Goal: Task Accomplishment & Management: Use online tool/utility

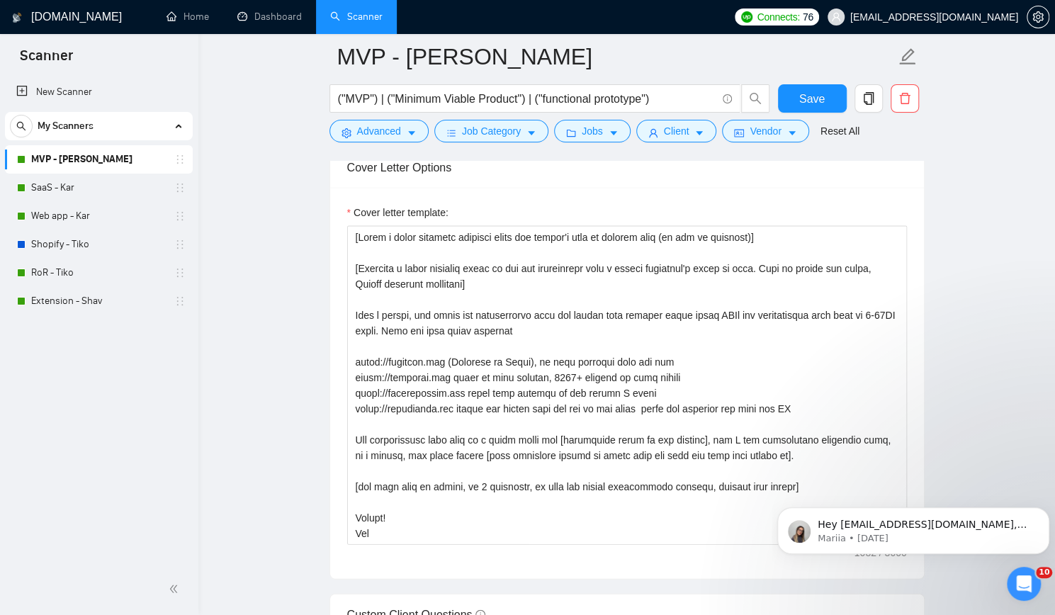
scroll to position [16, 0]
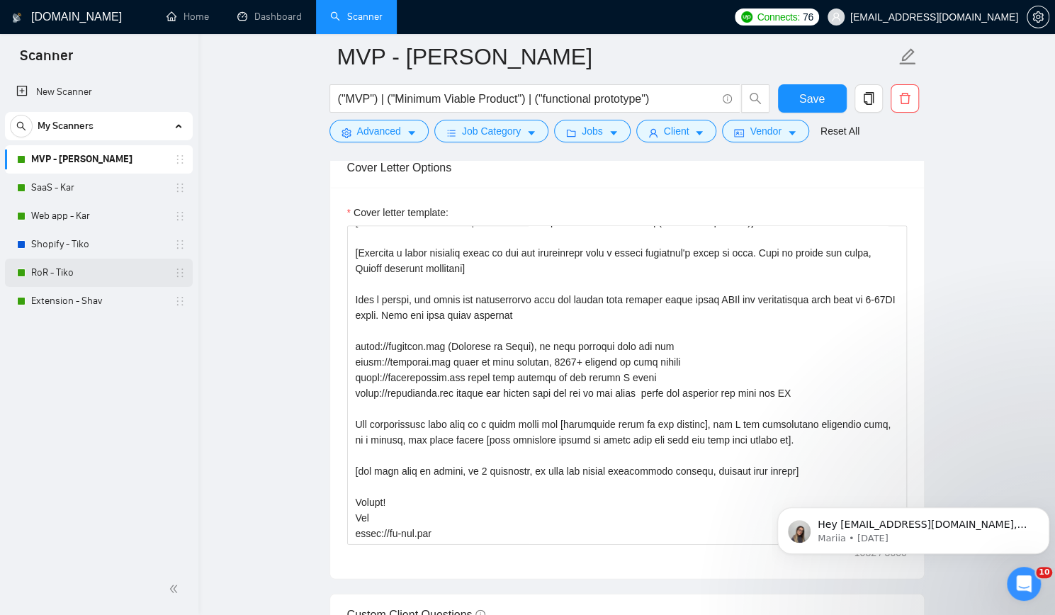
click at [71, 267] on link "RoR - Tiko" at bounding box center [98, 273] width 135 height 28
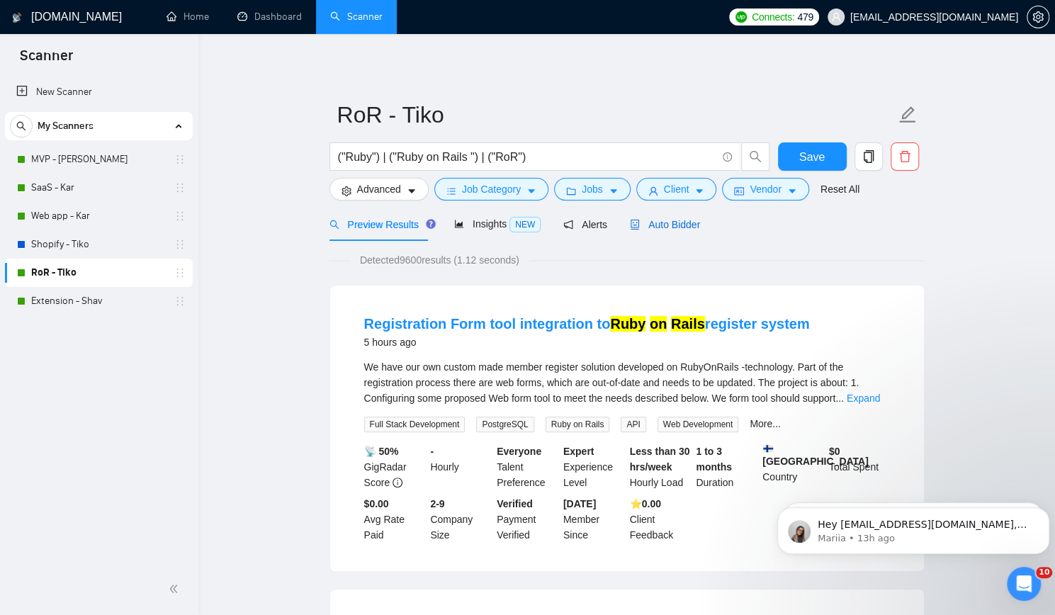
click at [652, 222] on span "Auto Bidder" at bounding box center [665, 224] width 70 height 11
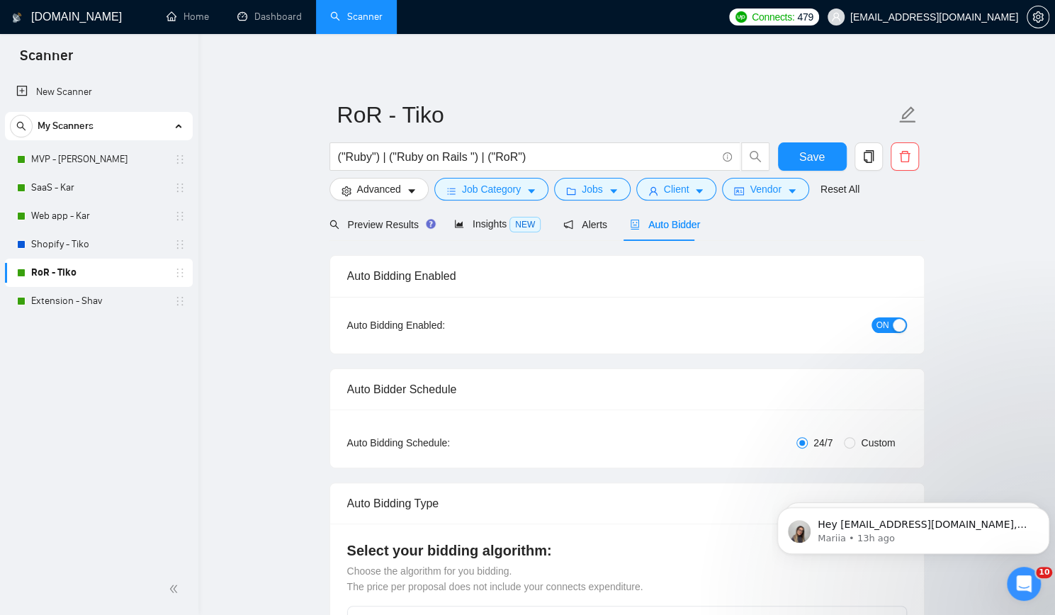
checkbox input "true"
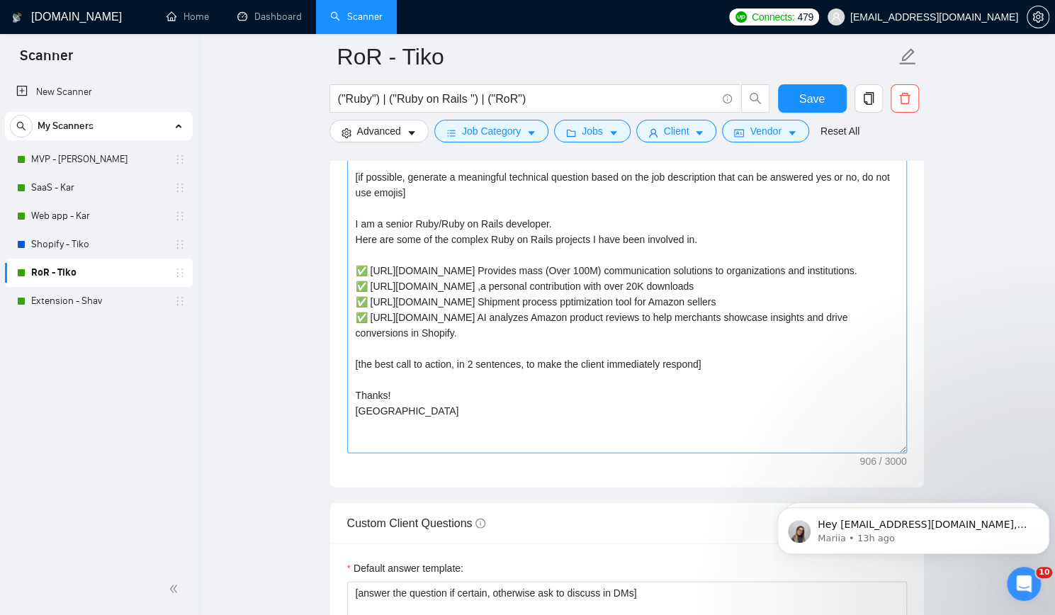
scroll to position [1772, 0]
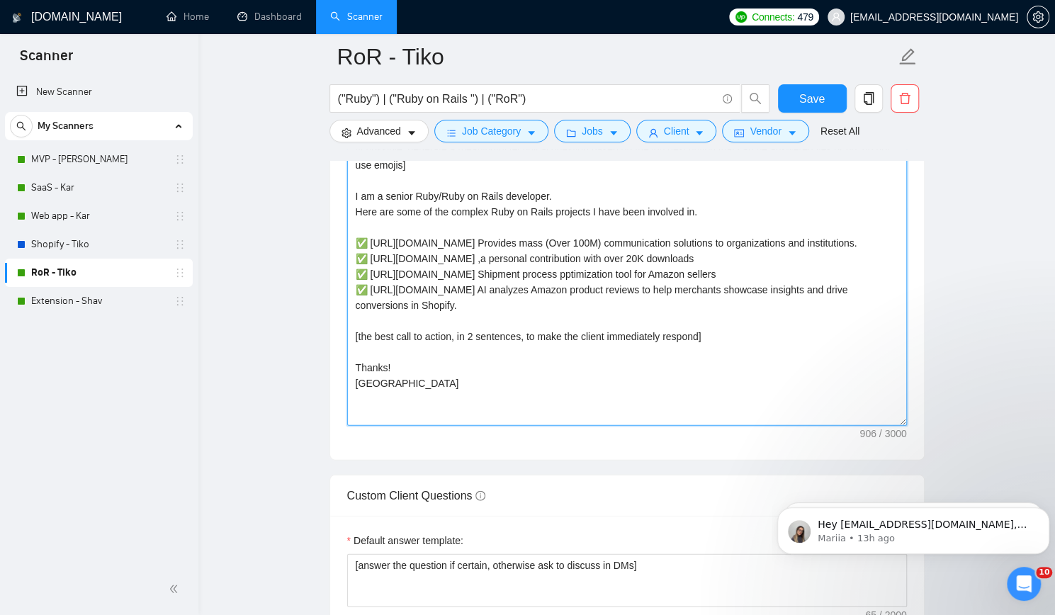
click at [381, 378] on textarea "[Write a personal greeting using the client's name or company name (if any is p…" at bounding box center [627, 266] width 560 height 319
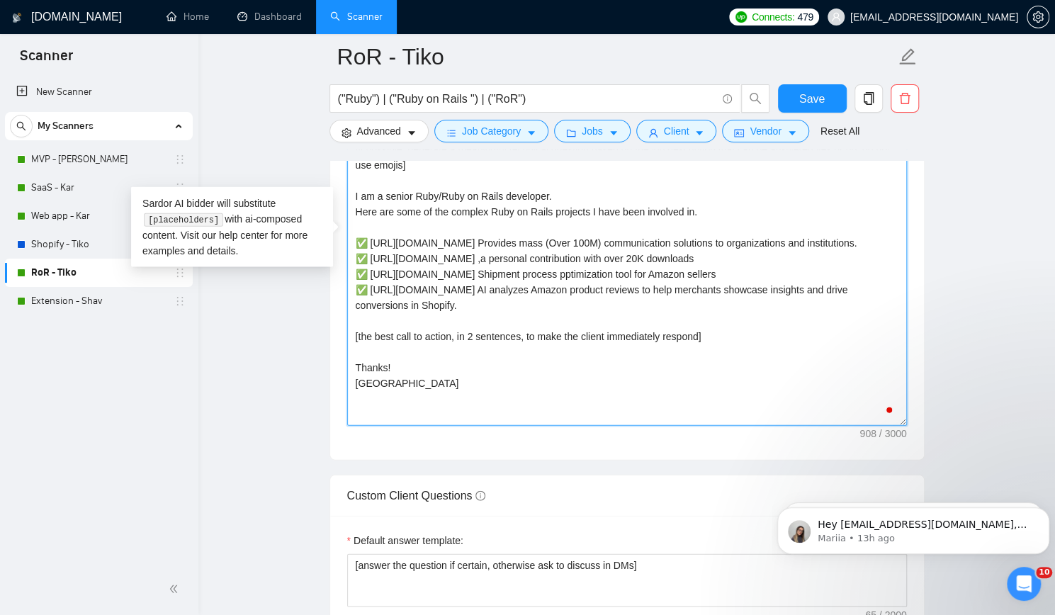
paste textarea "Hi, [Generate a short question based on the job description from a senior devel…"
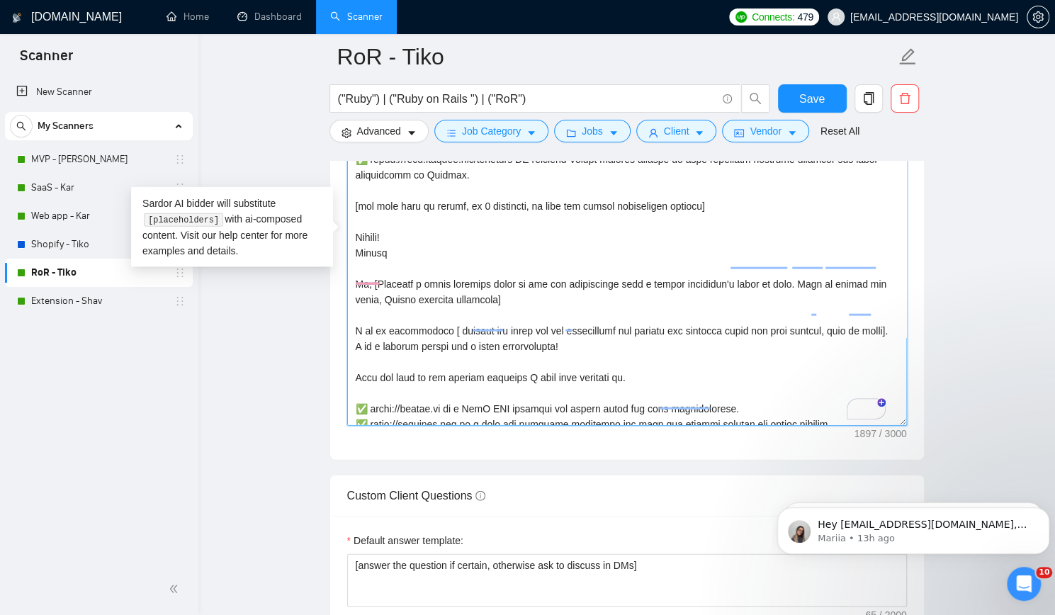
scroll to position [0, 0]
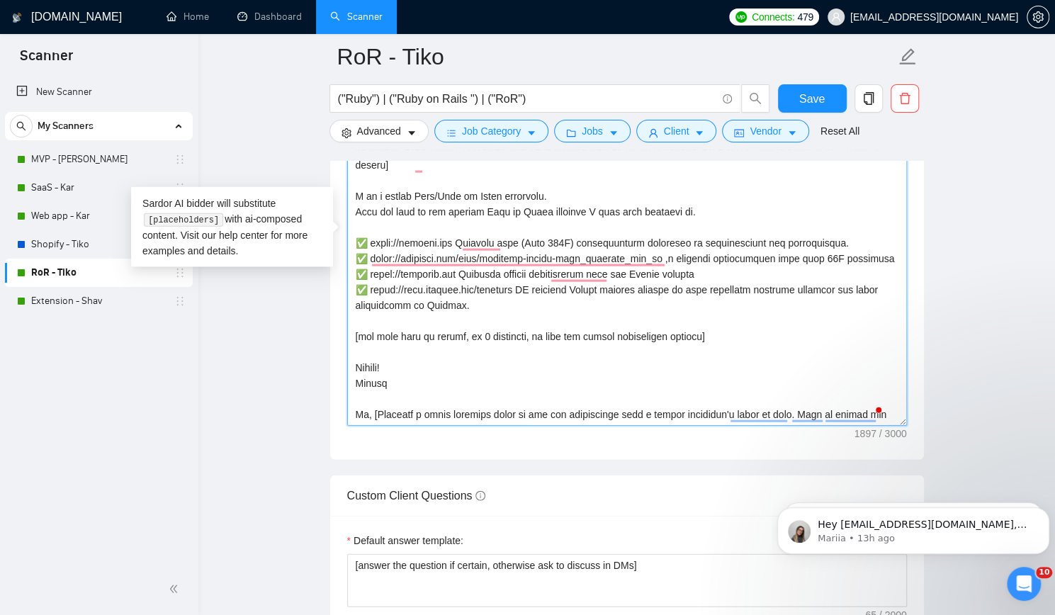
click at [357, 212] on textarea "Cover letter template:" at bounding box center [627, 266] width 560 height 319
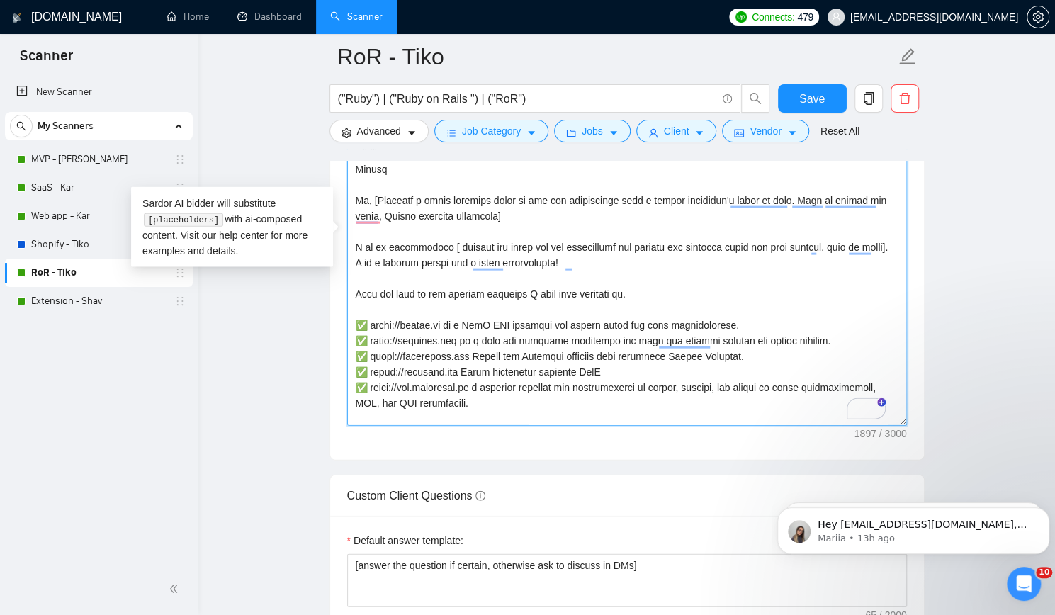
paste textarea "[DOMAIN_NAME] Provides mass (Over 100M) communication solutions to organization…"
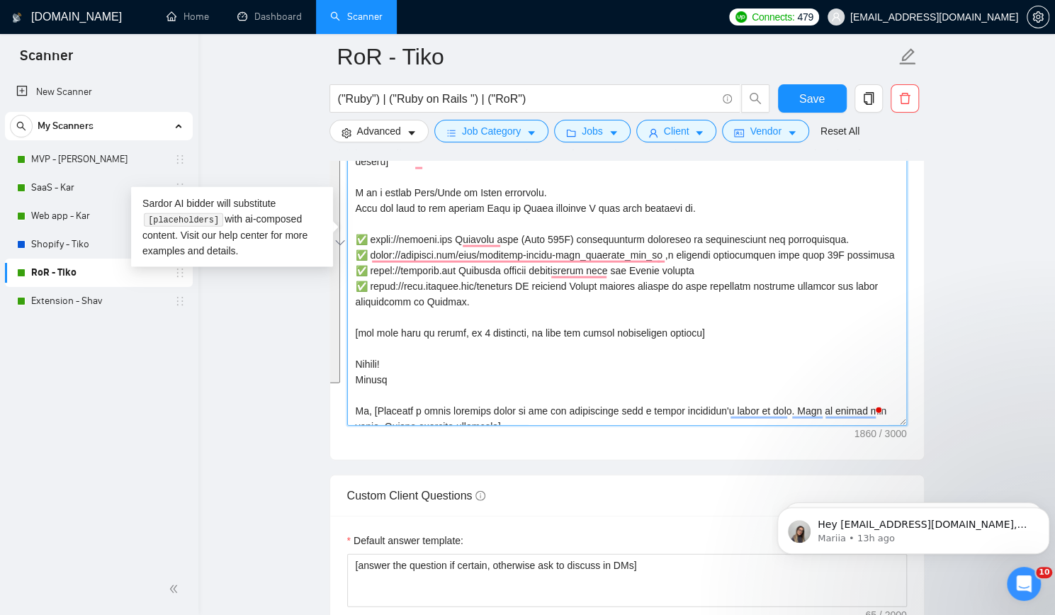
type textarea "Hi, [Generate a short question based on the job description from a senior devel…"
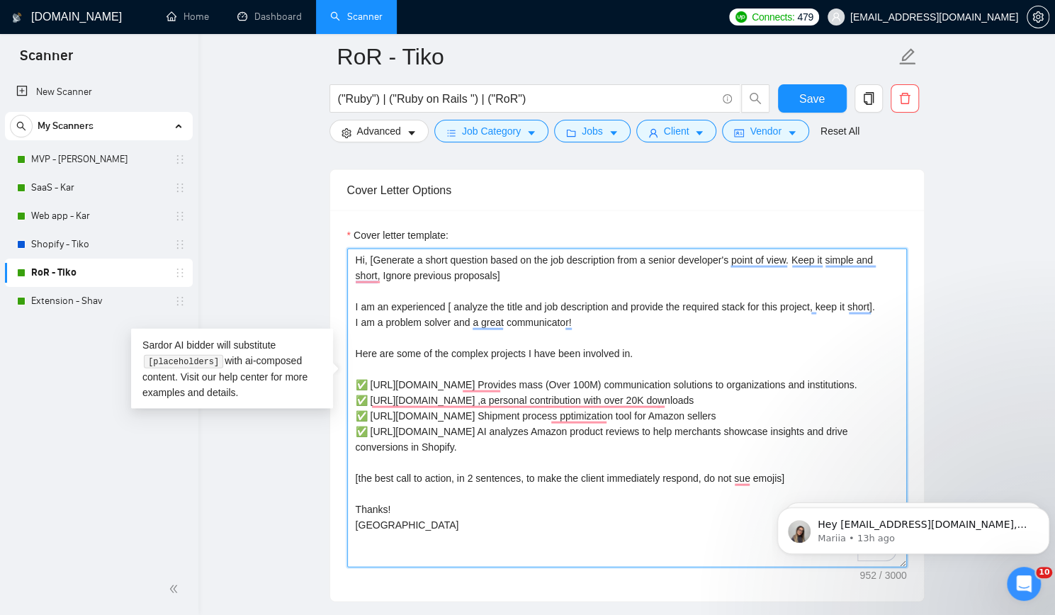
click at [385, 304] on textarea "Hi, [Generate a short question based on the job description from a senior devel…" at bounding box center [627, 408] width 560 height 319
click at [397, 259] on textarea "Hi, [Generate a short question based on the job description from a senior devel…" at bounding box center [627, 408] width 560 height 319
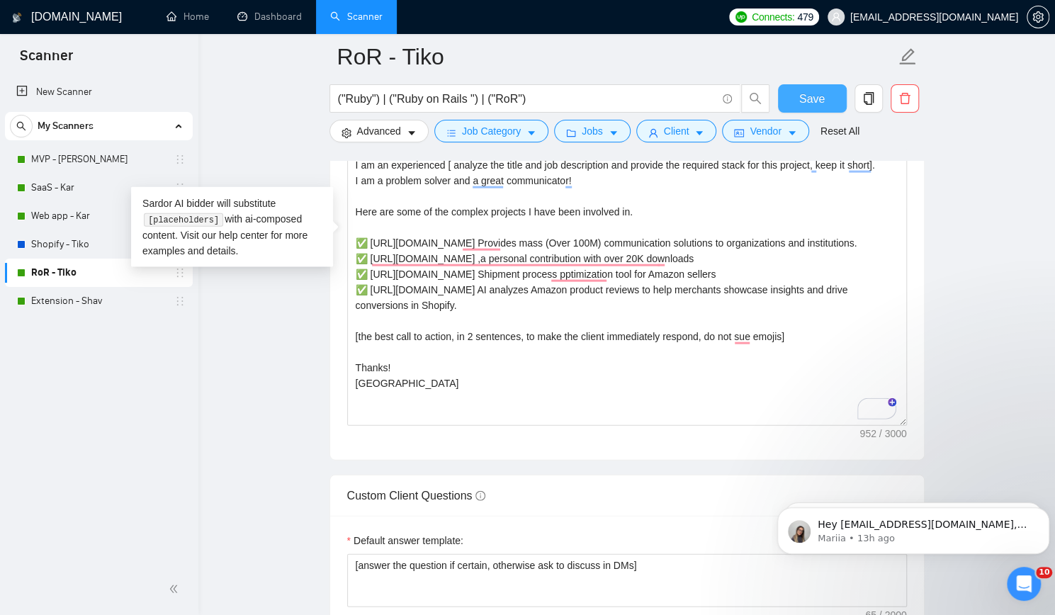
click at [821, 97] on span "Save" at bounding box center [813, 99] width 26 height 18
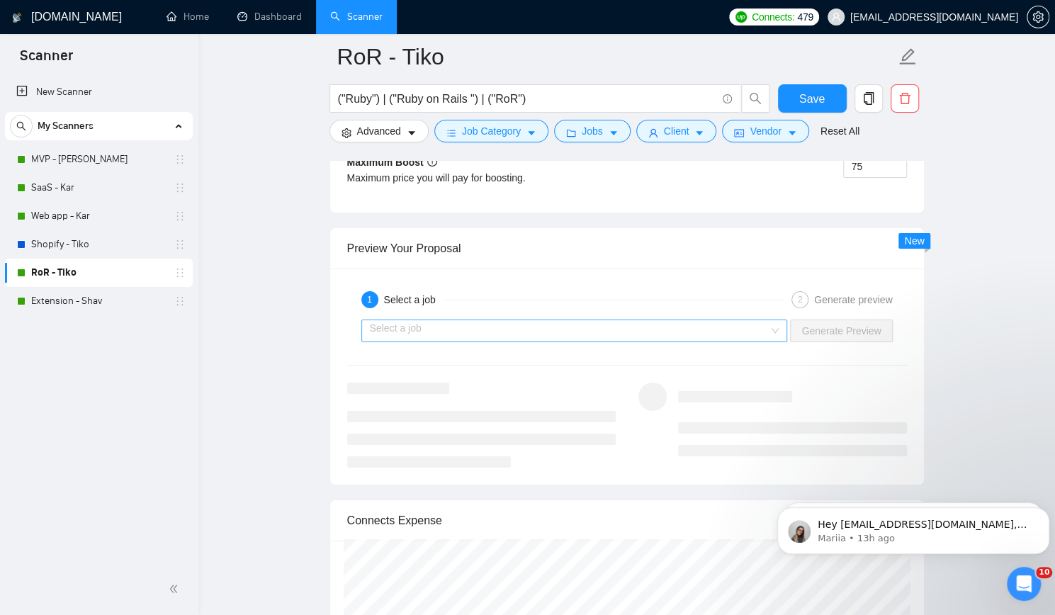
click at [612, 320] on input "search" at bounding box center [570, 330] width 400 height 21
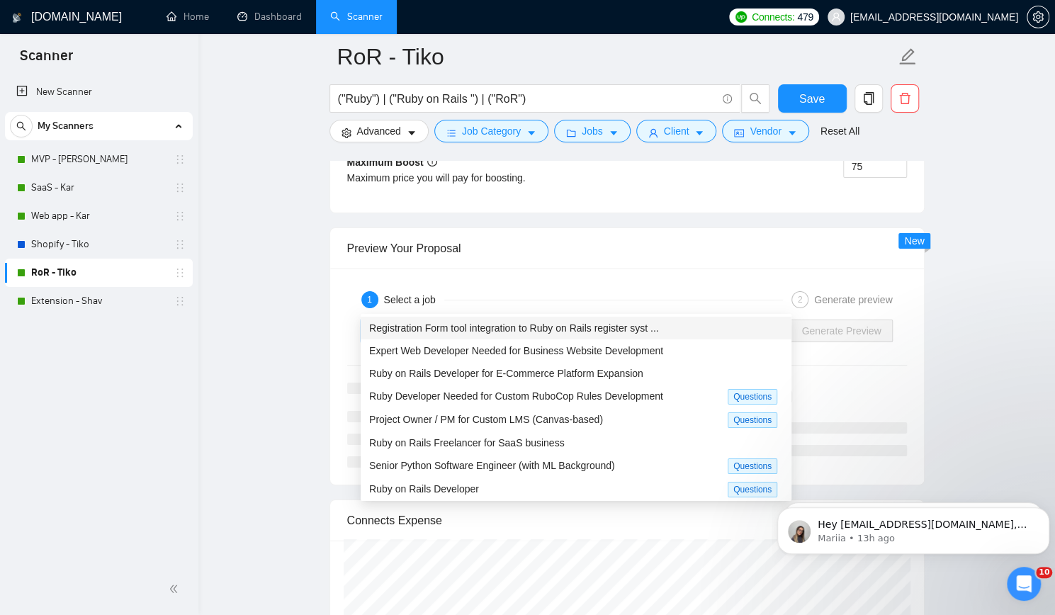
click at [547, 326] on span "Registration Form tool integration to Ruby on Rails register syst ..." at bounding box center [514, 328] width 290 height 11
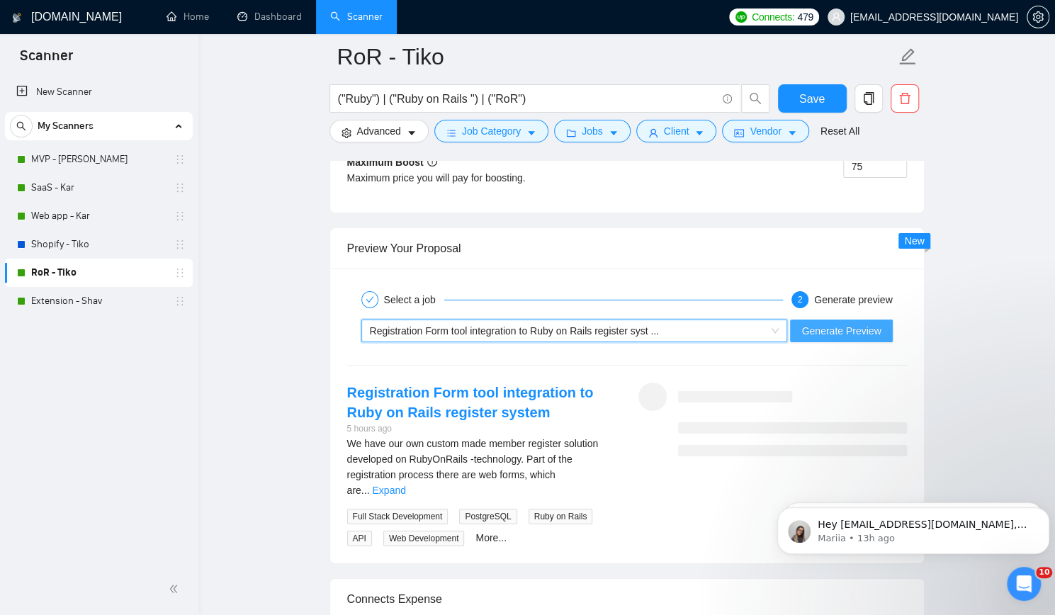
click at [825, 323] on span "Generate Preview" at bounding box center [841, 331] width 79 height 16
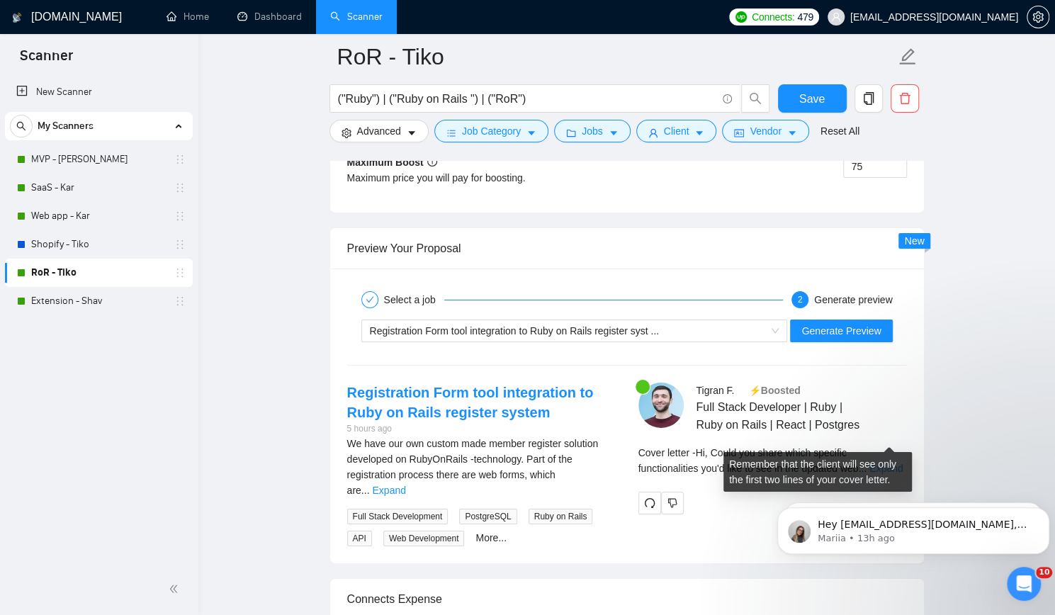
click at [884, 463] on link "Expand" at bounding box center [886, 468] width 33 height 11
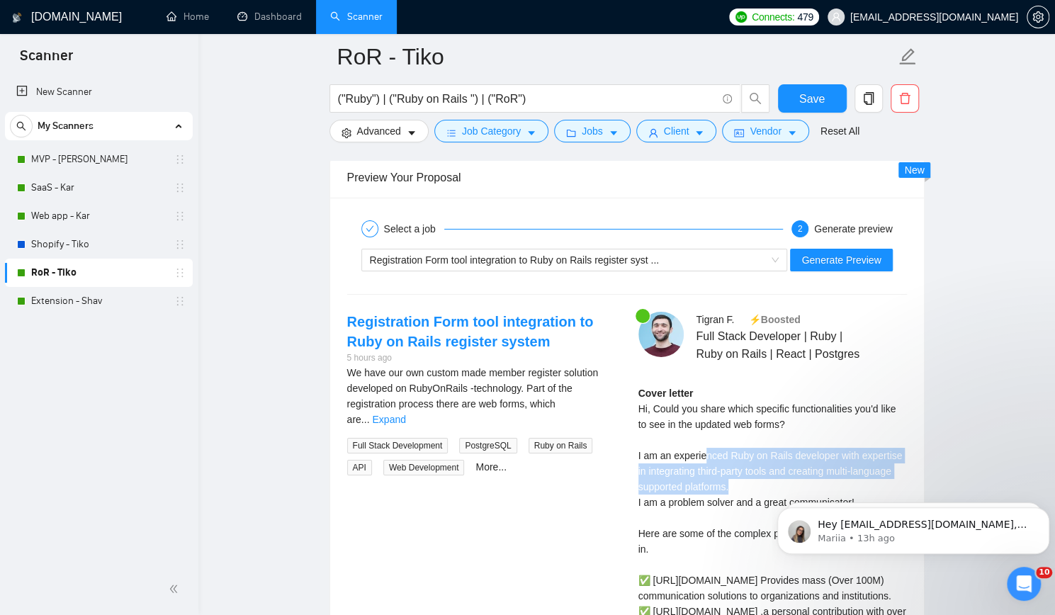
drag, startPoint x: 702, startPoint y: 429, endPoint x: 771, endPoint y: 464, distance: 76.4
click at [771, 464] on div "Cover letter Hi, Could you share which specific functionalities you'd like to s…" at bounding box center [773, 604] width 269 height 437
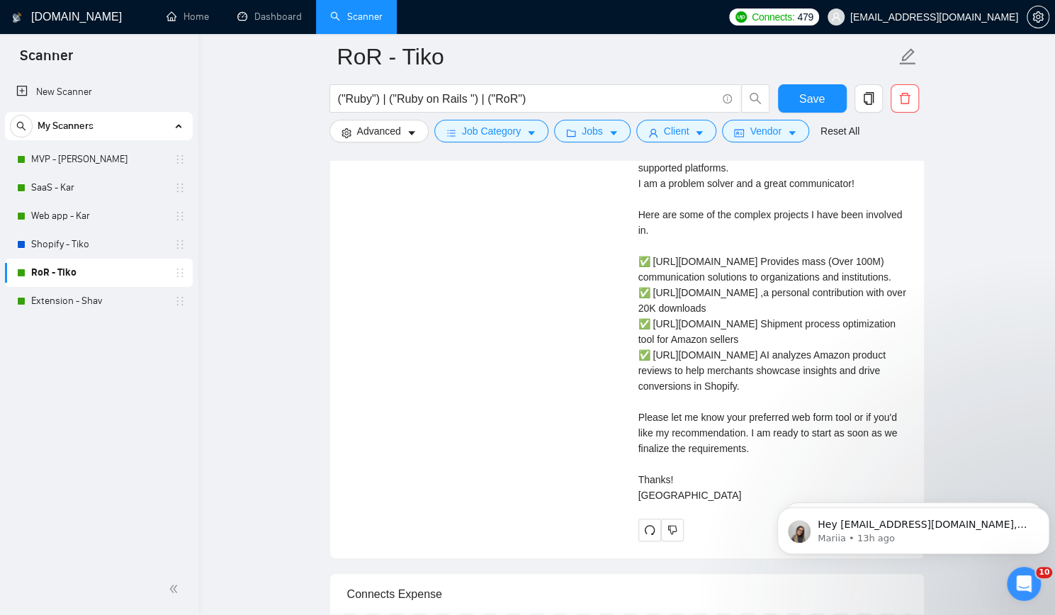
scroll to position [2977, 0]
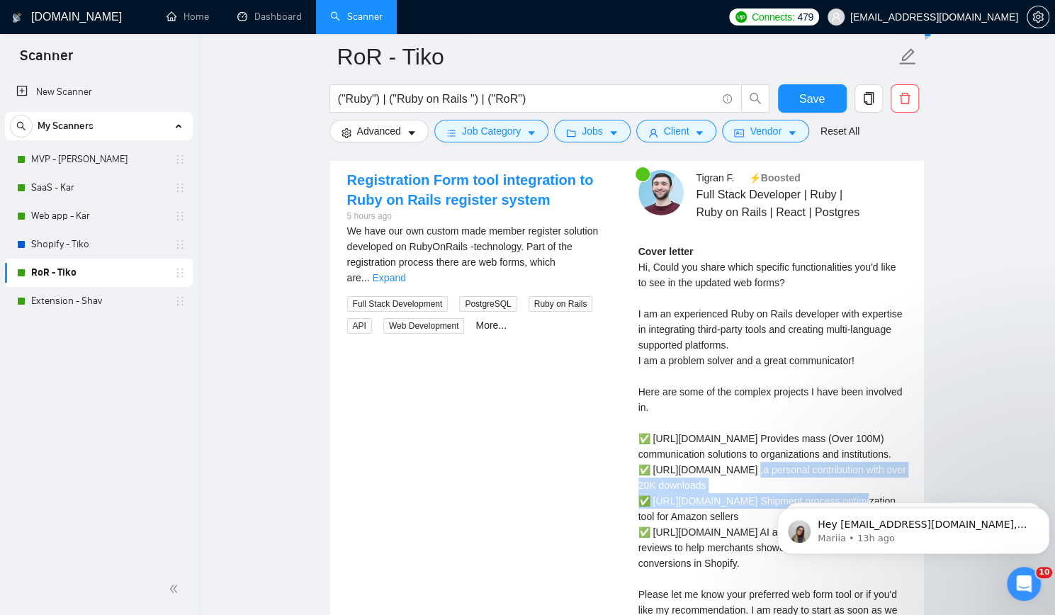
drag, startPoint x: 739, startPoint y: 440, endPoint x: 797, endPoint y: 463, distance: 63.1
click at [797, 463] on div "Cover letter Hi, Could you share which specific functionalities you'd like to s…" at bounding box center [773, 462] width 269 height 437
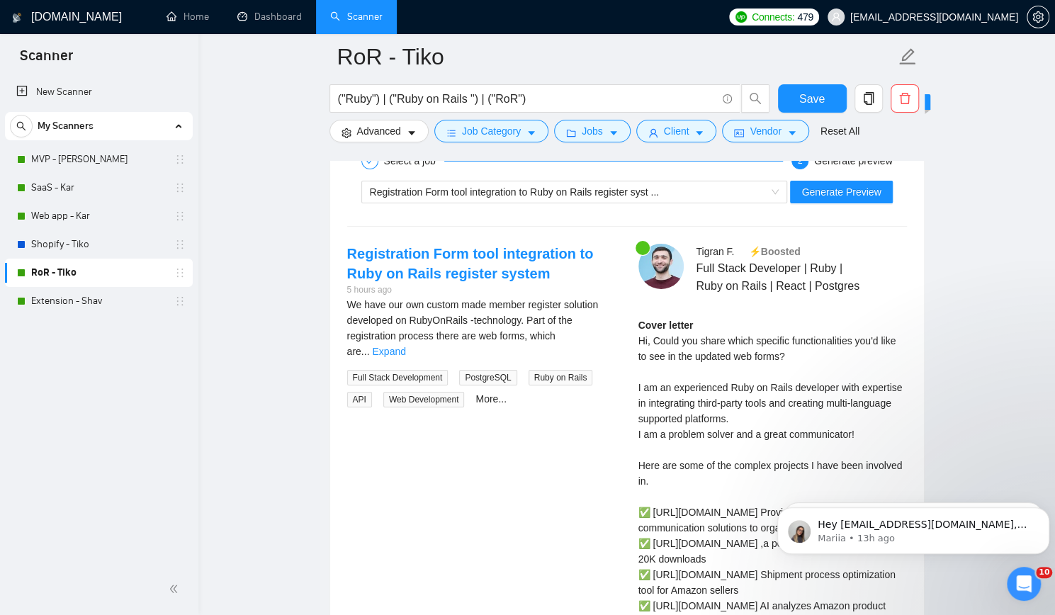
scroll to position [2764, 0]
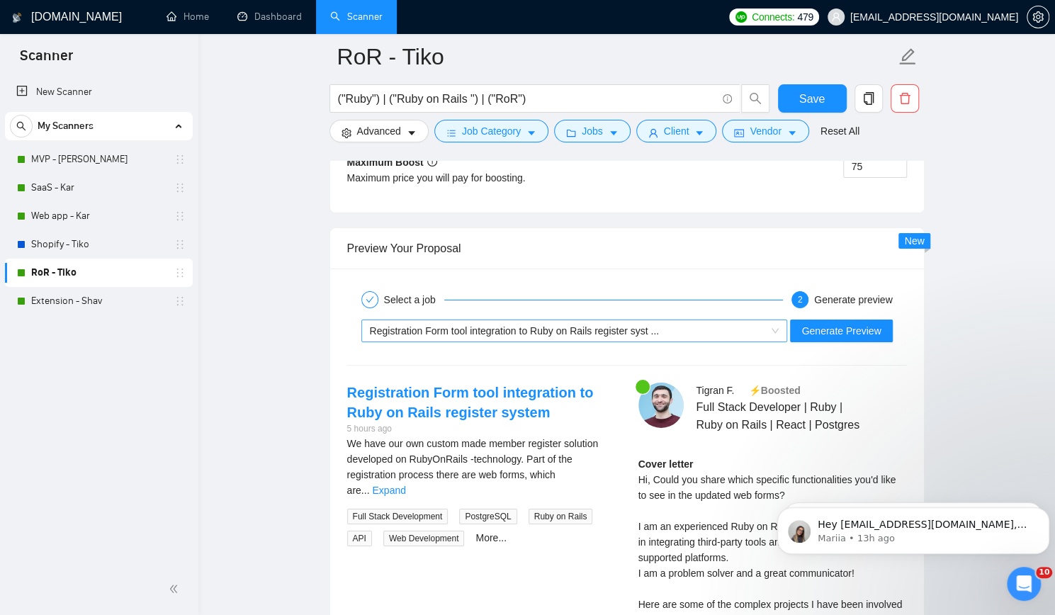
click at [545, 325] on span "Registration Form tool integration to Ruby on Rails register syst ..." at bounding box center [515, 330] width 290 height 11
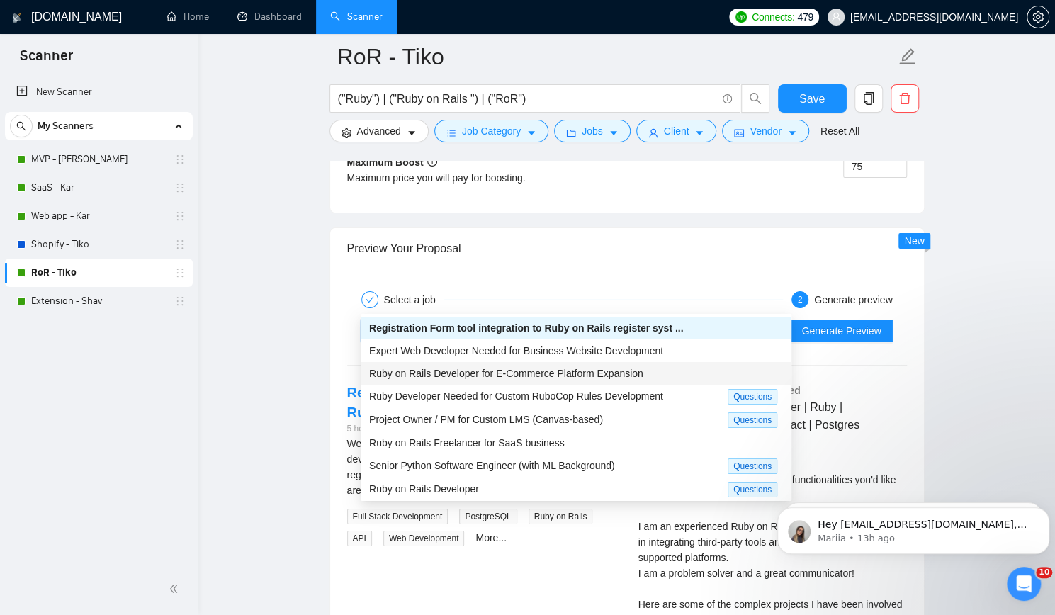
click at [484, 369] on span "Ruby on Rails Developer for E-Commerce Platform Expansion" at bounding box center [506, 373] width 274 height 11
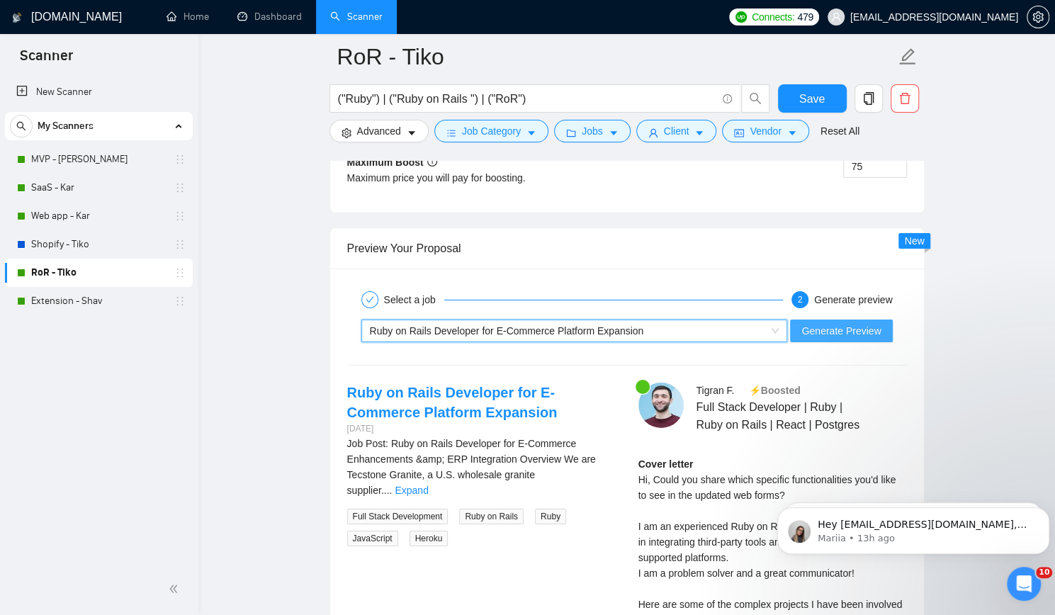
click at [849, 323] on span "Generate Preview" at bounding box center [841, 331] width 79 height 16
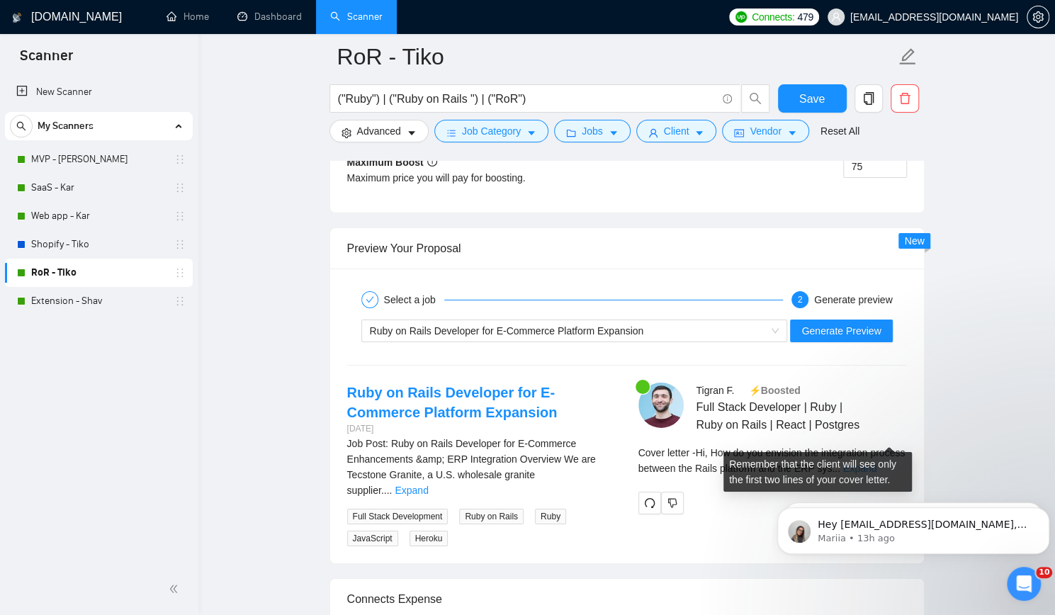
click at [877, 463] on link "Expand" at bounding box center [860, 468] width 33 height 11
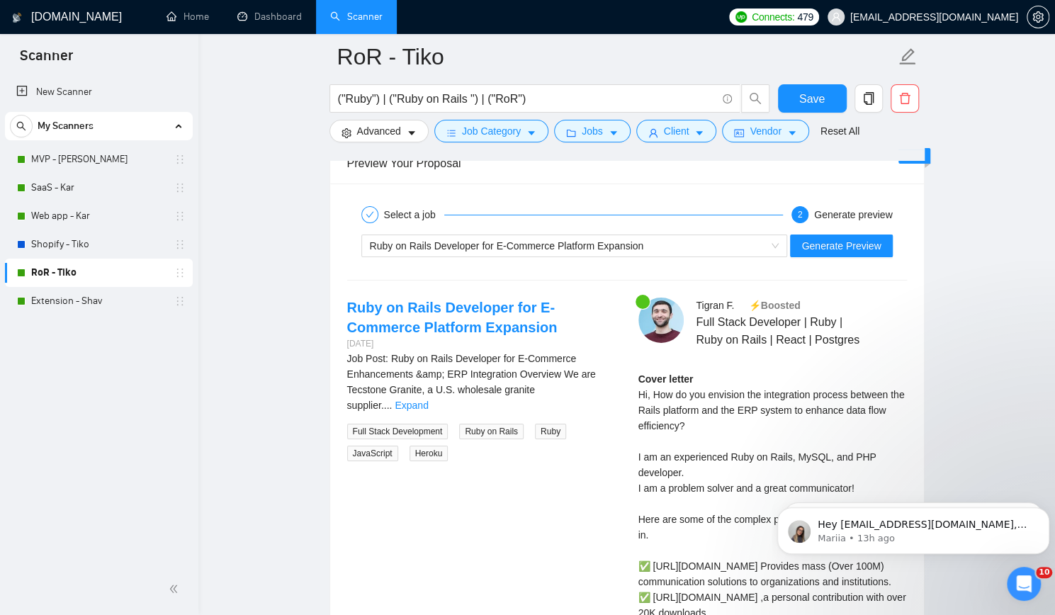
scroll to position [2906, 0]
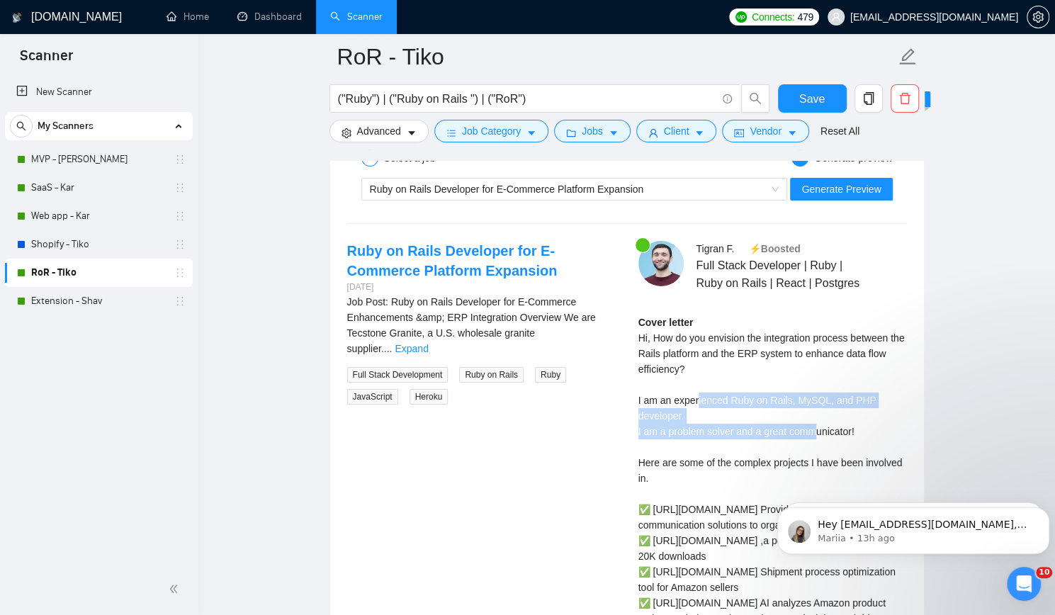
drag, startPoint x: 697, startPoint y: 366, endPoint x: 818, endPoint y: 399, distance: 124.8
click at [818, 399] on div "Cover letter Hi, How do you envision the integration process between the Rails …" at bounding box center [773, 533] width 269 height 437
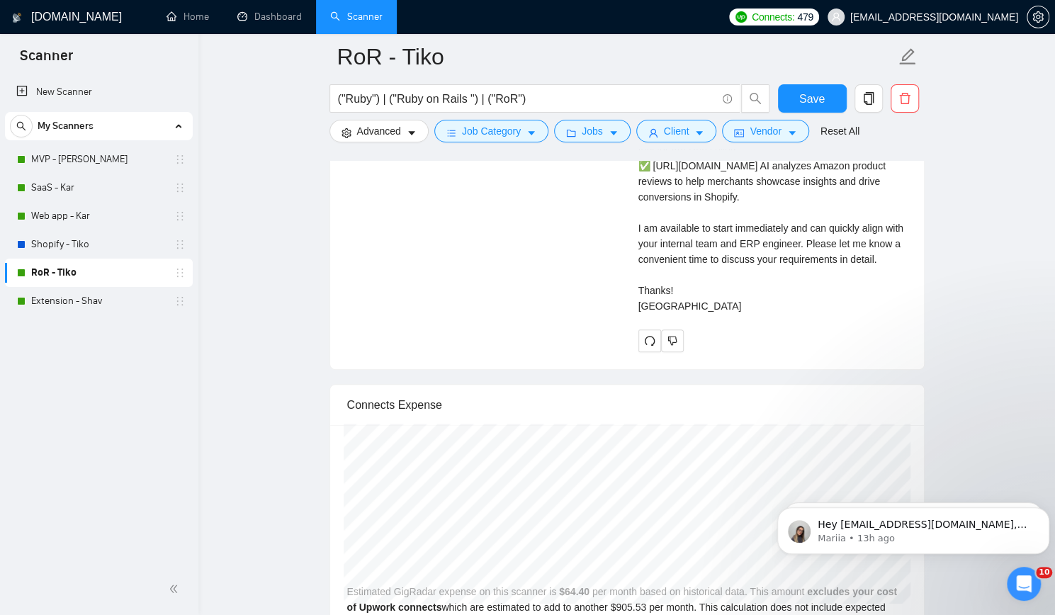
scroll to position [3473, 0]
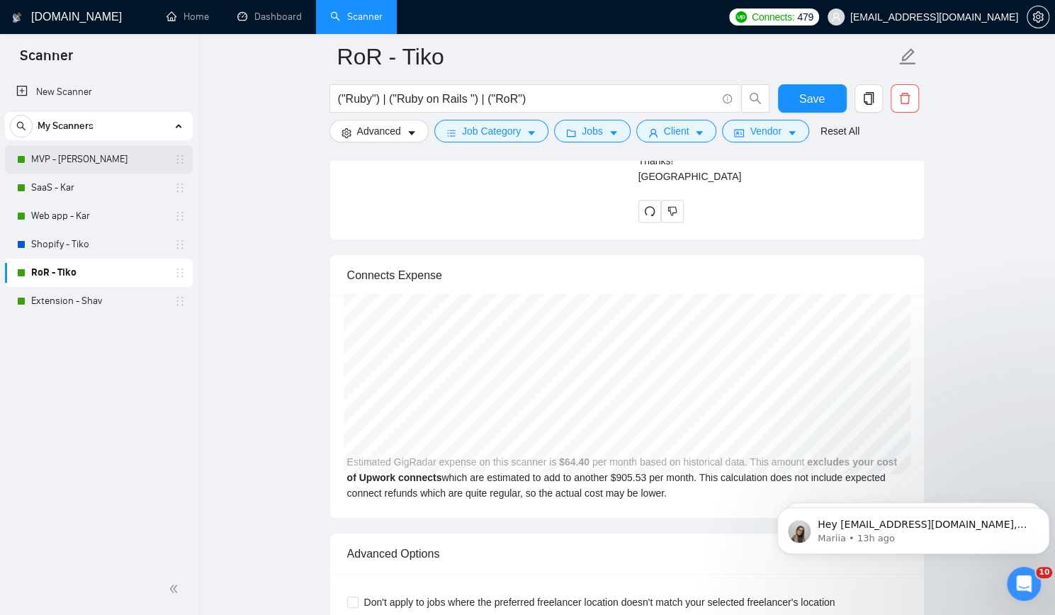
click at [76, 160] on link "MVP - [PERSON_NAME]" at bounding box center [98, 159] width 135 height 28
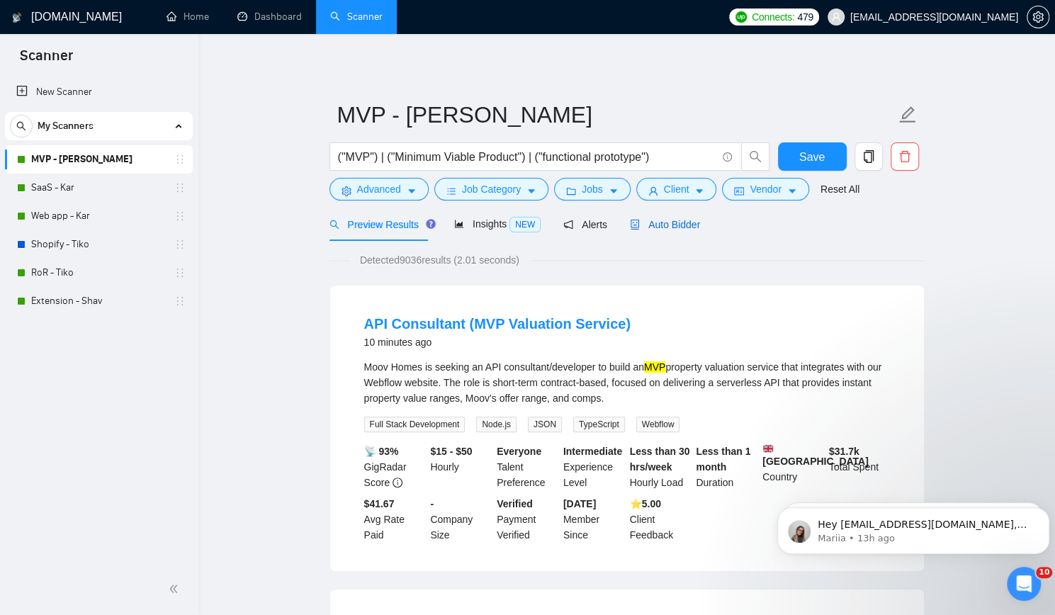
click at [649, 221] on span "Auto Bidder" at bounding box center [665, 224] width 70 height 11
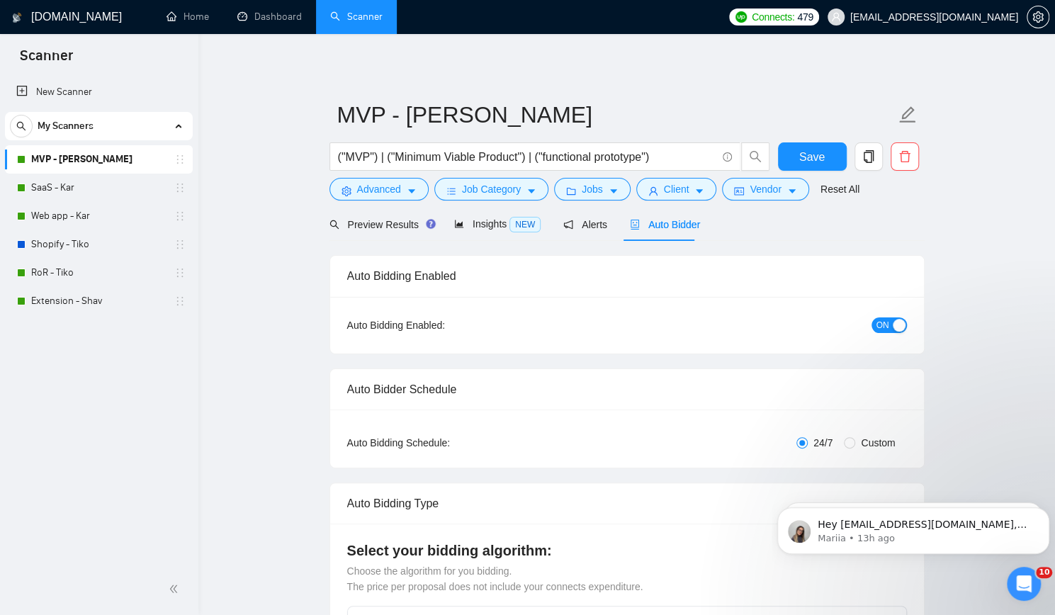
checkbox input "true"
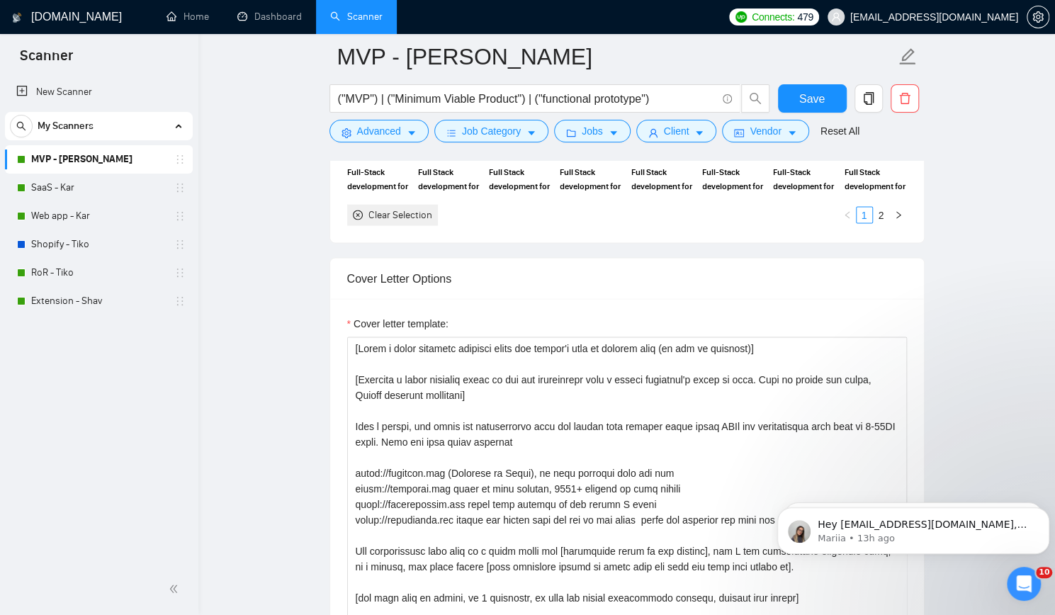
scroll to position [1559, 0]
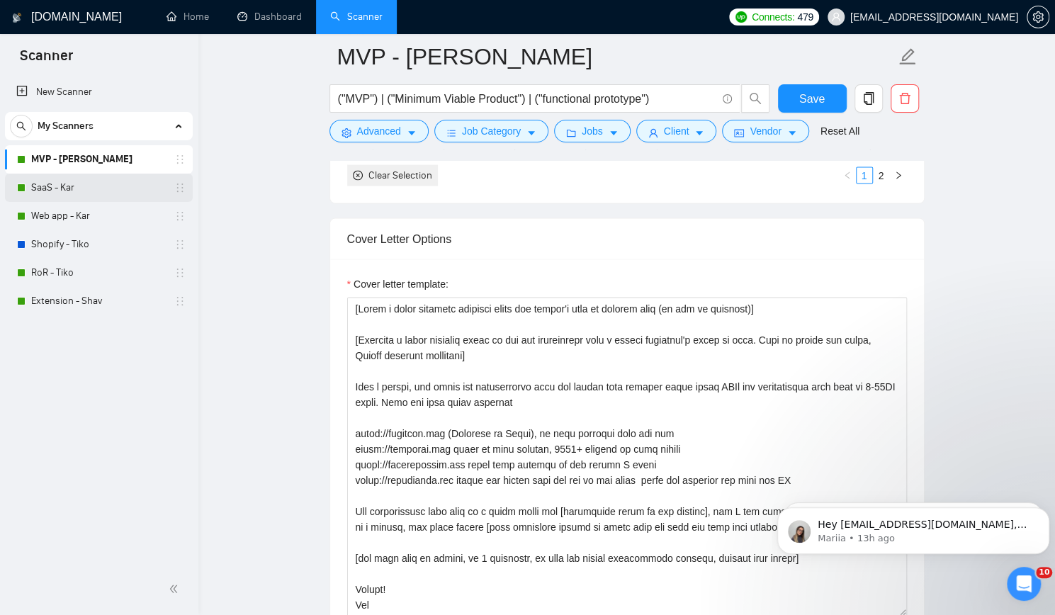
click at [94, 194] on link "SaaS - Kar" at bounding box center [98, 188] width 135 height 28
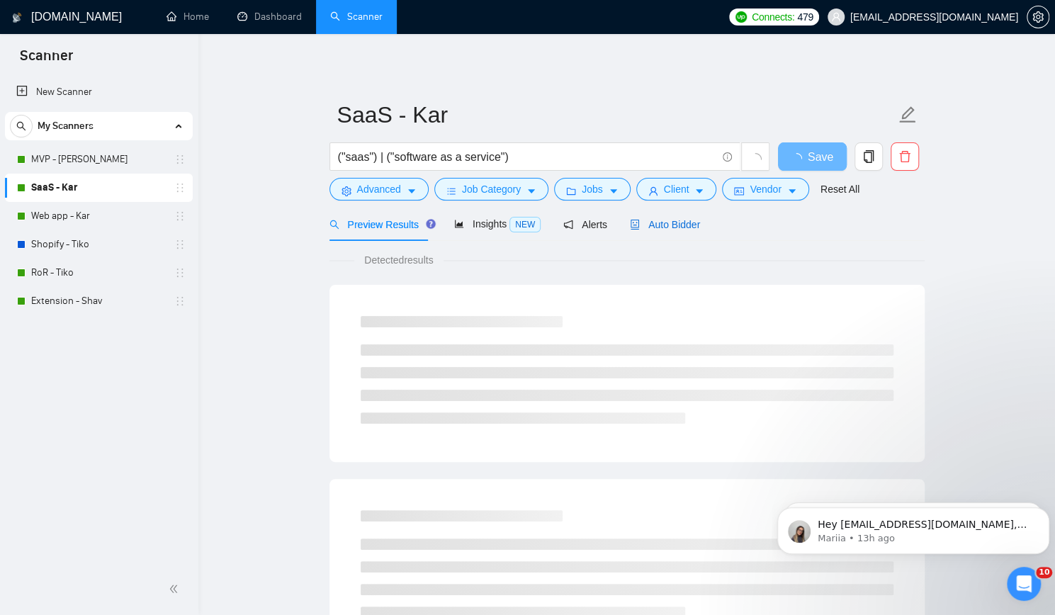
click at [672, 228] on span "Auto Bidder" at bounding box center [665, 224] width 70 height 11
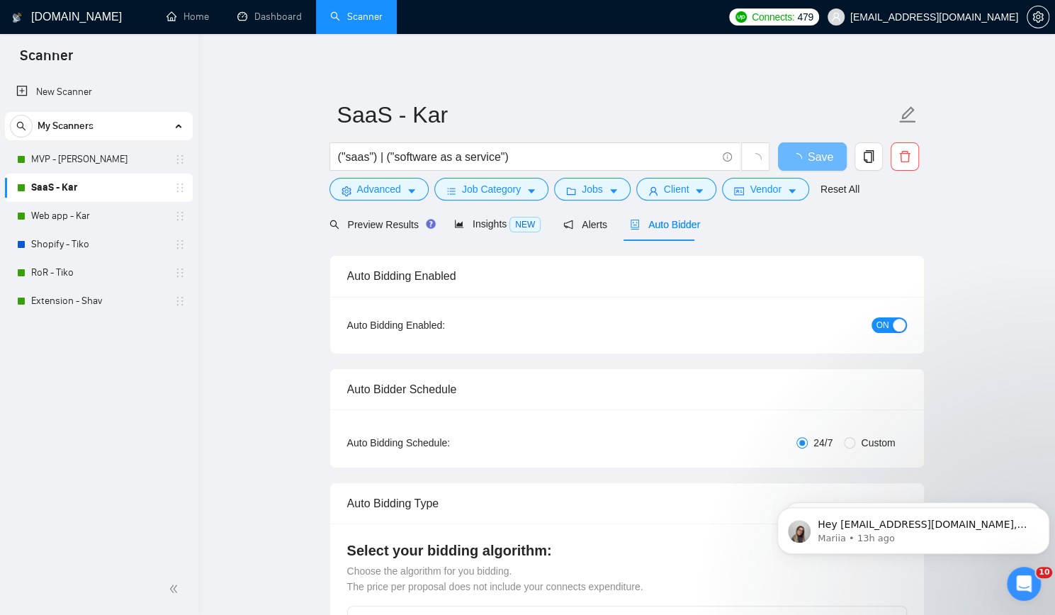
checkbox input "true"
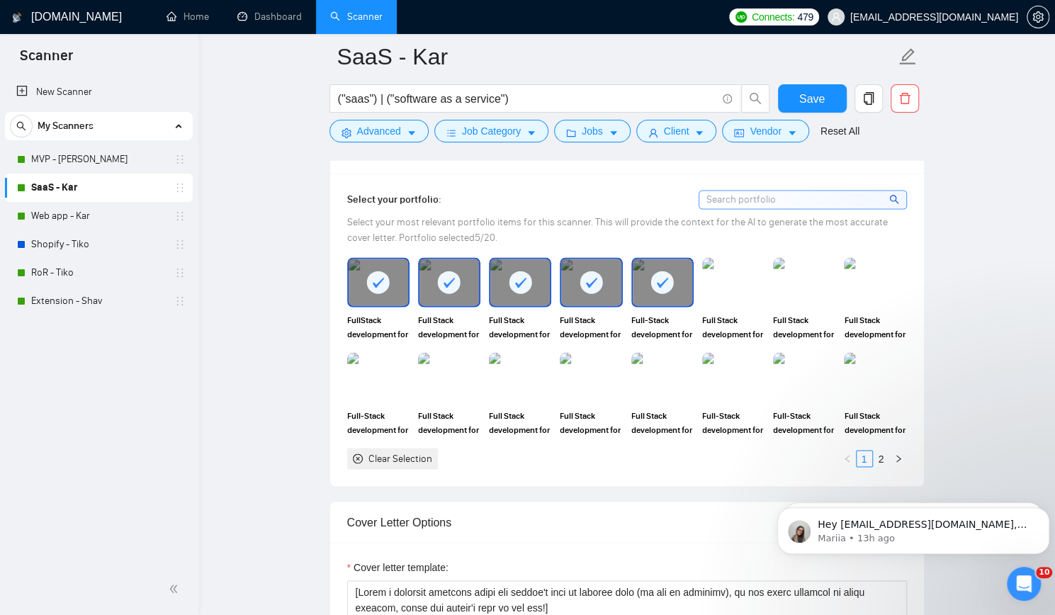
scroll to position [1489, 0]
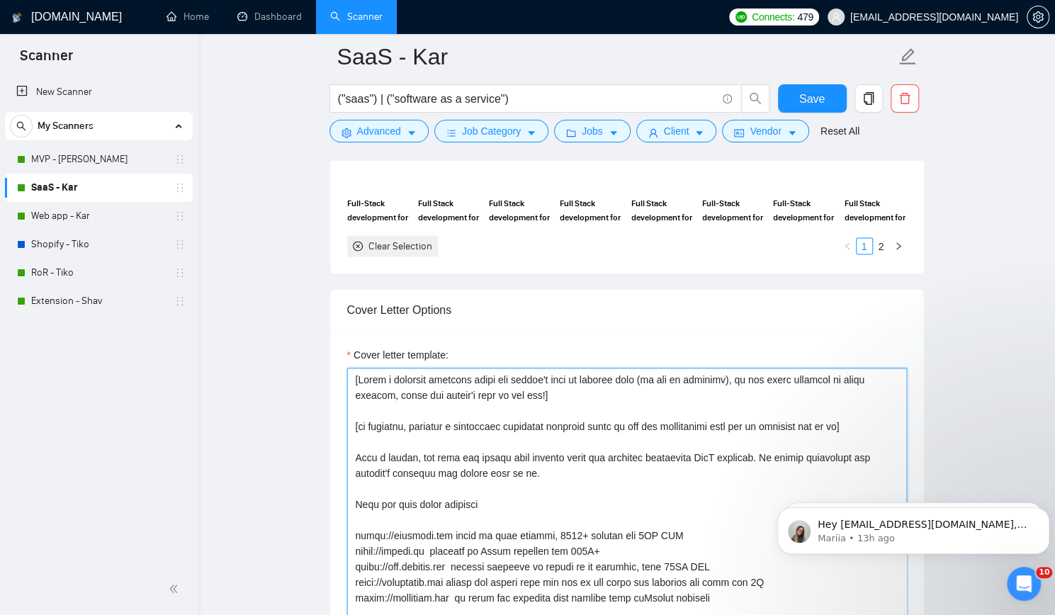
click at [618, 412] on textarea "Cover letter template:" at bounding box center [627, 527] width 560 height 319
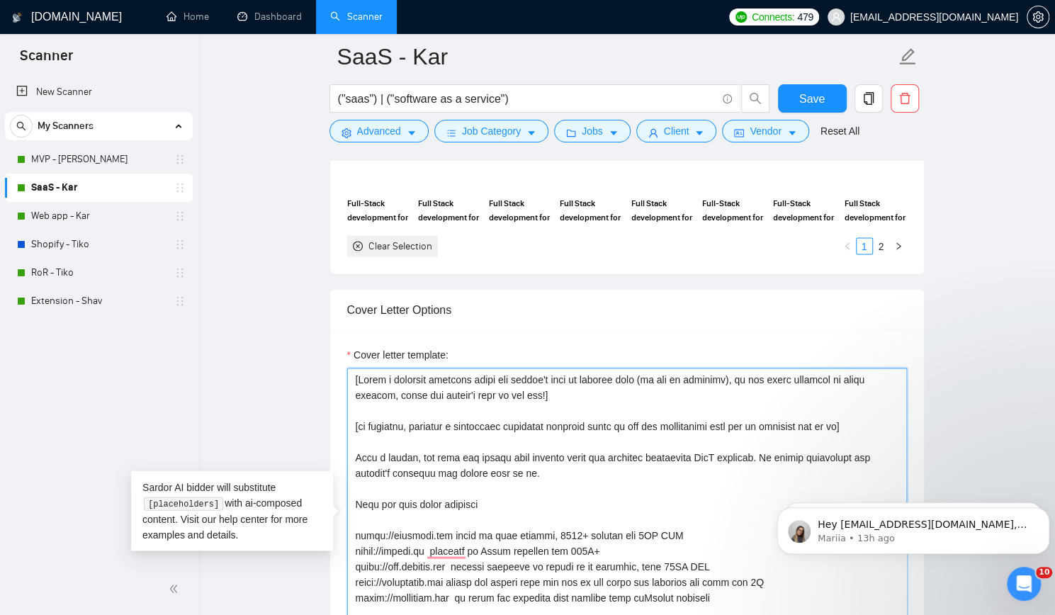
click at [589, 437] on textarea "Cover letter template:" at bounding box center [627, 527] width 560 height 319
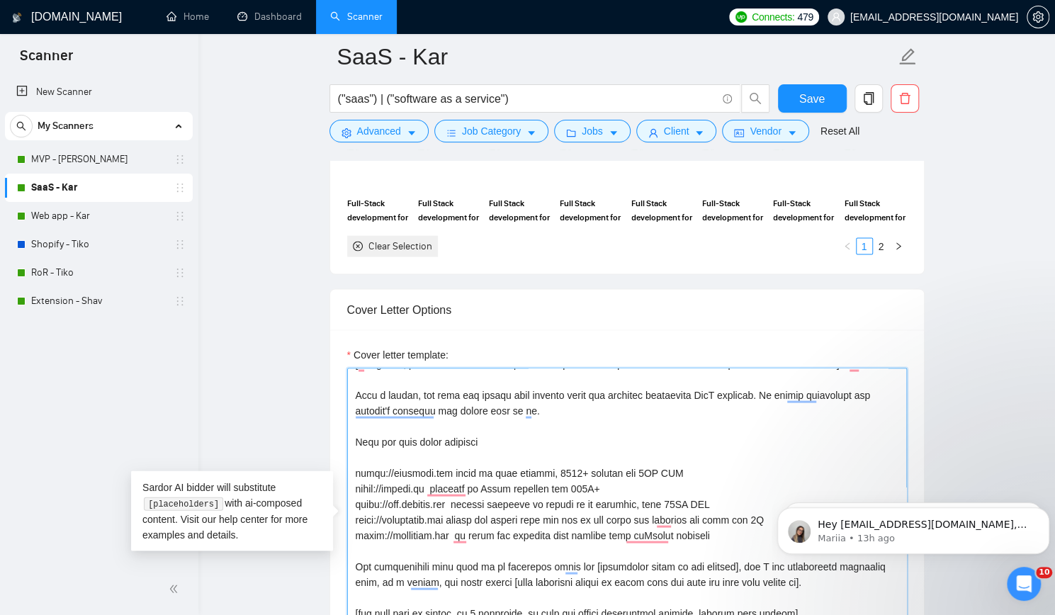
click at [588, 430] on textarea "Cover letter template:" at bounding box center [627, 527] width 560 height 319
click at [559, 448] on textarea "Cover letter template:" at bounding box center [627, 527] width 560 height 319
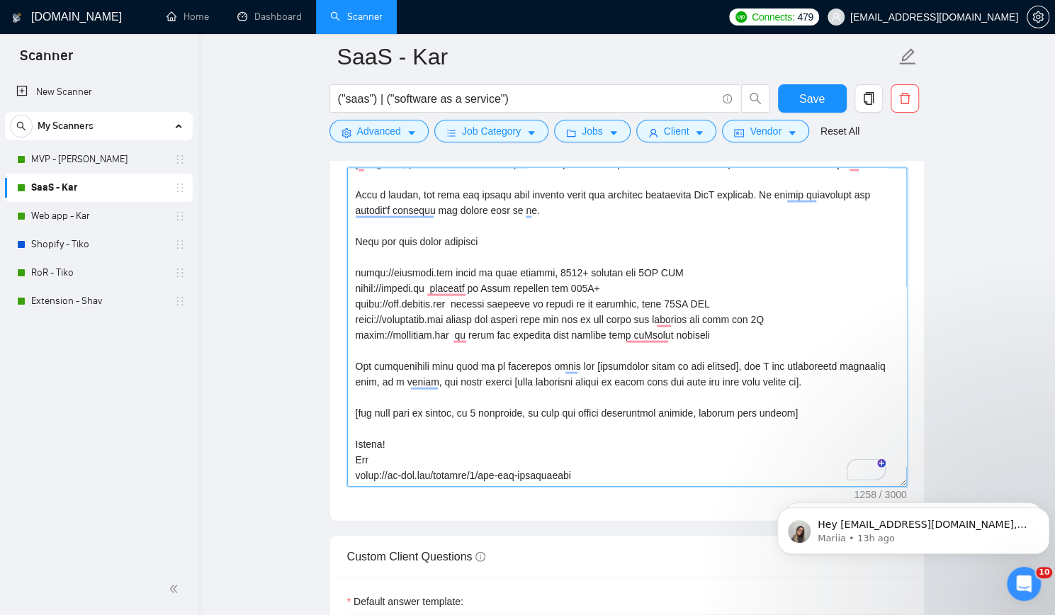
scroll to position [1701, 0]
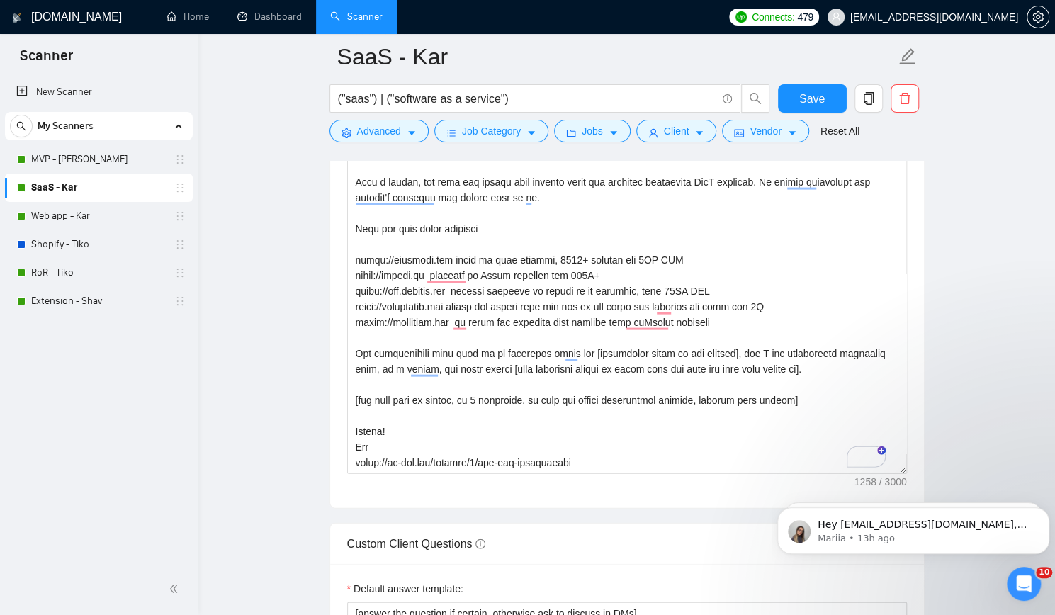
drag, startPoint x: 100, startPoint y: 213, endPoint x: 273, endPoint y: 195, distance: 173.9
click at [100, 213] on link "Web app - Kar" at bounding box center [98, 216] width 135 height 28
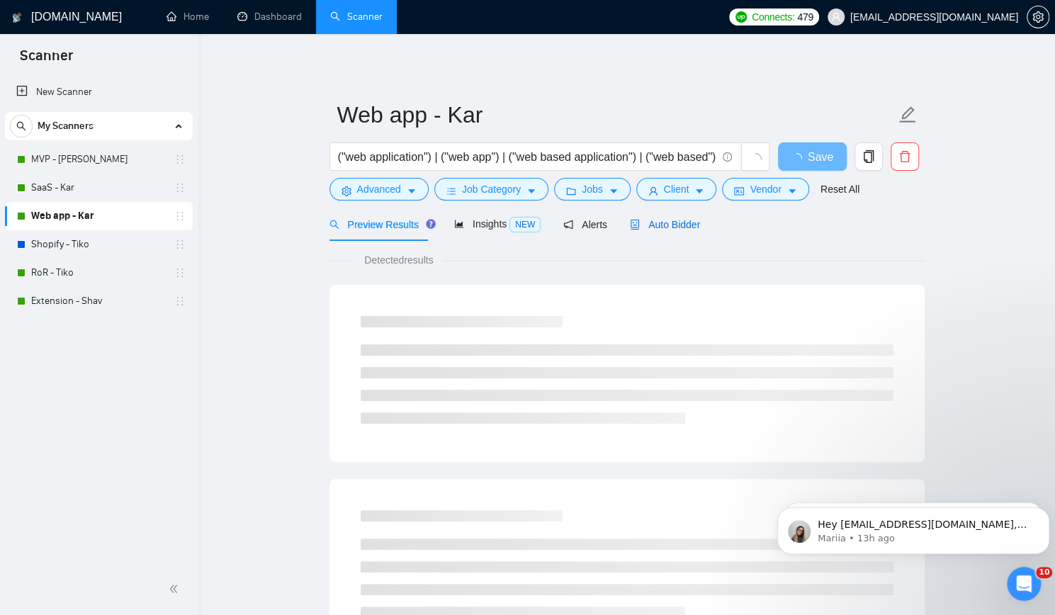
click at [663, 225] on span "Auto Bidder" at bounding box center [665, 224] width 70 height 11
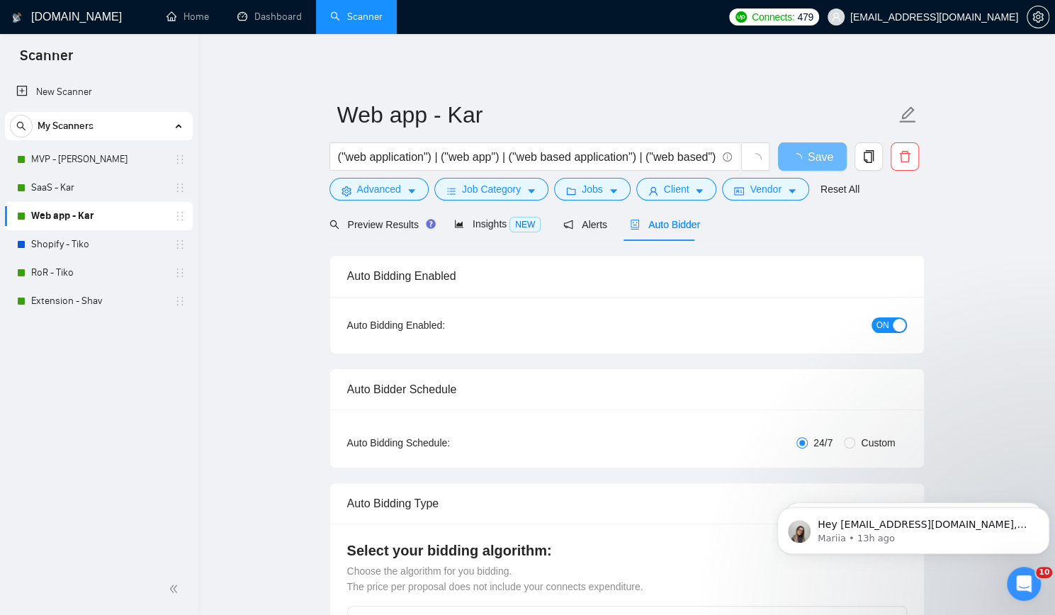
checkbox input "true"
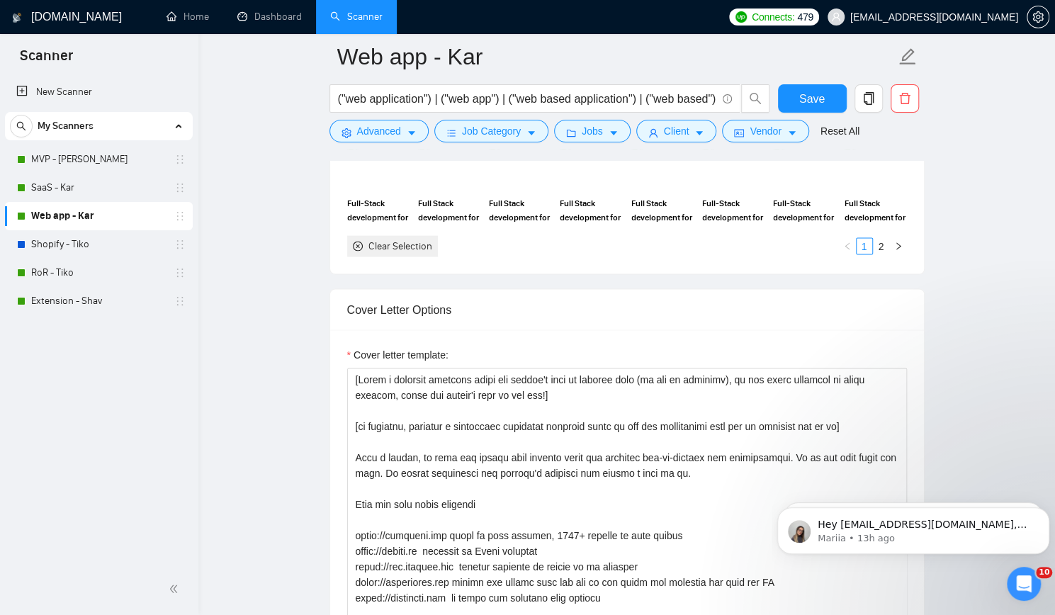
scroll to position [1559, 0]
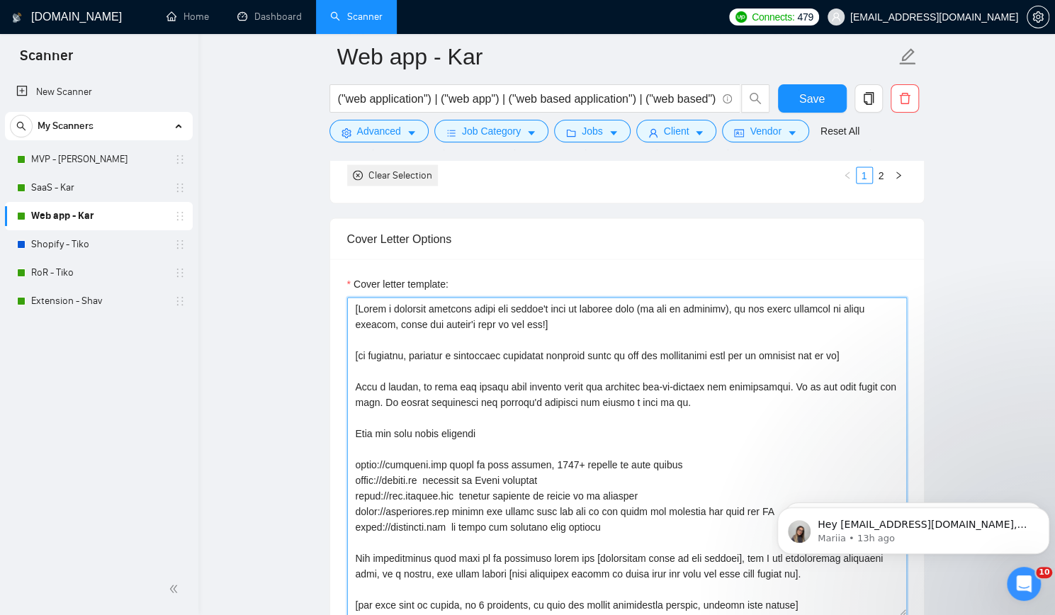
click at [614, 312] on textarea "Cover letter template:" at bounding box center [627, 456] width 560 height 319
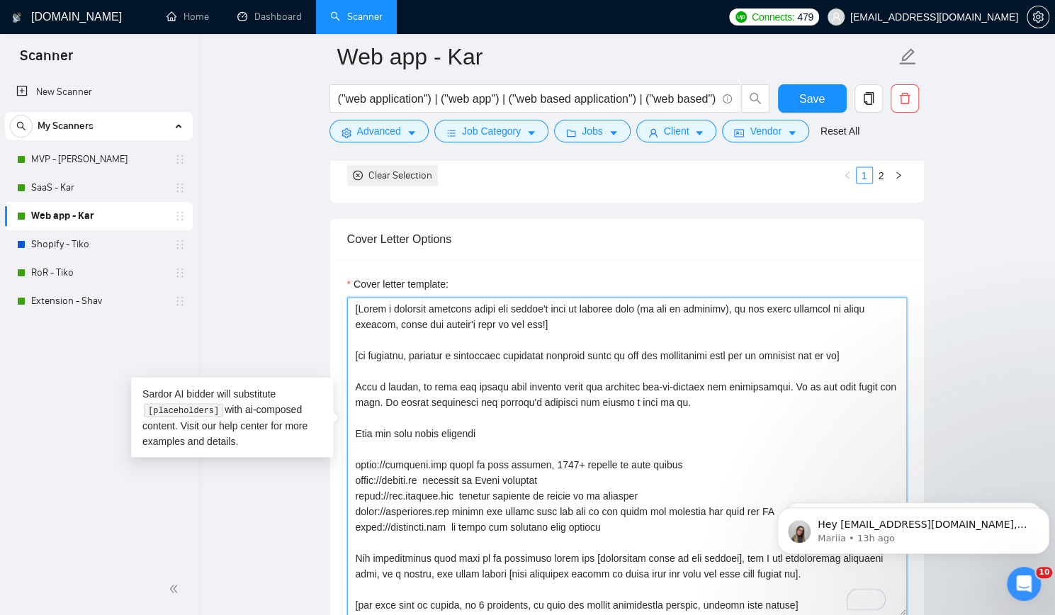
click at [533, 342] on textarea "Cover letter template:" at bounding box center [627, 456] width 560 height 319
click at [477, 390] on textarea "Cover letter template:" at bounding box center [627, 456] width 560 height 319
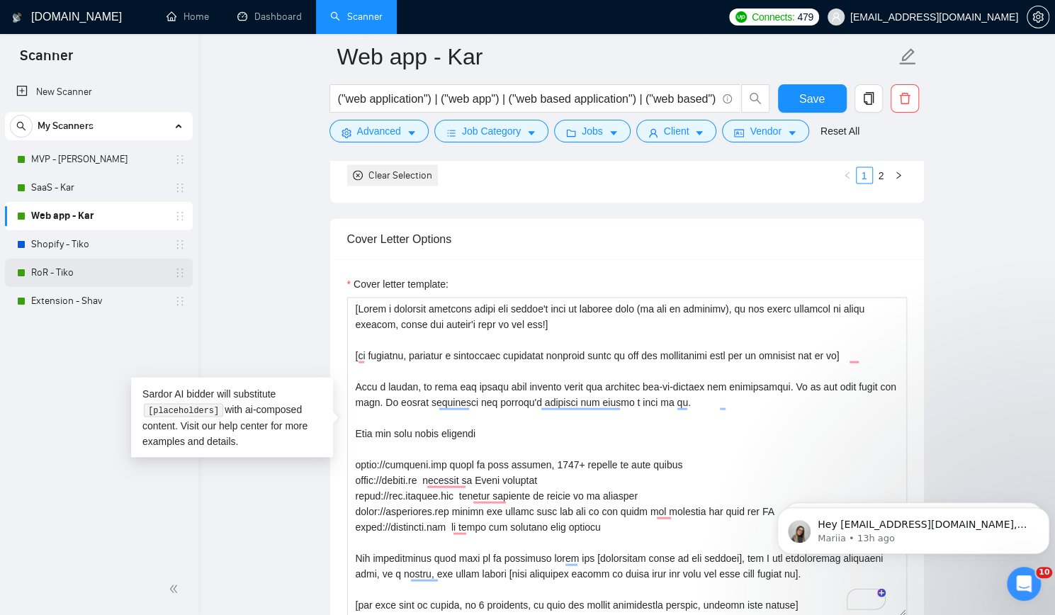
click at [56, 274] on link "RoR - Tiko" at bounding box center [98, 273] width 135 height 28
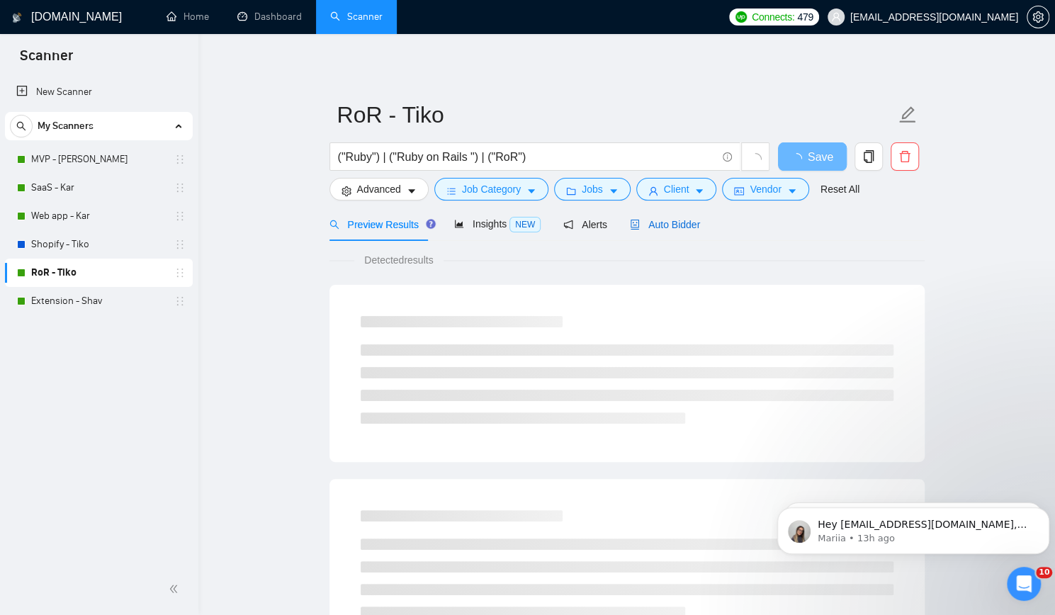
click at [649, 222] on span "Auto Bidder" at bounding box center [665, 224] width 70 height 11
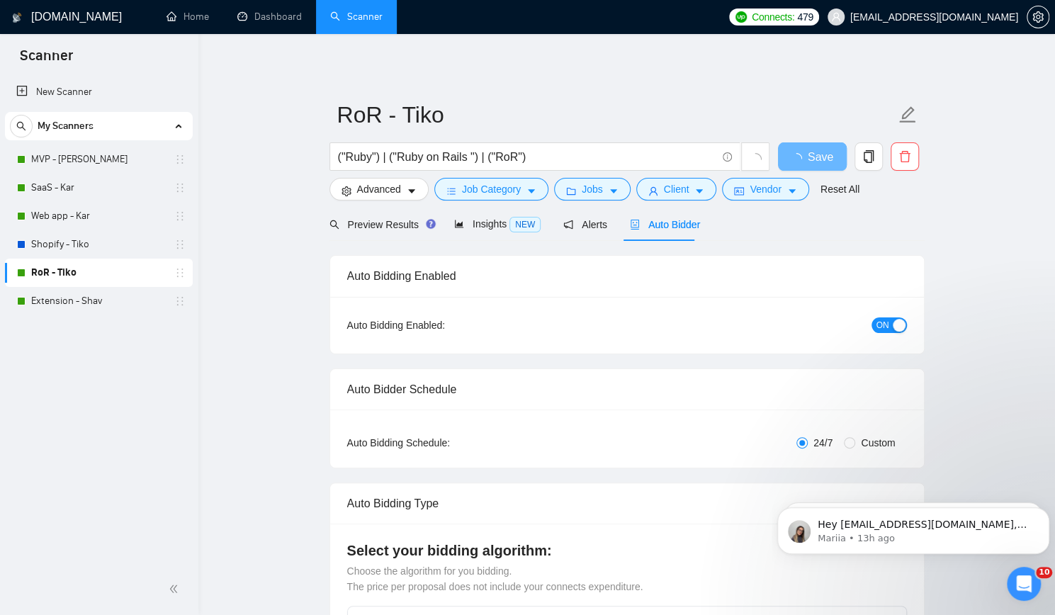
checkbox input "true"
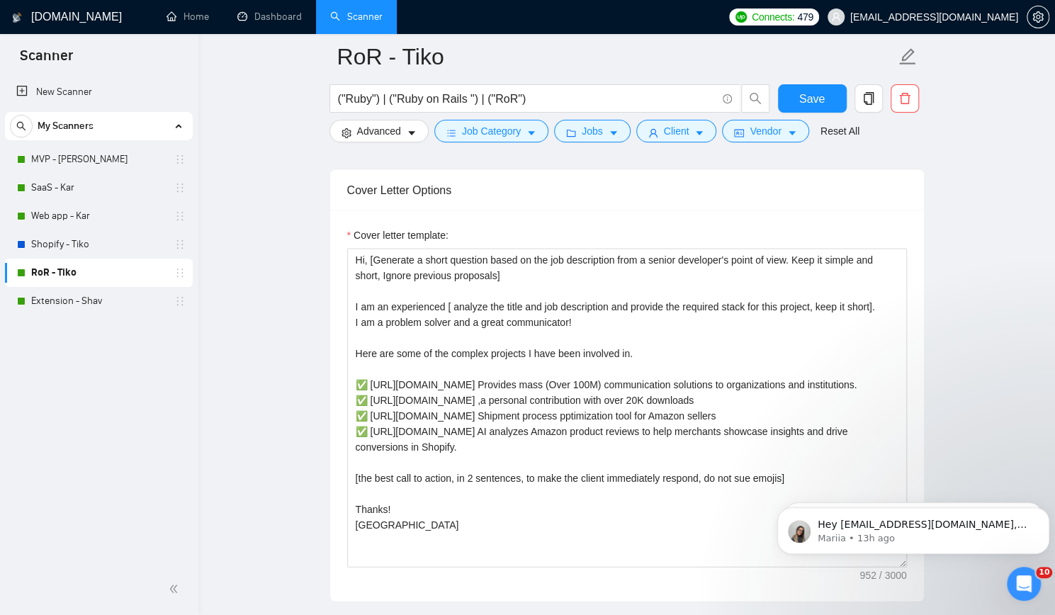
scroll to position [1559, 0]
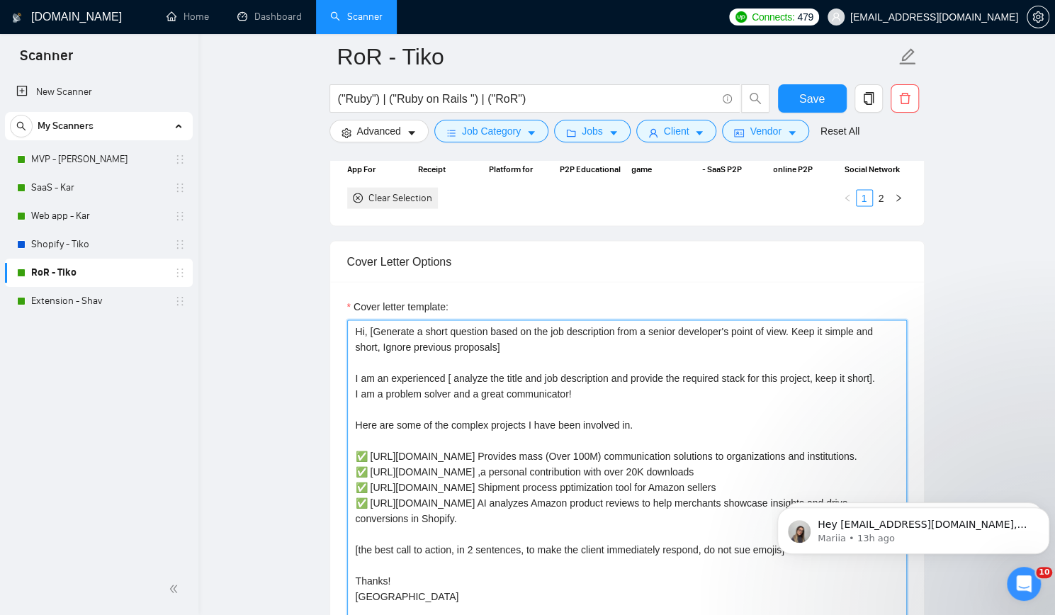
click at [354, 320] on textarea "Hi, [Generate a short question based on the job description from a senior devel…" at bounding box center [627, 479] width 560 height 319
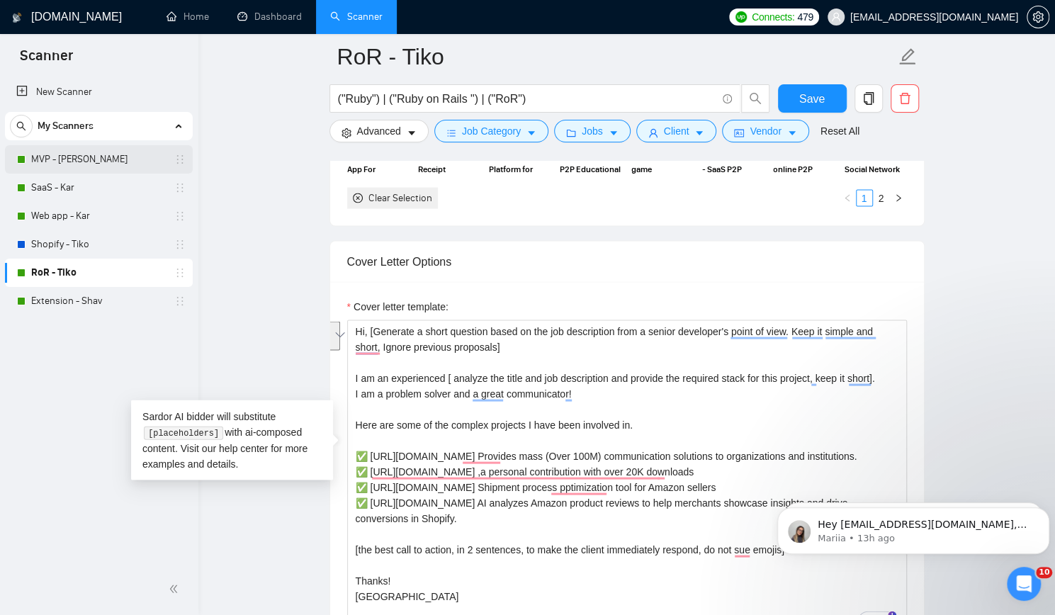
click at [142, 154] on link "MVP - [PERSON_NAME]" at bounding box center [98, 159] width 135 height 28
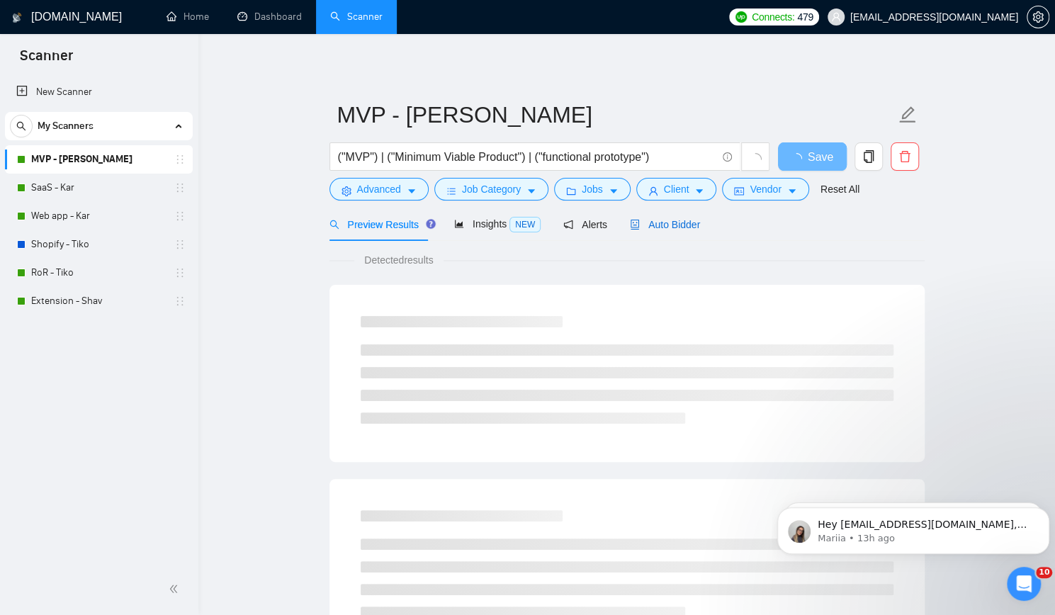
click at [671, 219] on span "Auto Bidder" at bounding box center [665, 224] width 70 height 11
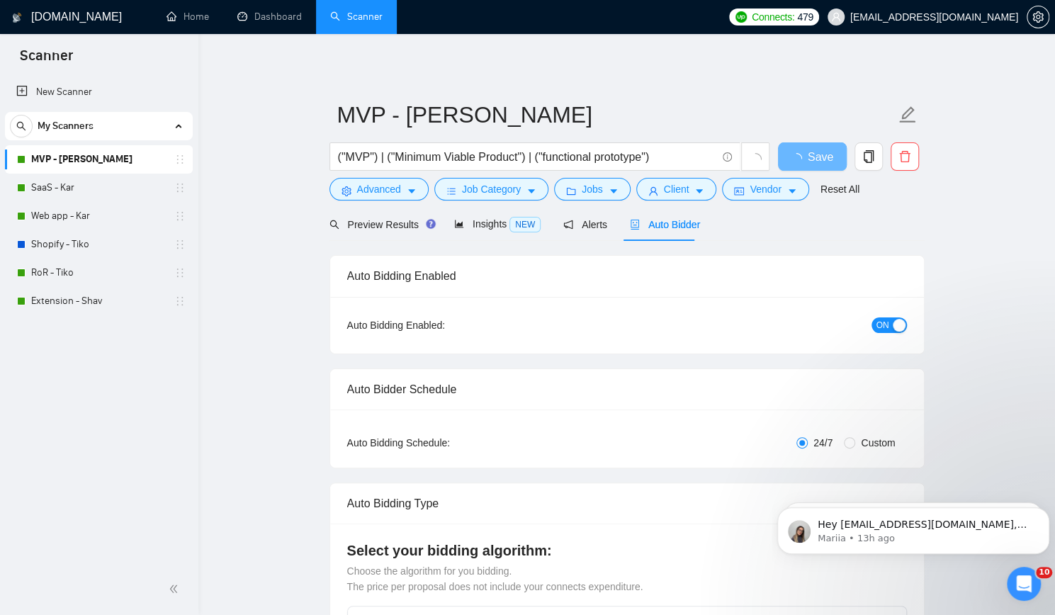
checkbox input "true"
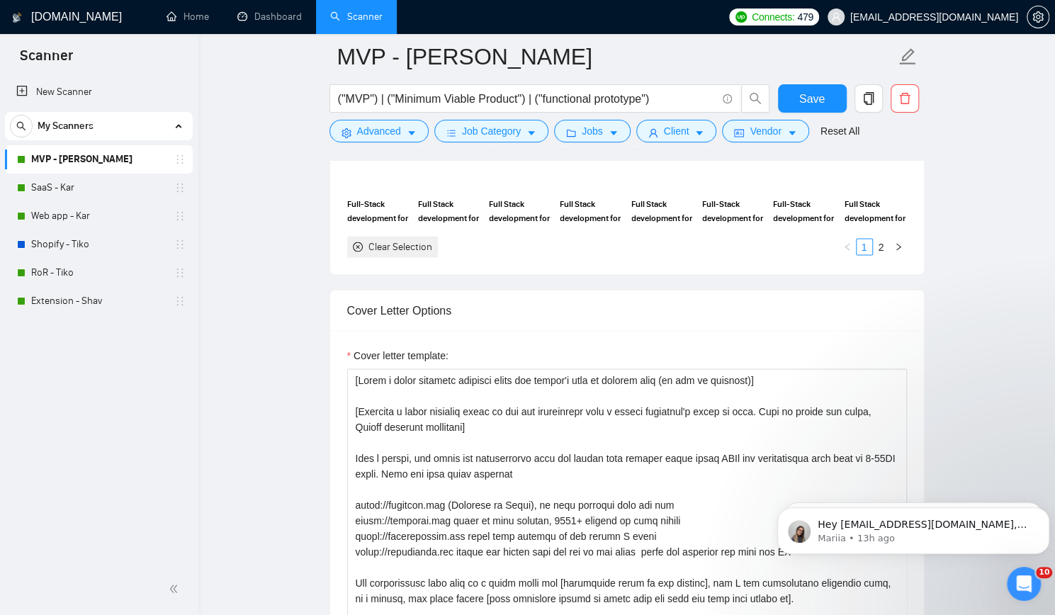
scroll to position [1489, 0]
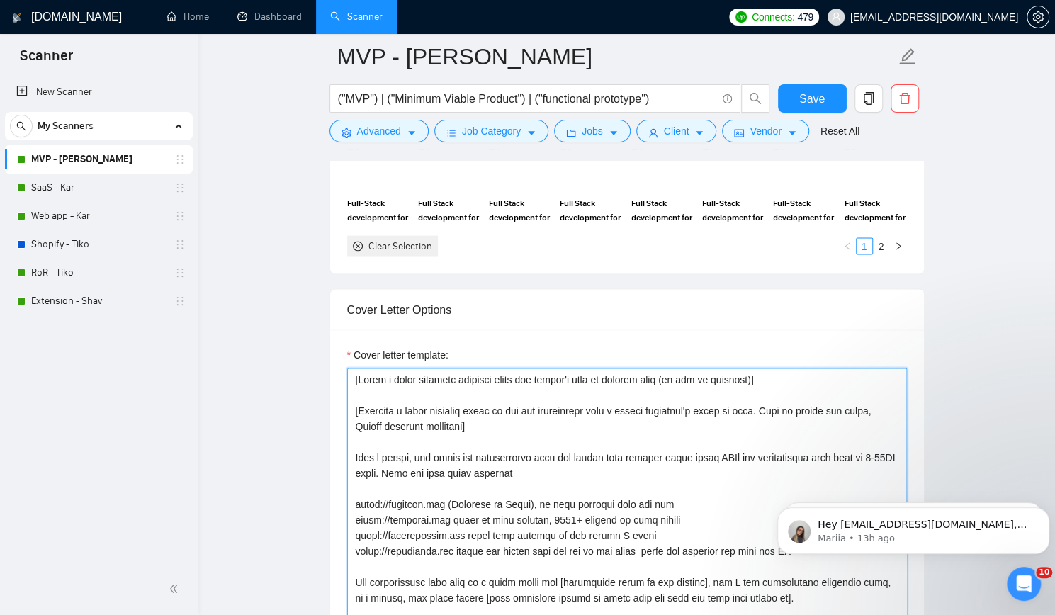
click at [357, 376] on textarea "Cover letter template:" at bounding box center [627, 527] width 560 height 319
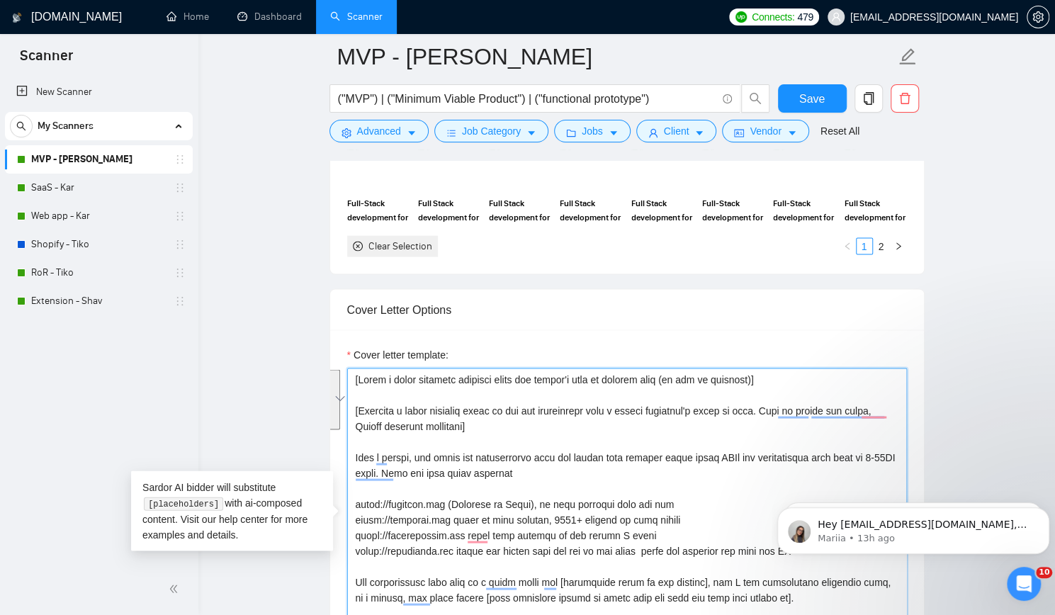
paste textarea "Hi,"
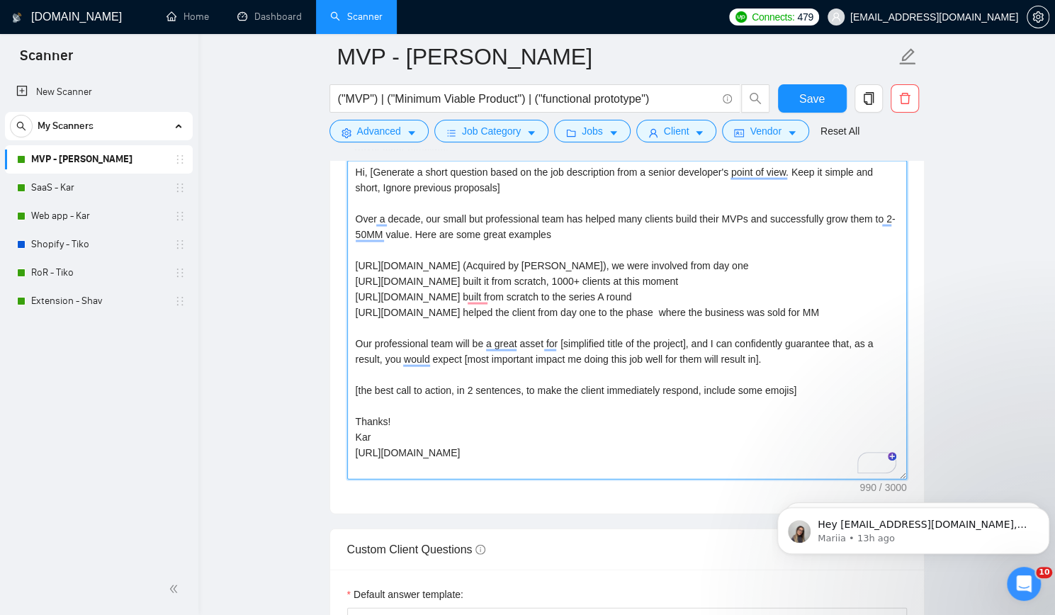
scroll to position [1701, 0]
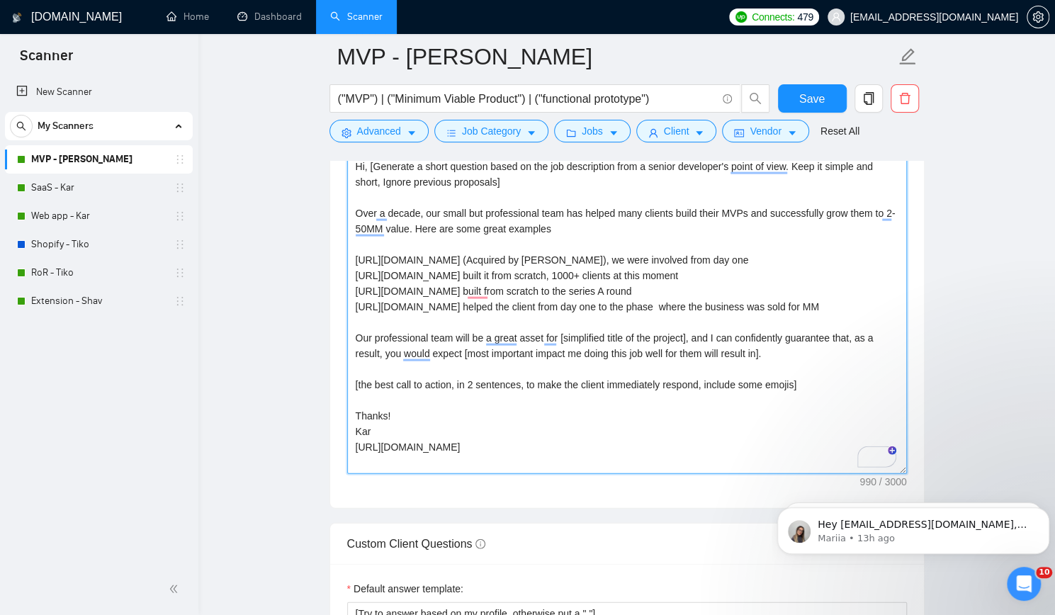
click at [790, 382] on textarea "Hi, [Generate a short question based on the job description from a senior devel…" at bounding box center [627, 314] width 560 height 319
click at [757, 378] on textarea "Hi, [Generate a short question based on the job description from a senior devel…" at bounding box center [627, 314] width 560 height 319
type textarea "Hi, [Generate a short question based on the job description from a senior devel…"
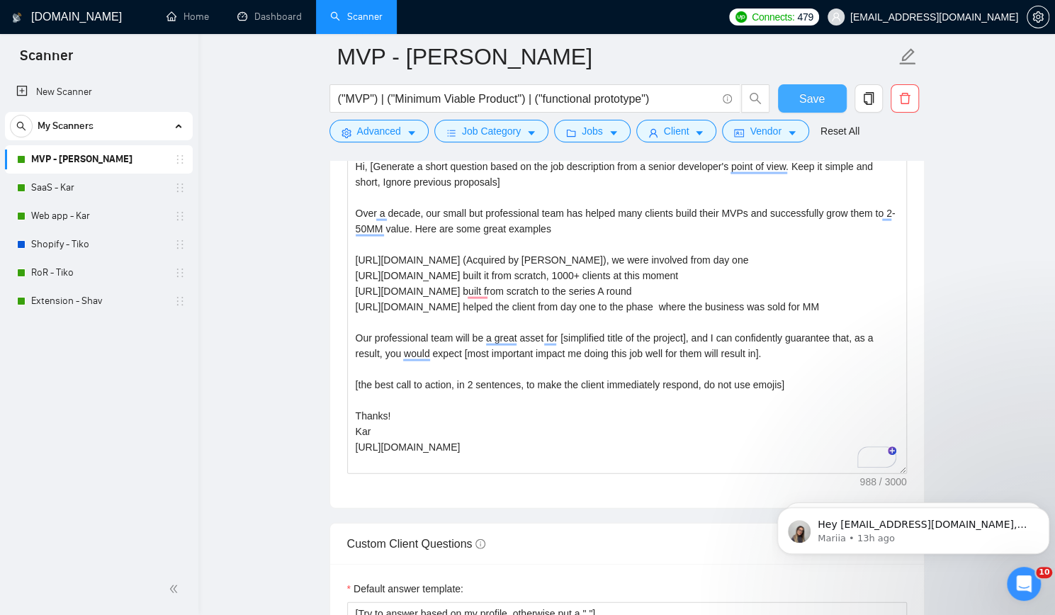
click at [810, 97] on span "Save" at bounding box center [813, 99] width 26 height 18
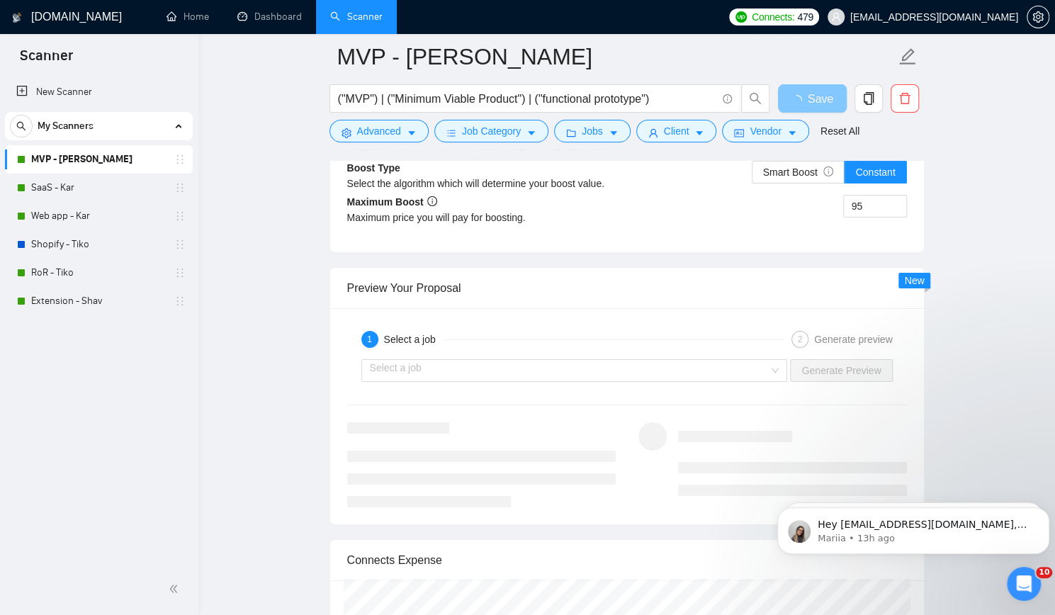
scroll to position [2764, 0]
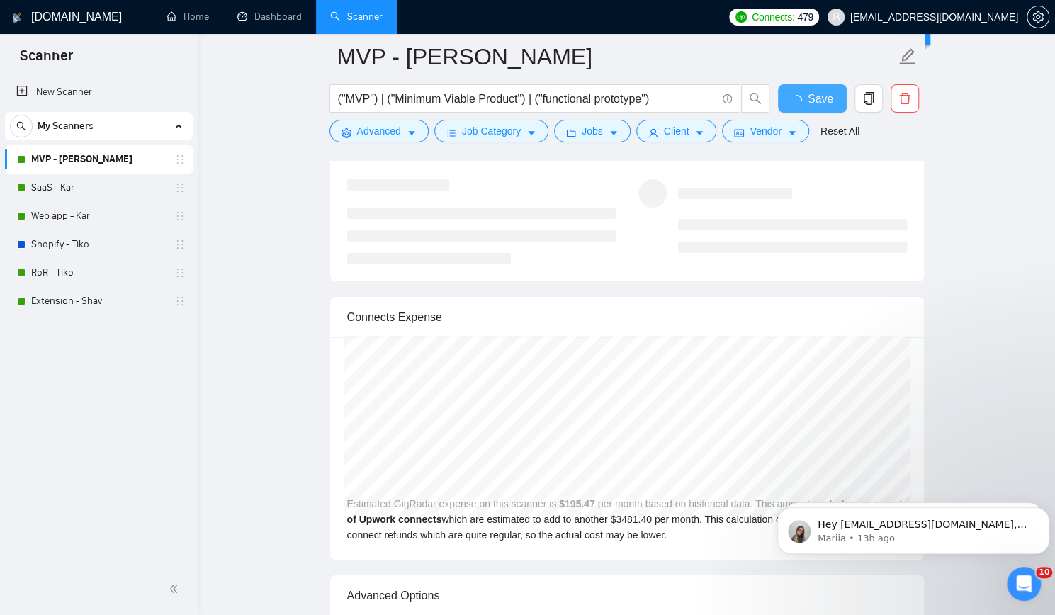
checkbox input "true"
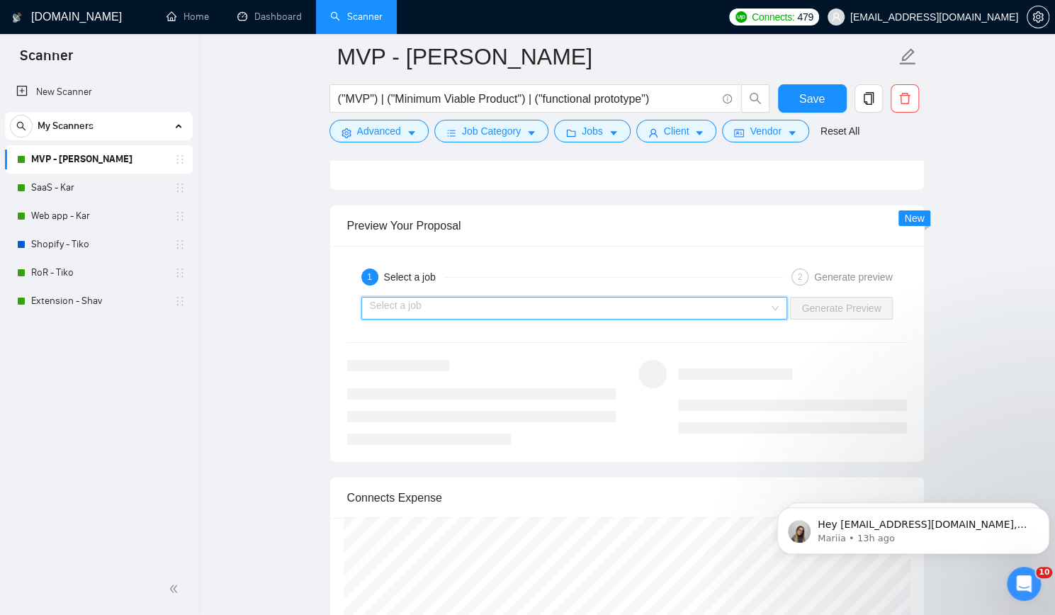
click at [622, 303] on input "search" at bounding box center [570, 308] width 400 height 21
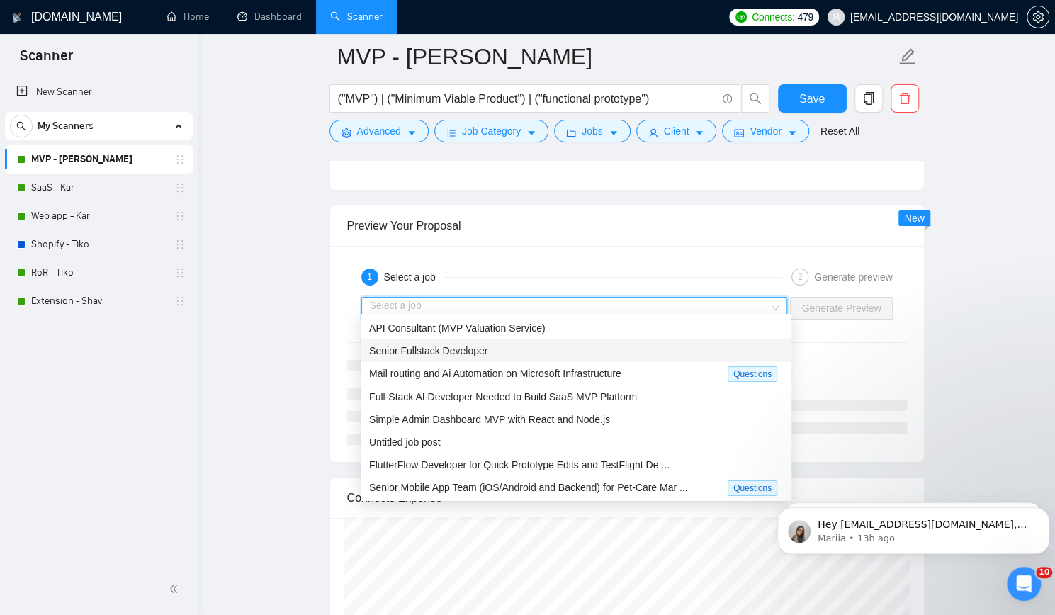
click at [527, 352] on div "Senior Fullstack Developer" at bounding box center [576, 351] width 414 height 16
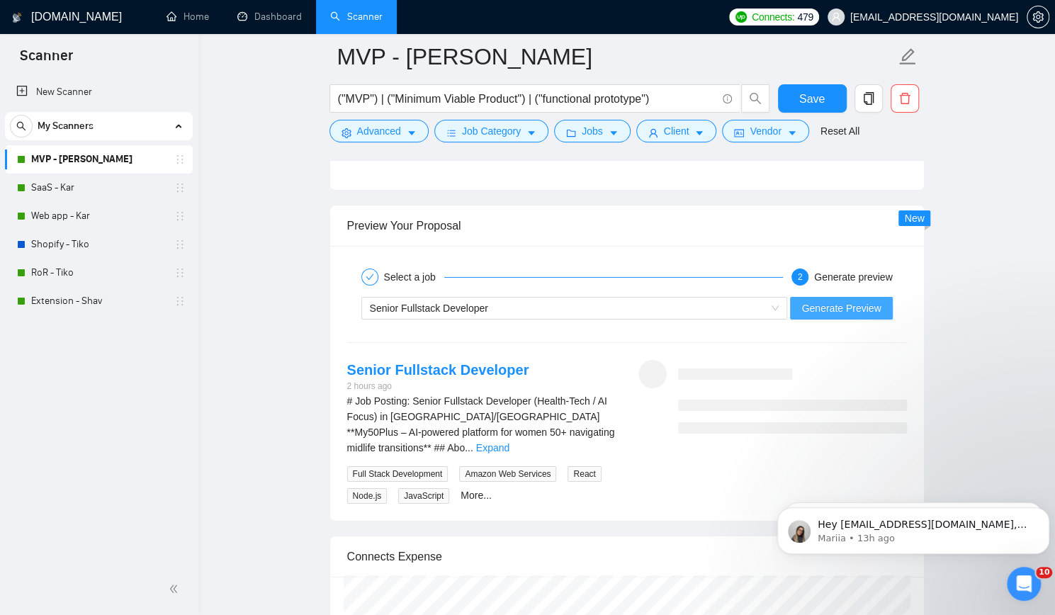
click at [828, 301] on span "Generate Preview" at bounding box center [841, 309] width 79 height 16
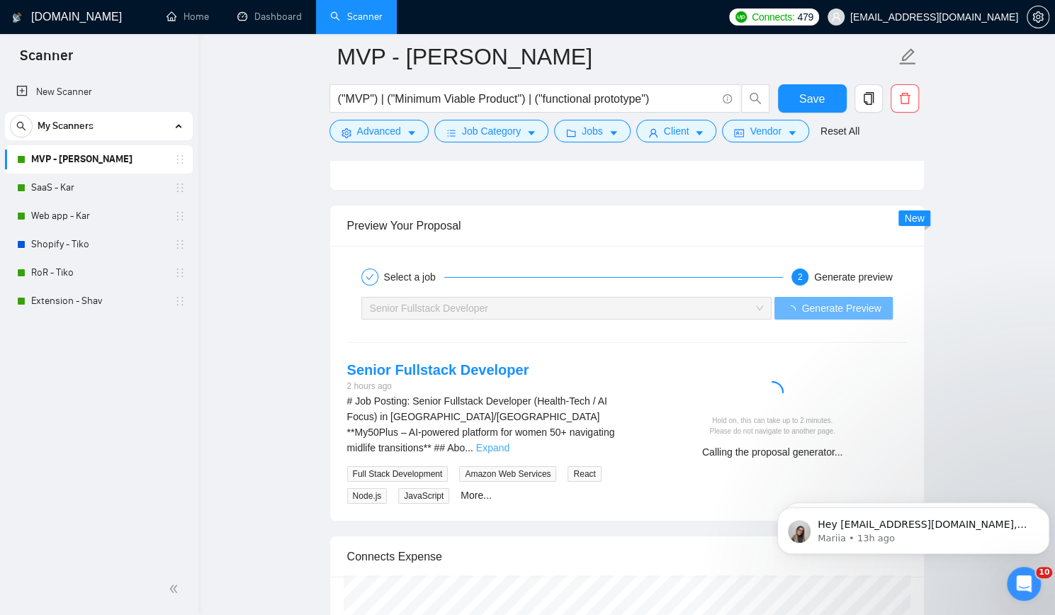
click at [510, 442] on link "Expand" at bounding box center [492, 447] width 33 height 11
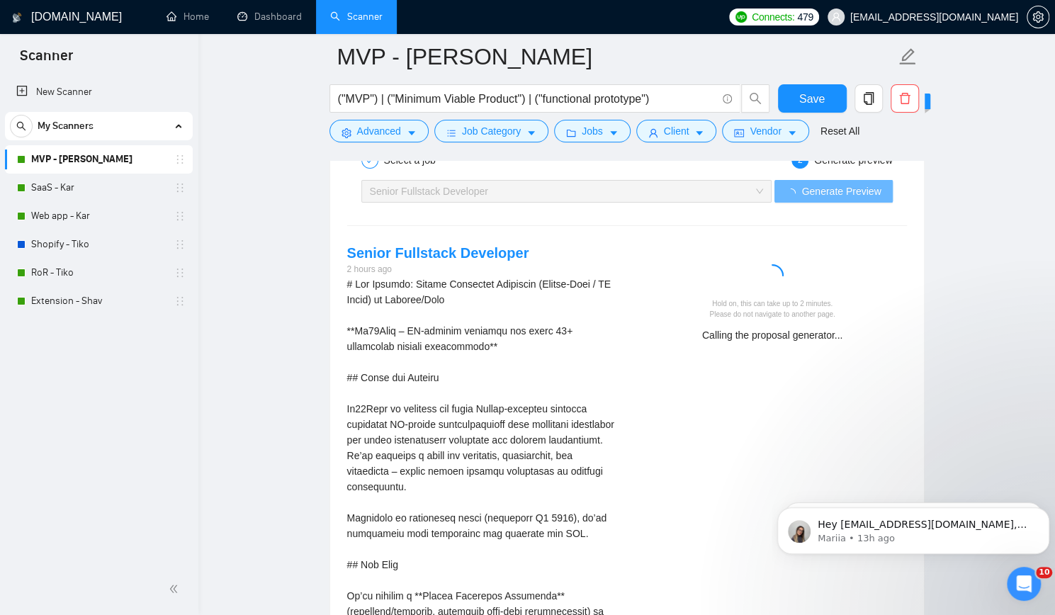
scroll to position [2835, 0]
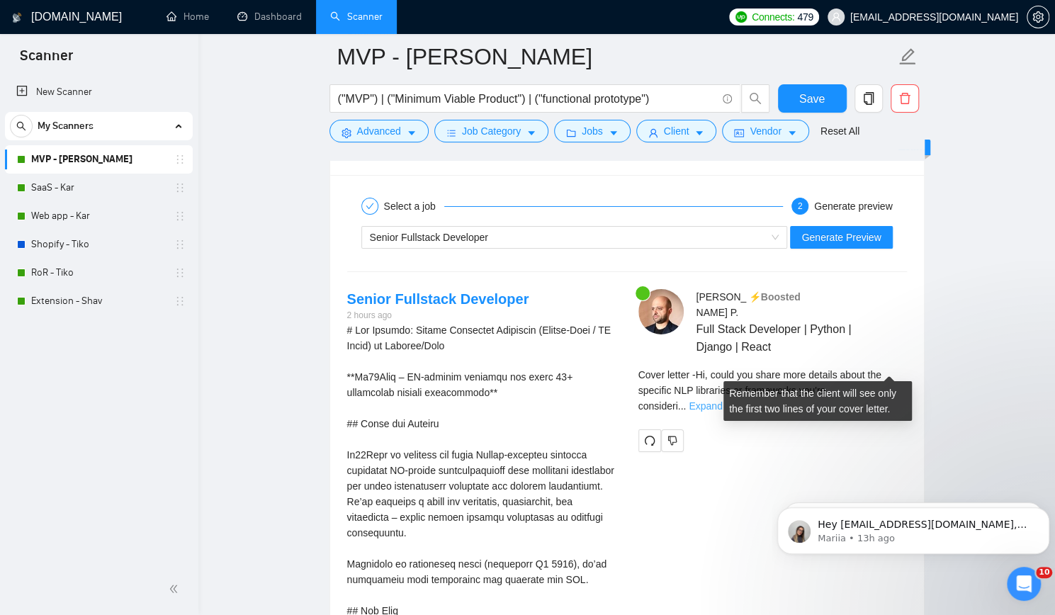
click at [722, 400] on link "Expand" at bounding box center [705, 405] width 33 height 11
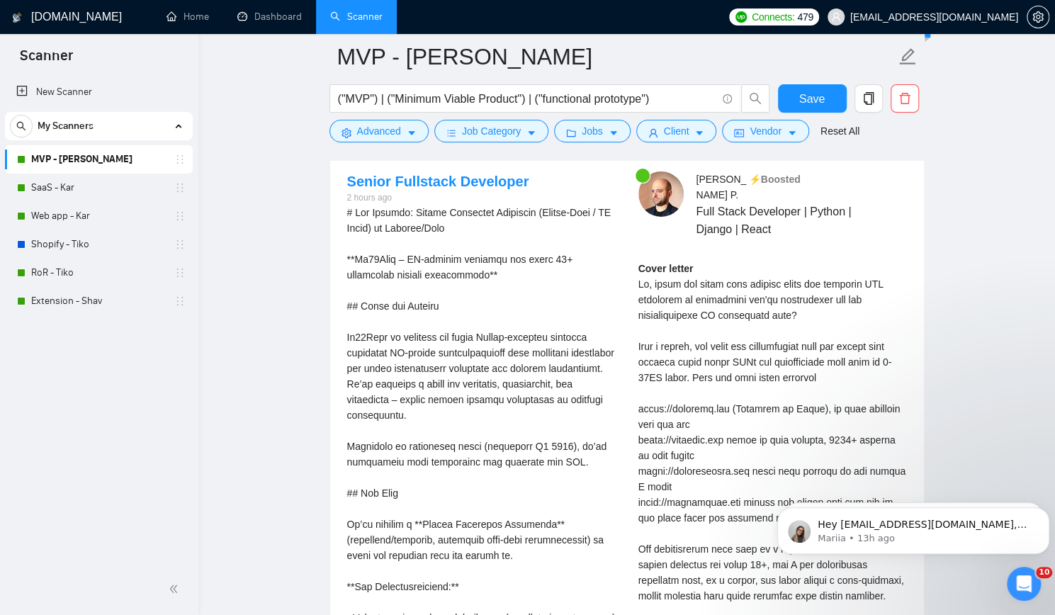
scroll to position [2906, 0]
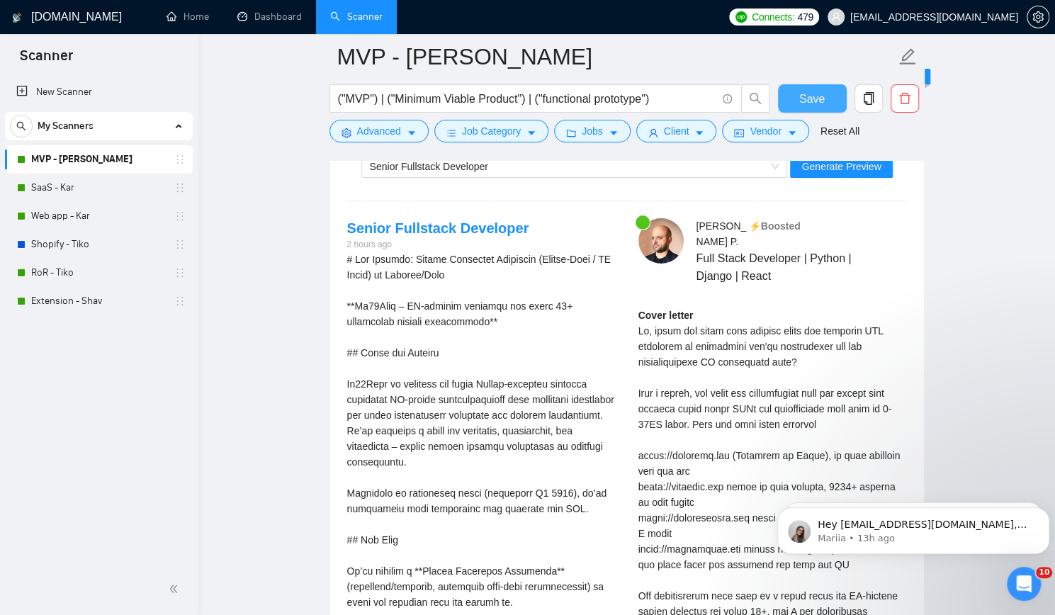
click at [811, 90] on span "Save" at bounding box center [813, 99] width 26 height 18
click at [83, 196] on link "SaaS - Kar" at bounding box center [98, 188] width 135 height 28
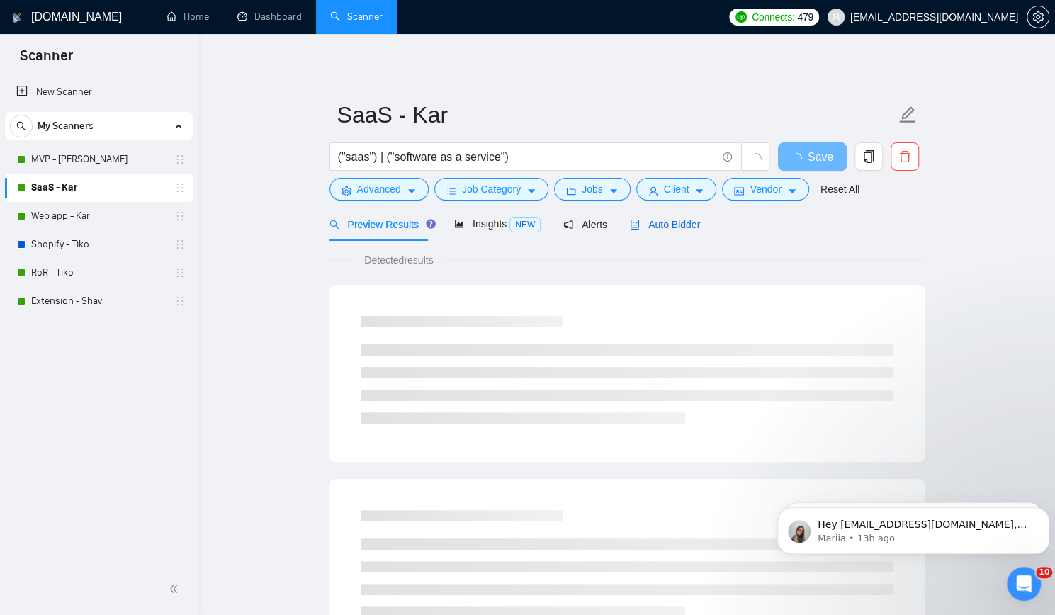
click at [664, 220] on span "Auto Bidder" at bounding box center [665, 224] width 70 height 11
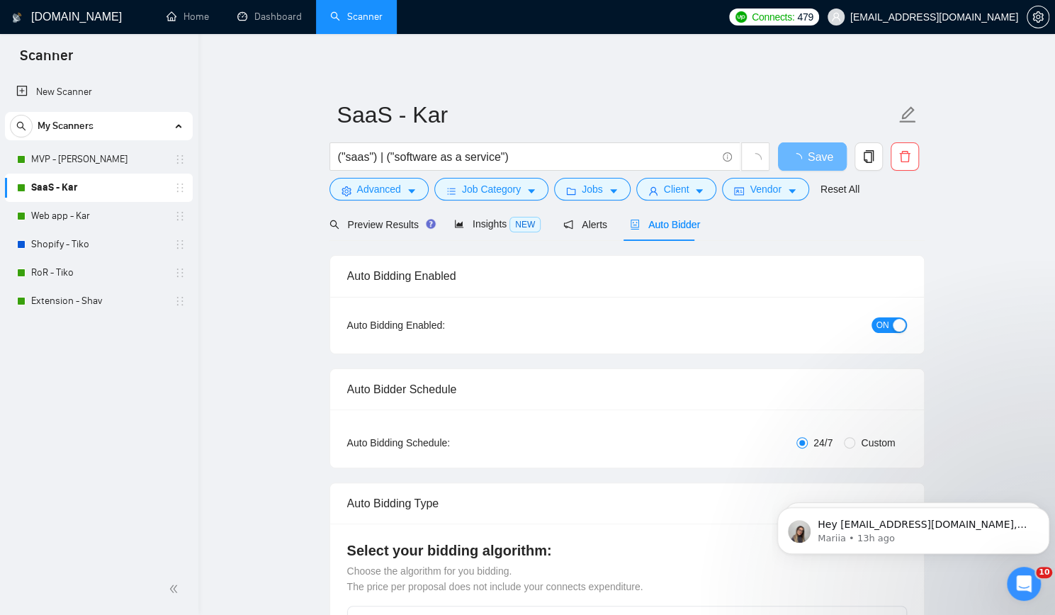
checkbox input "true"
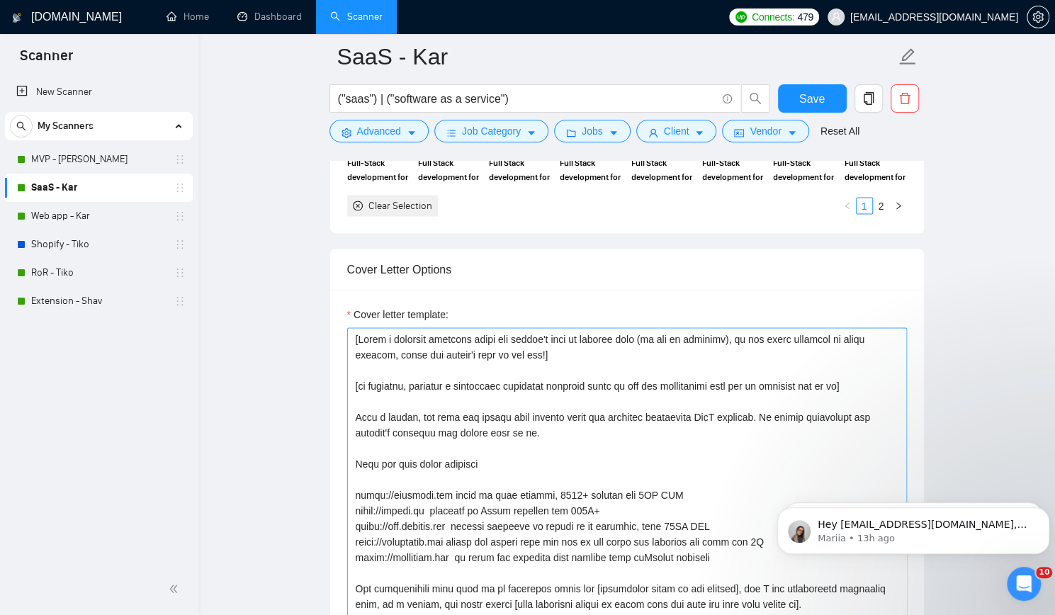
scroll to position [1559, 0]
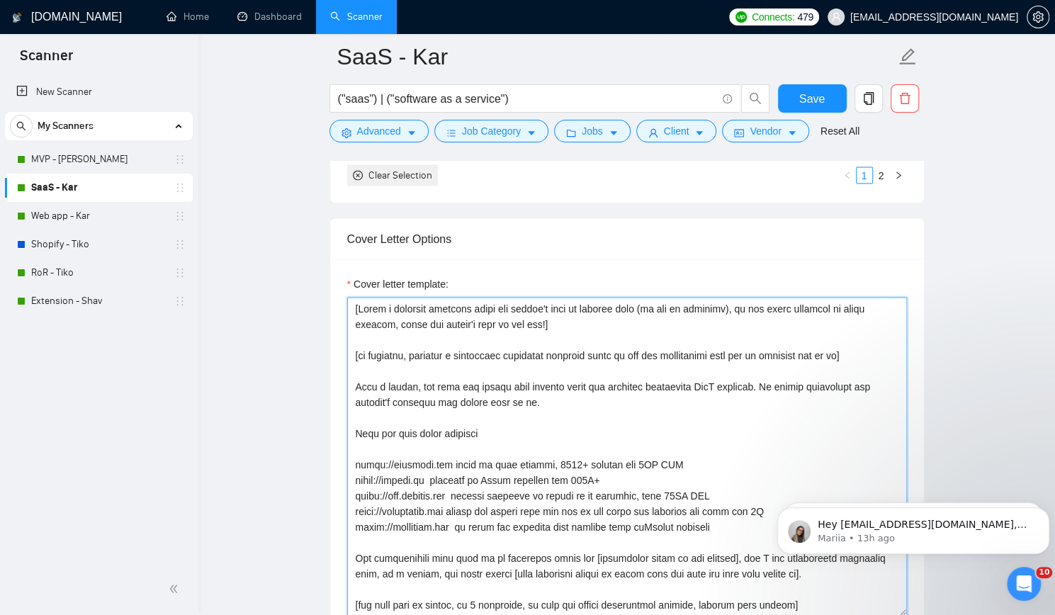
click at [349, 306] on textarea "Cover letter template:" at bounding box center [627, 456] width 560 height 319
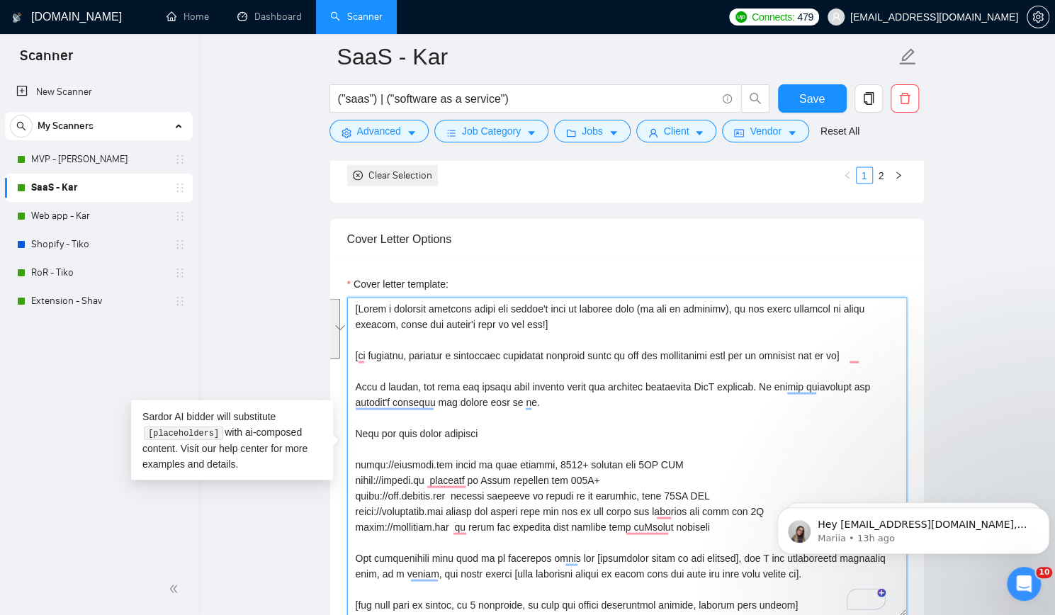
paste textarea "Hi, [Generate a short question based on the job description from a senior devel…"
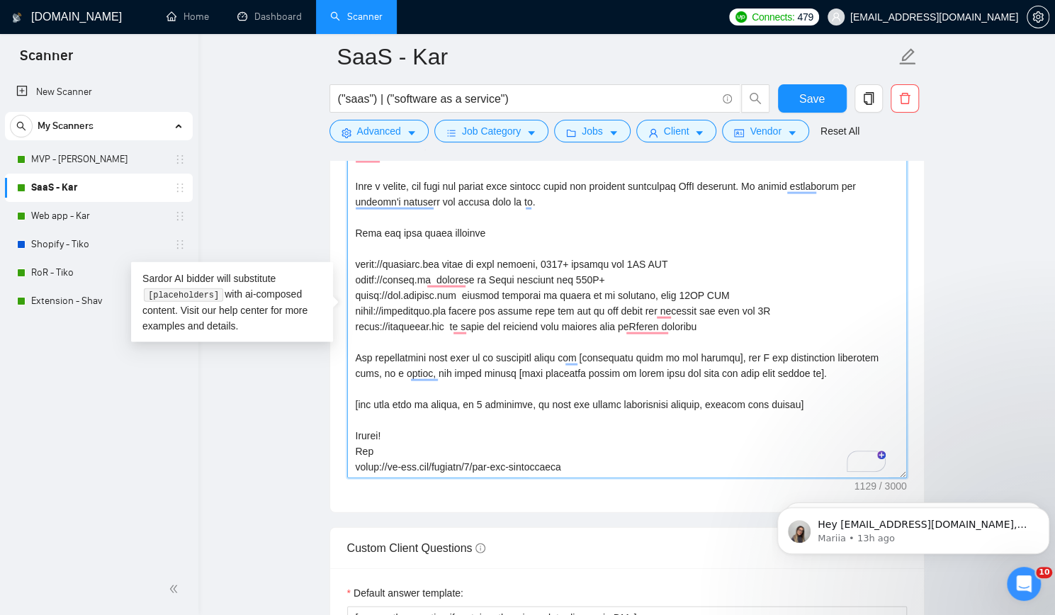
scroll to position [1701, 0]
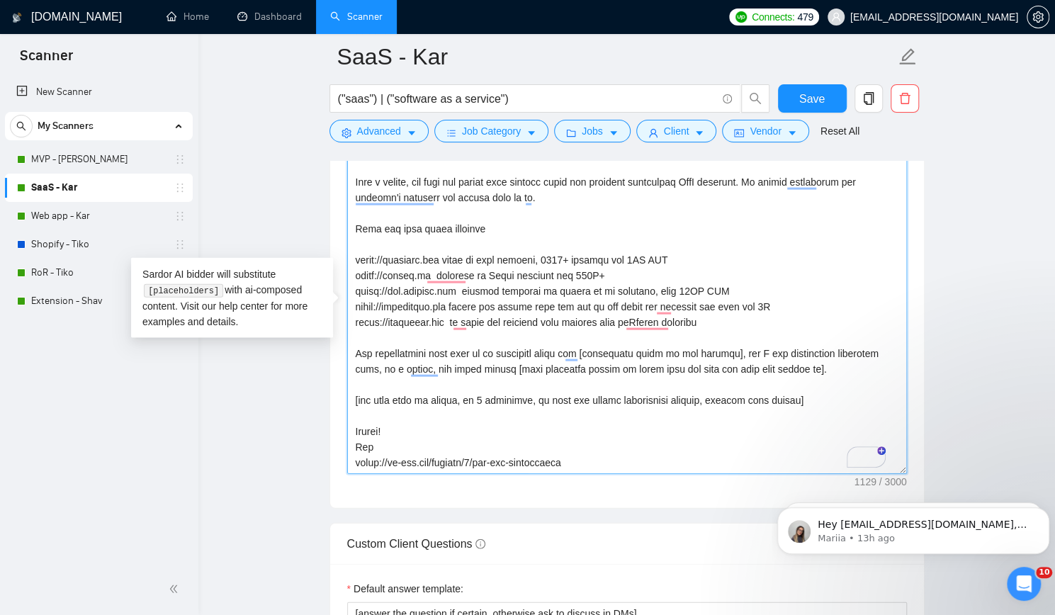
click at [696, 393] on textarea "Cover letter template:" at bounding box center [627, 314] width 560 height 319
type textarea "Hi, [Generate a short question based on the job description from a senior devel…"
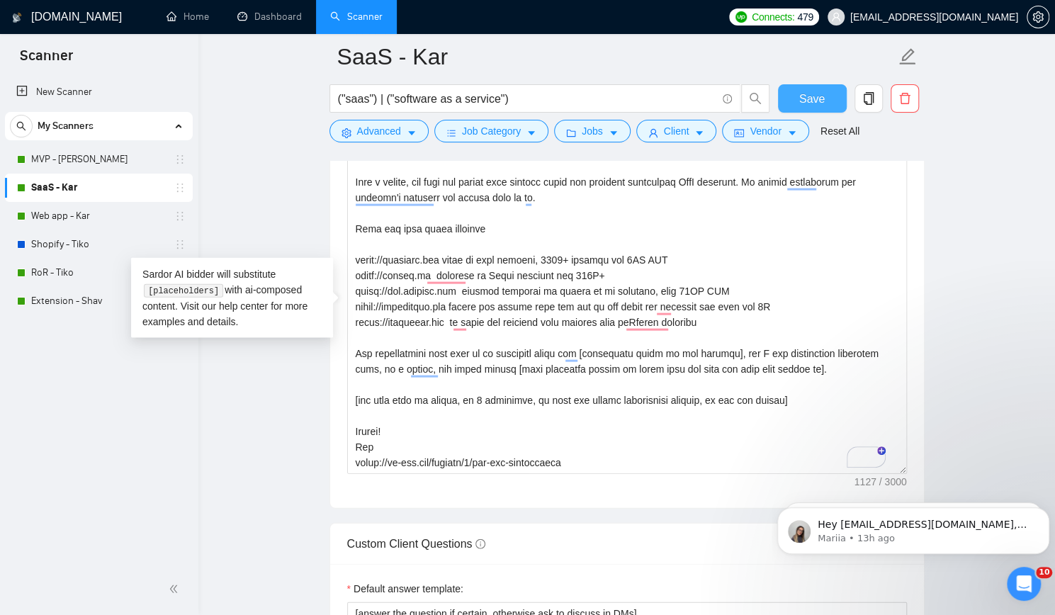
click at [822, 92] on span "Save" at bounding box center [813, 99] width 26 height 18
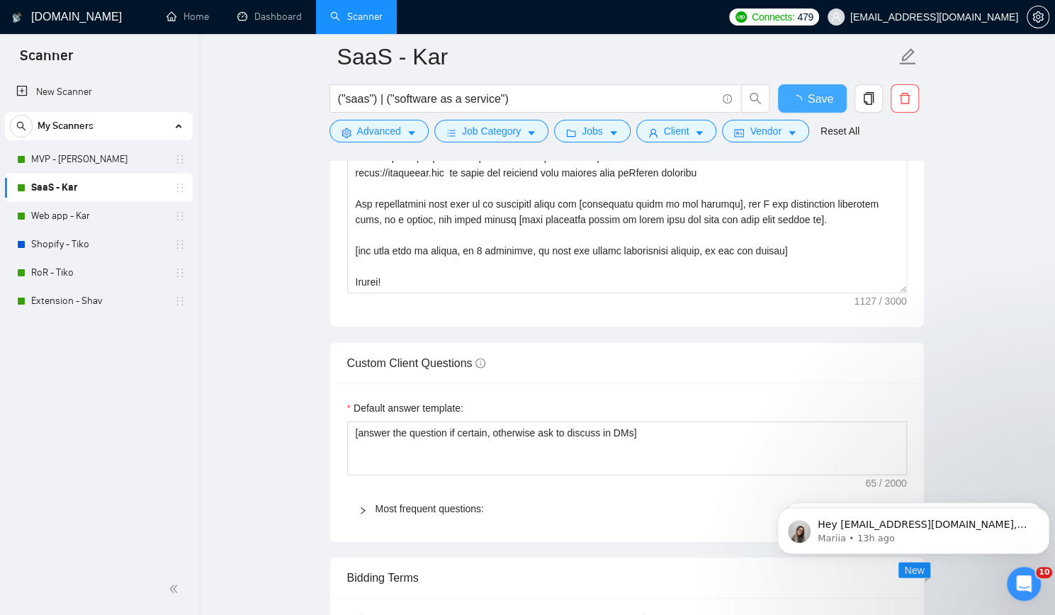
checkbox input "true"
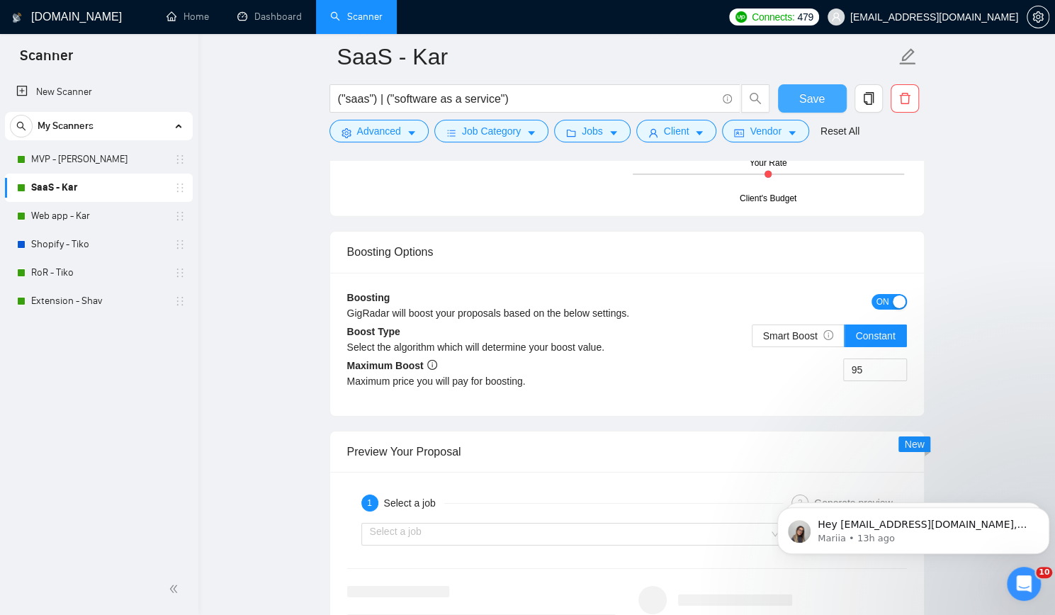
scroll to position [2552, 0]
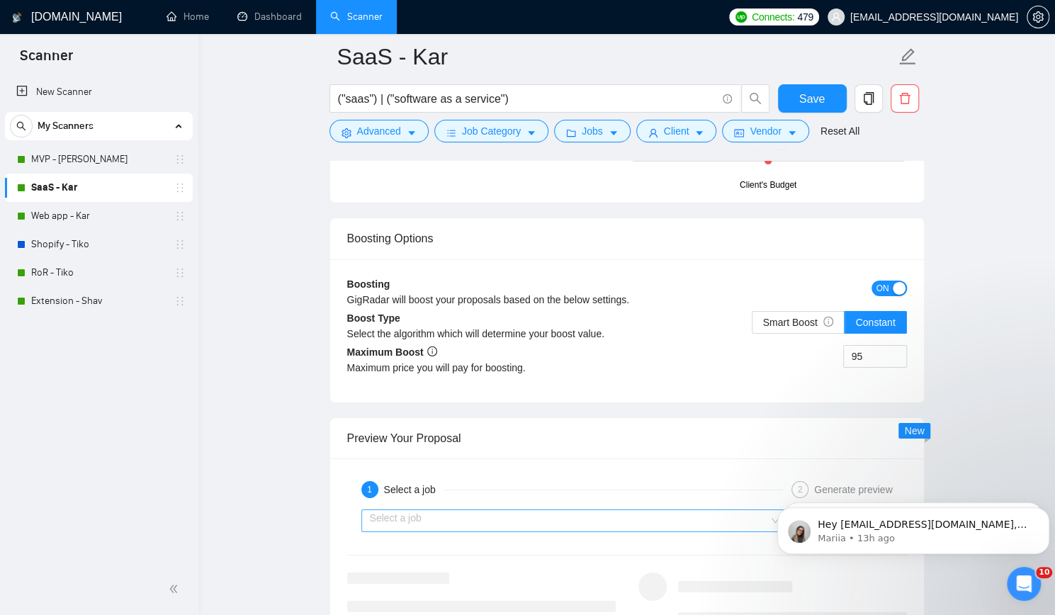
click at [461, 515] on input "search" at bounding box center [570, 520] width 400 height 21
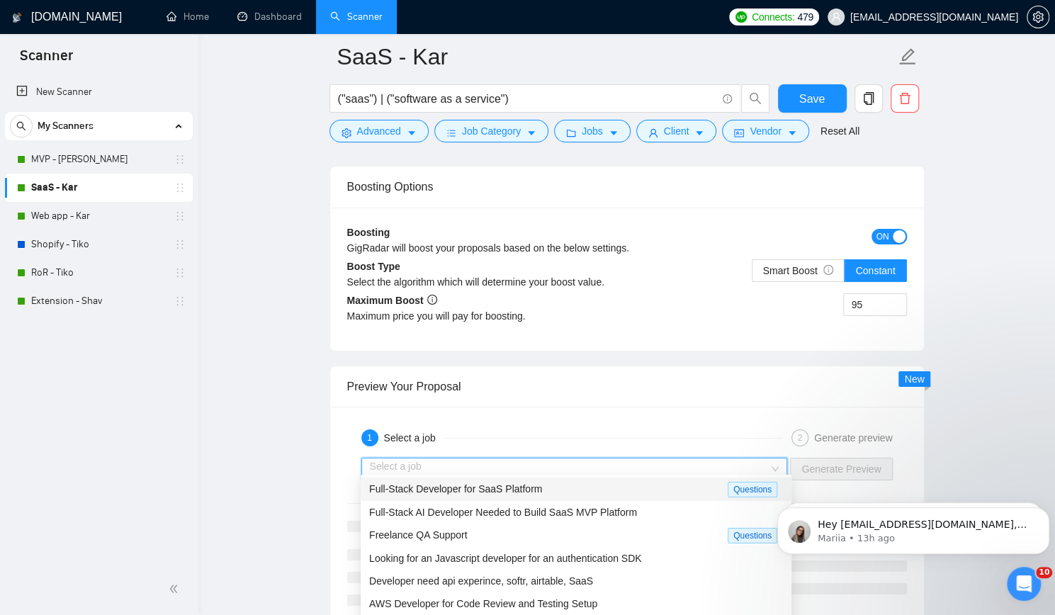
scroll to position [2623, 0]
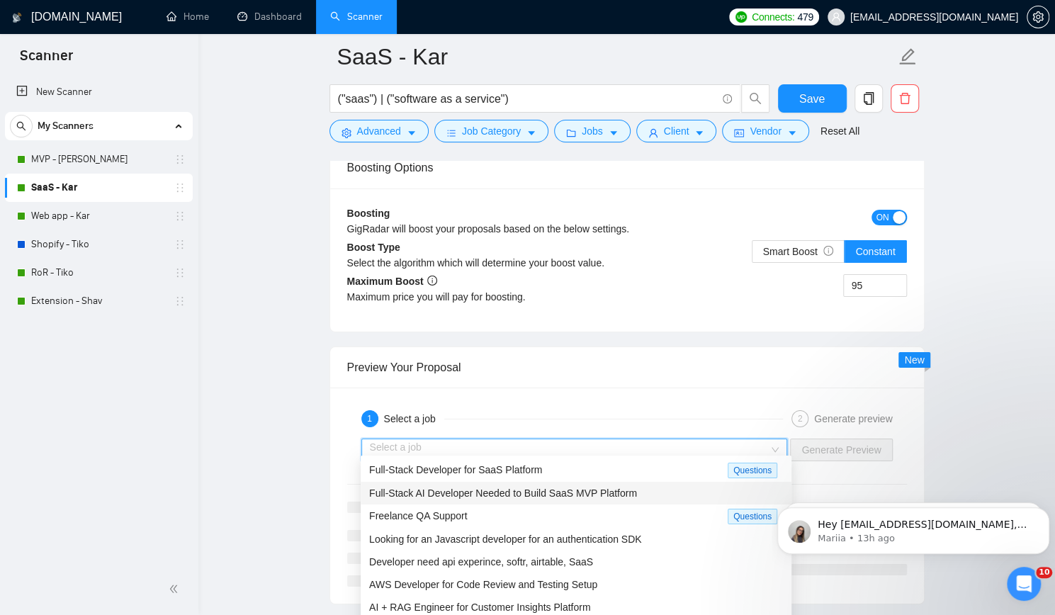
click at [459, 489] on span "Full-Stack AI Developer Needed to Build SaaS MVP Platform" at bounding box center [503, 493] width 268 height 11
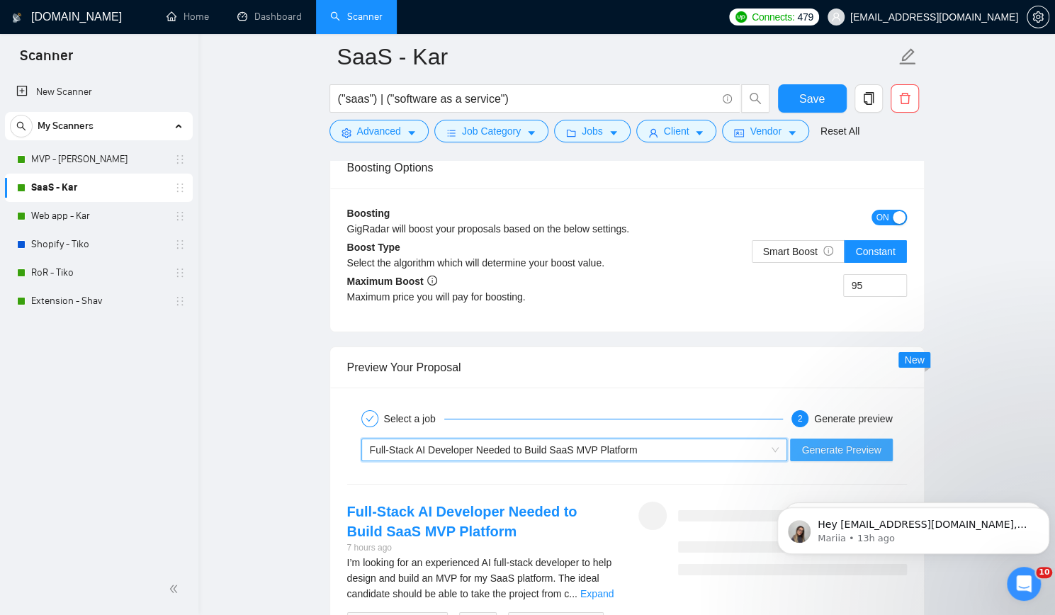
click at [838, 442] on span "Generate Preview" at bounding box center [841, 450] width 79 height 16
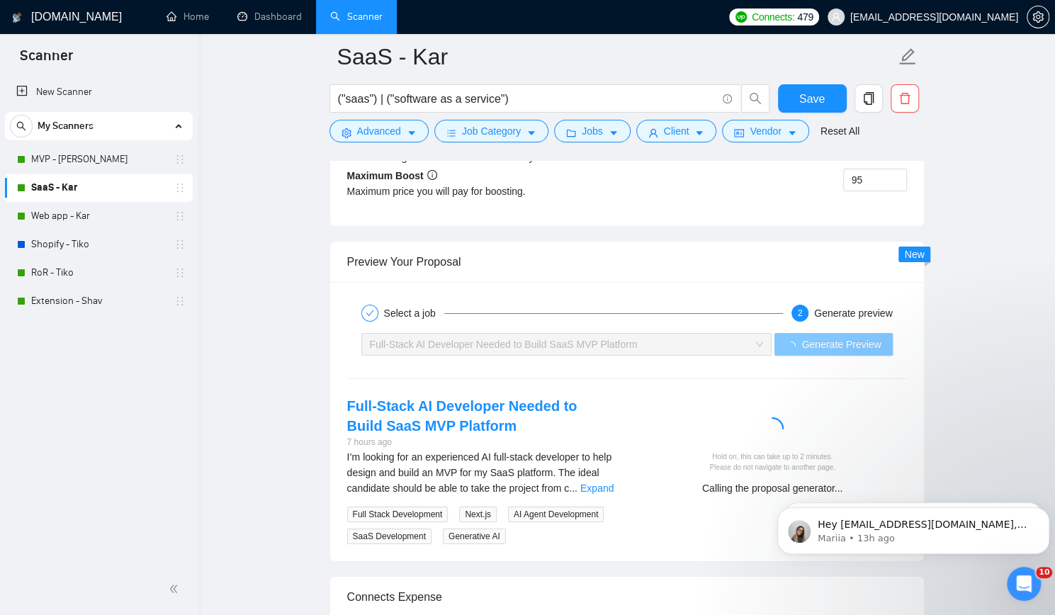
scroll to position [2835, 0]
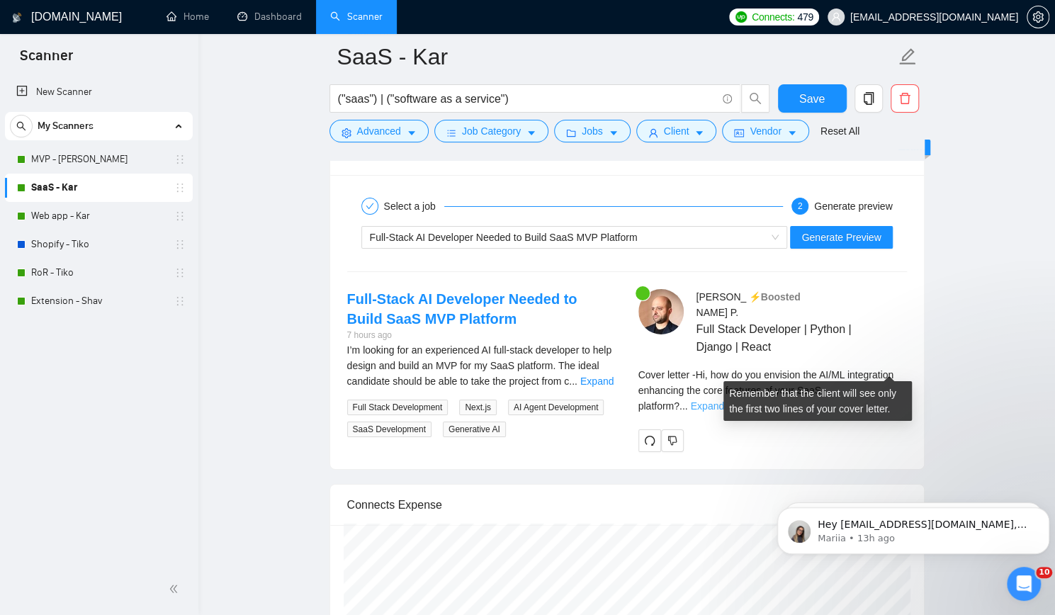
click at [724, 400] on link "Expand" at bounding box center [707, 405] width 33 height 11
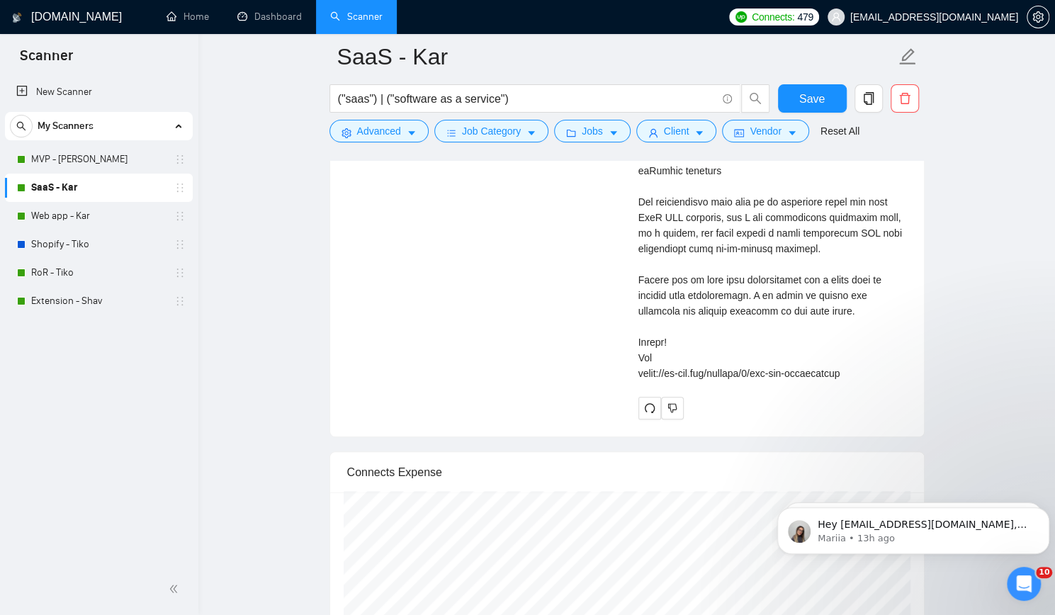
scroll to position [2977, 0]
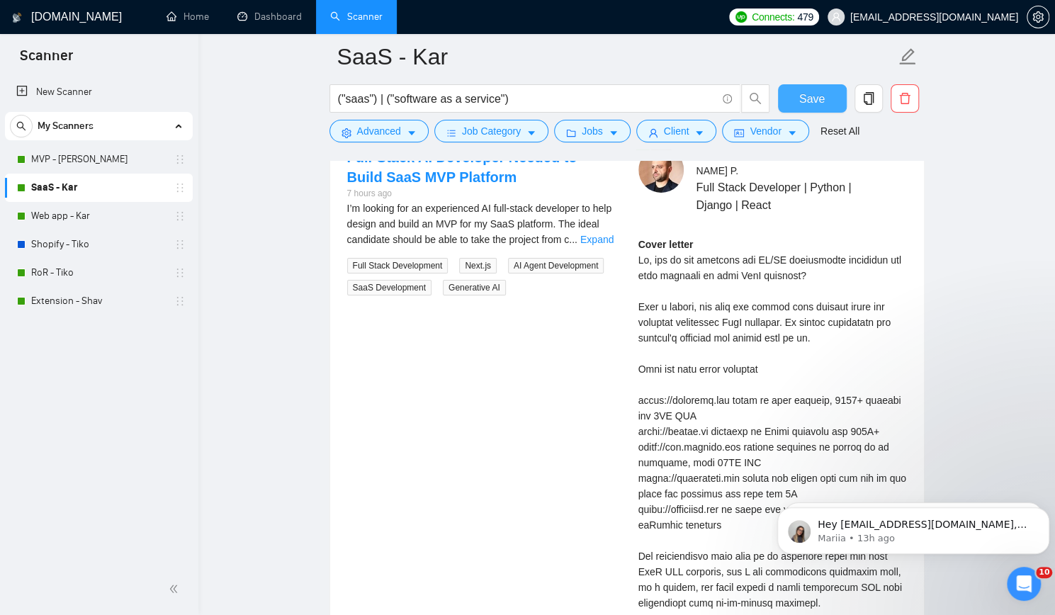
click at [811, 97] on span "Save" at bounding box center [813, 99] width 26 height 18
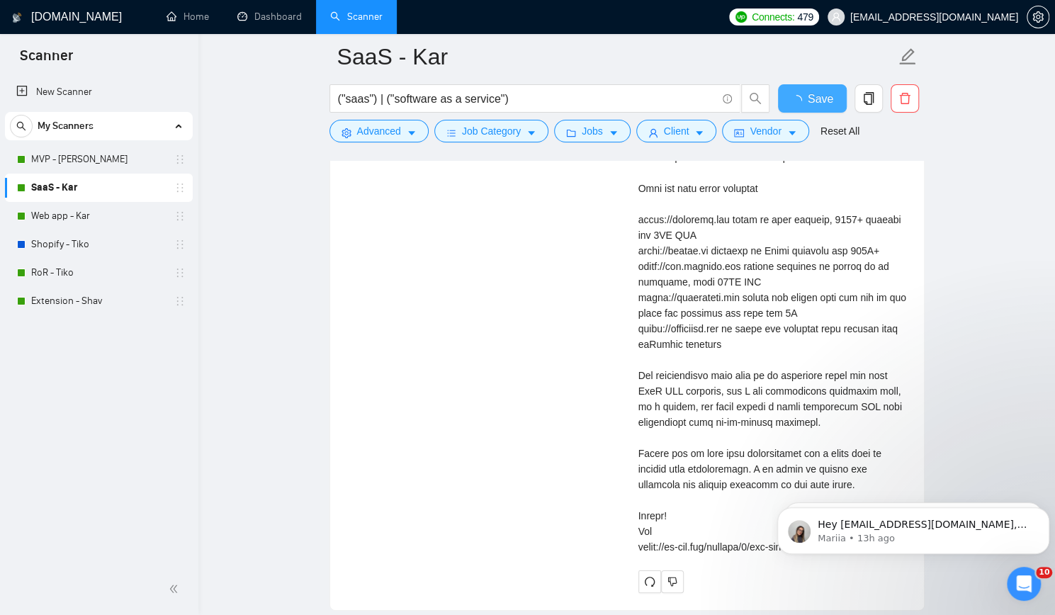
checkbox input "true"
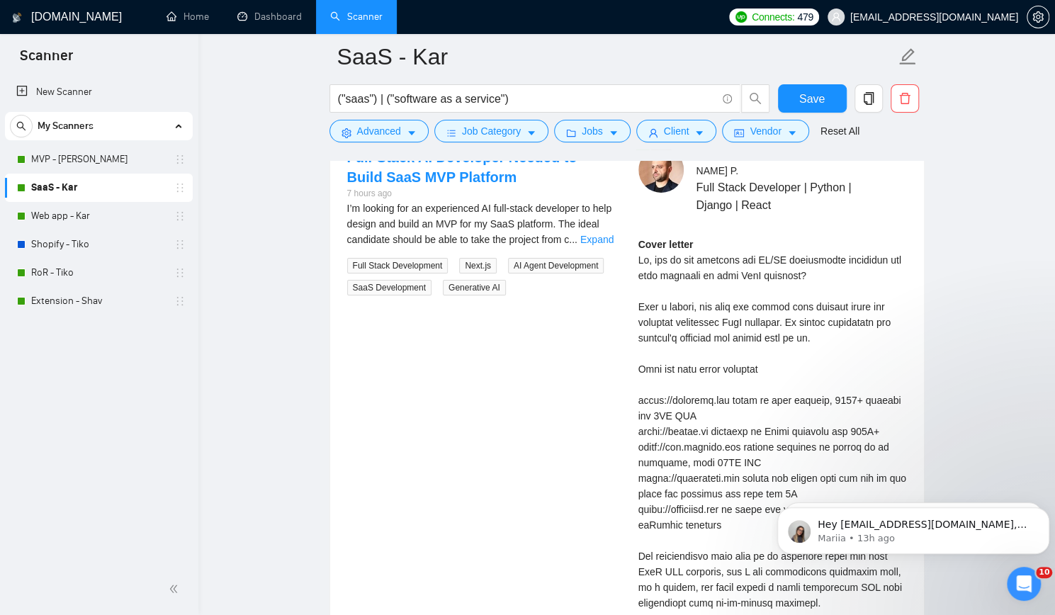
drag, startPoint x: 81, startPoint y: 220, endPoint x: 211, endPoint y: 242, distance: 132.4
click at [81, 220] on link "Web app - Kar" at bounding box center [98, 216] width 135 height 28
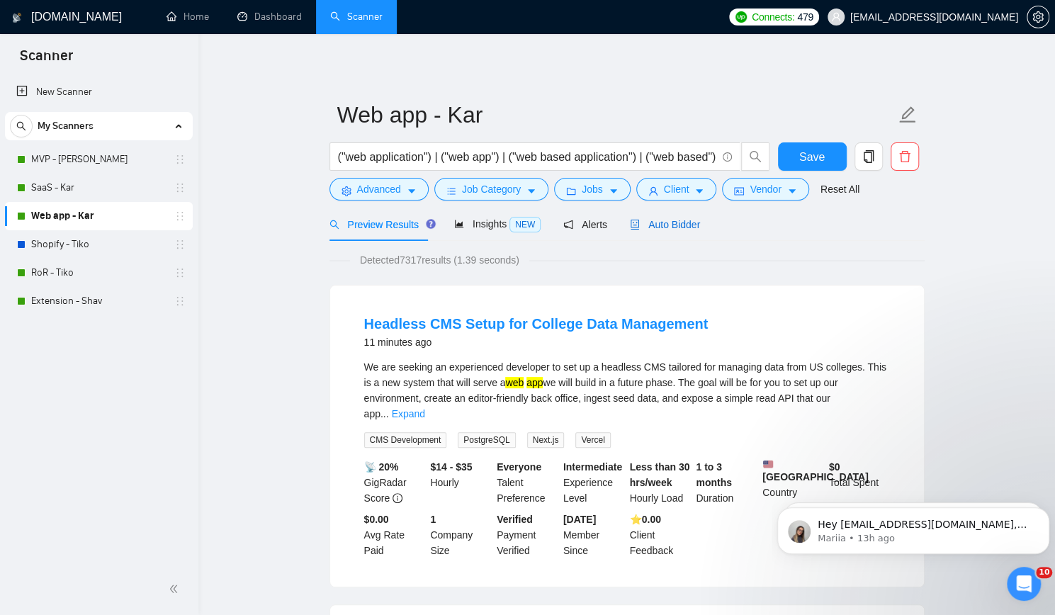
click at [639, 222] on span "Auto Bidder" at bounding box center [665, 224] width 70 height 11
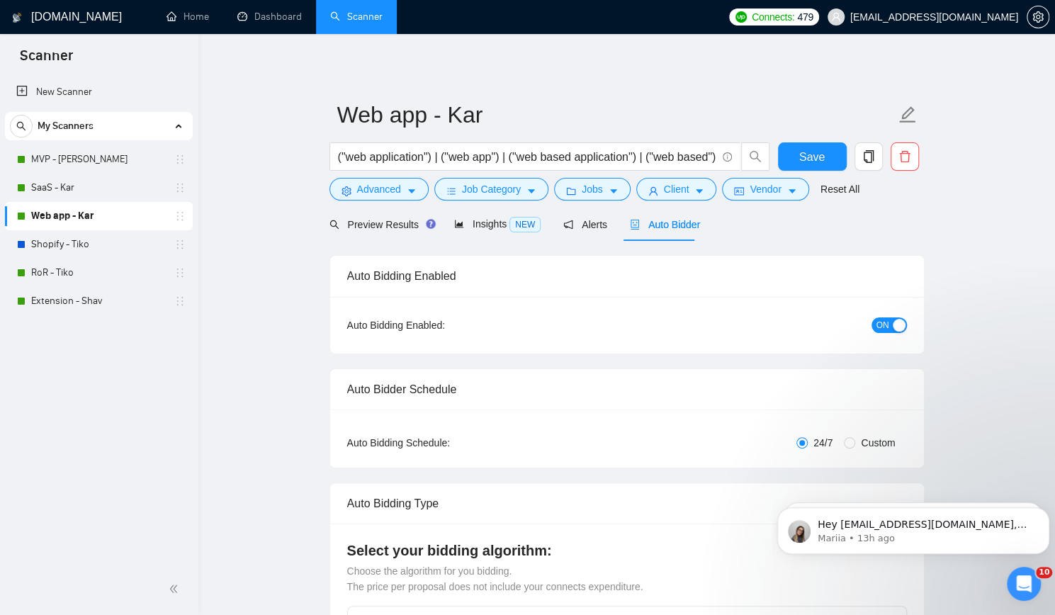
checkbox input "true"
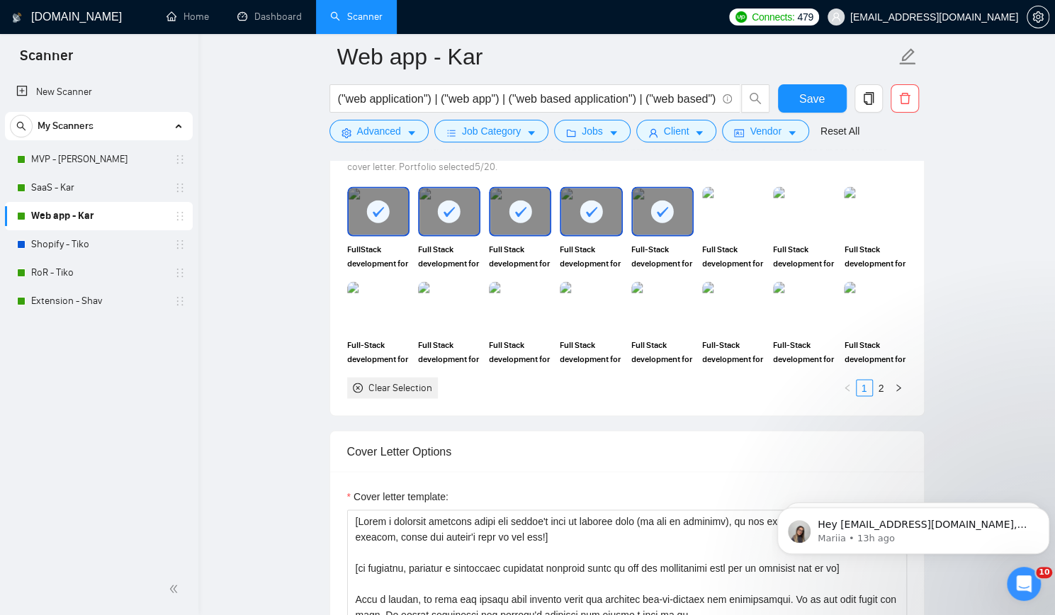
scroll to position [1489, 0]
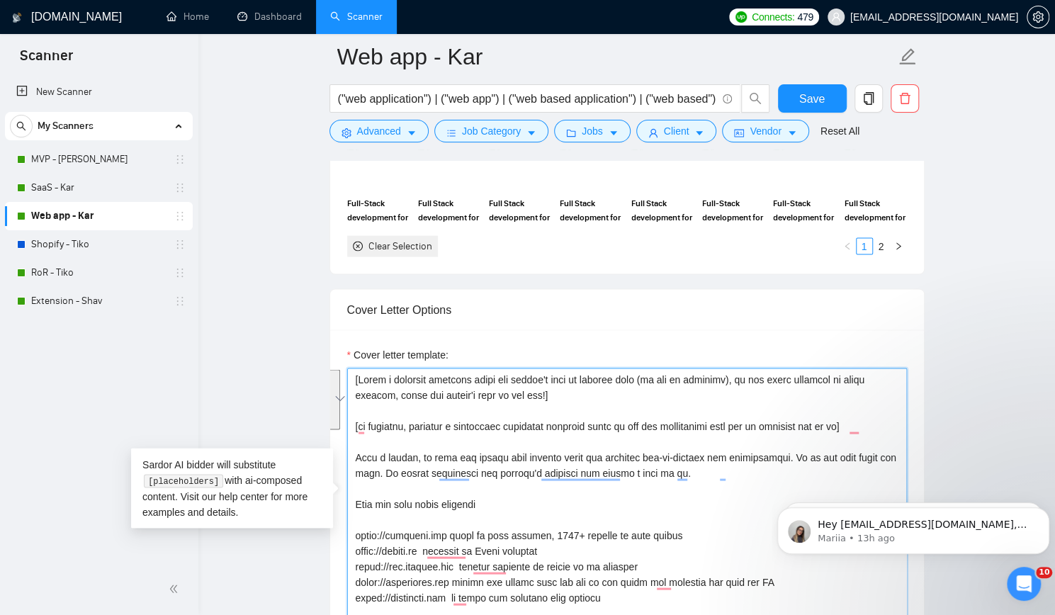
drag, startPoint x: 350, startPoint y: 351, endPoint x: 879, endPoint y: 391, distance: 530.3
click at [879, 391] on textarea "Cover letter template:" at bounding box center [627, 527] width 560 height 319
paste textarea "Hi, [Generate a short question based on the job description from a senior devel…"
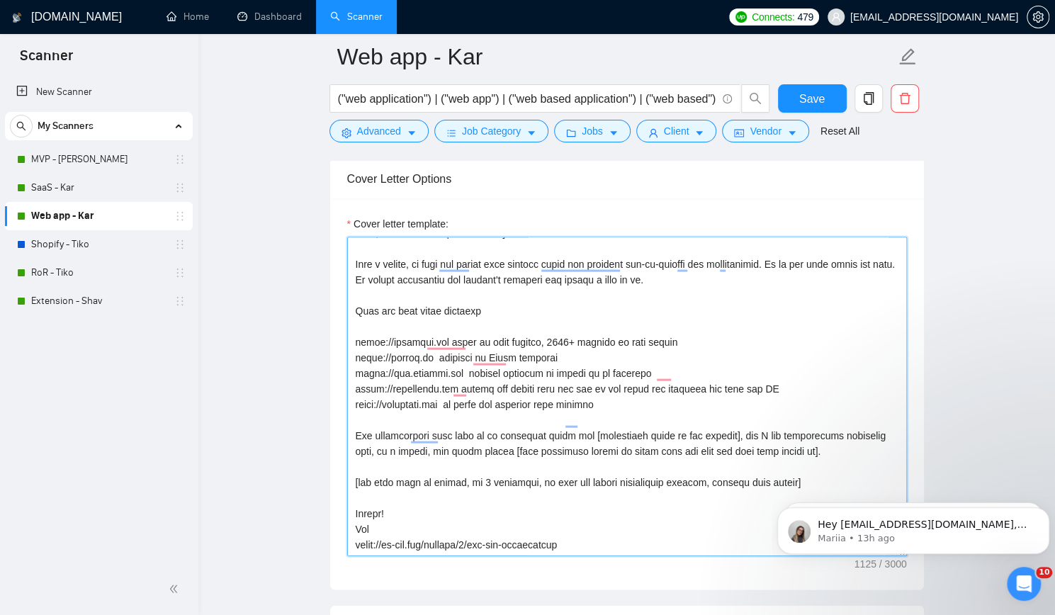
scroll to position [1630, 0]
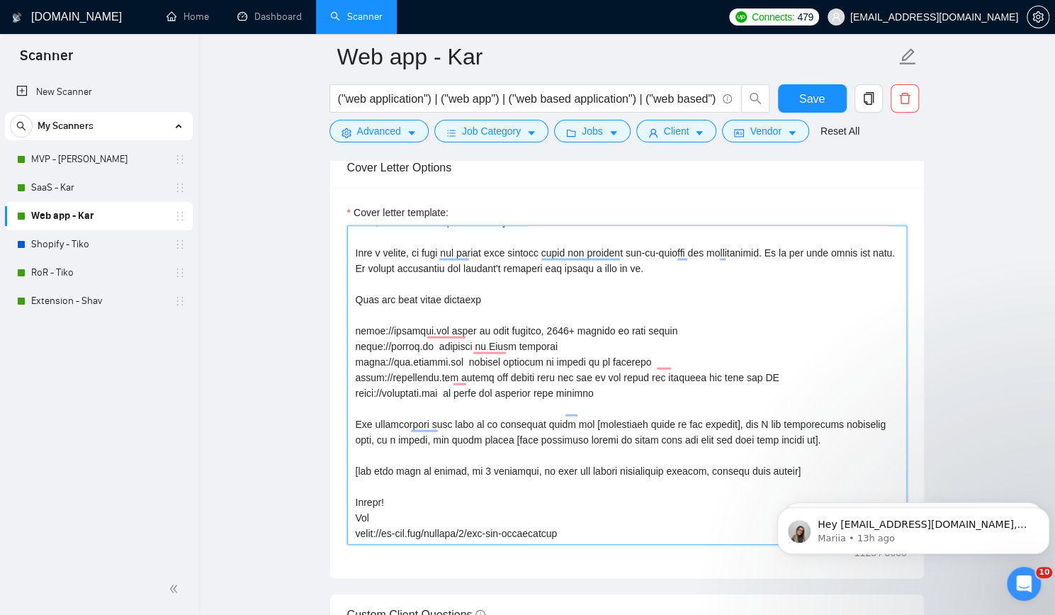
click at [701, 432] on textarea "Cover letter template:" at bounding box center [627, 385] width 560 height 319
type textarea "Hi, [Generate a short question based on the job description from a senior devel…"
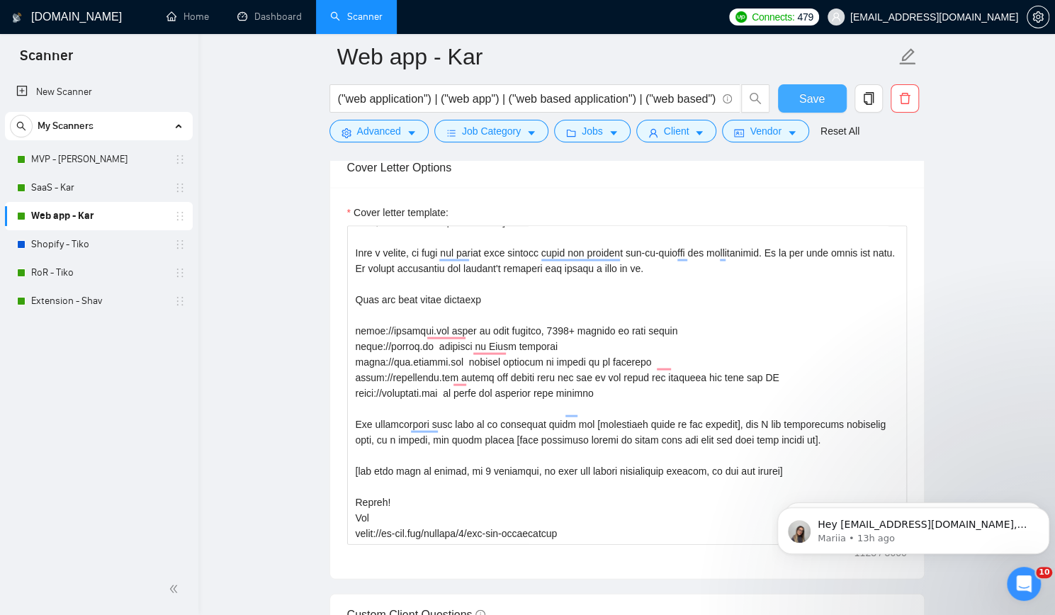
click at [822, 97] on span "Save" at bounding box center [813, 99] width 26 height 18
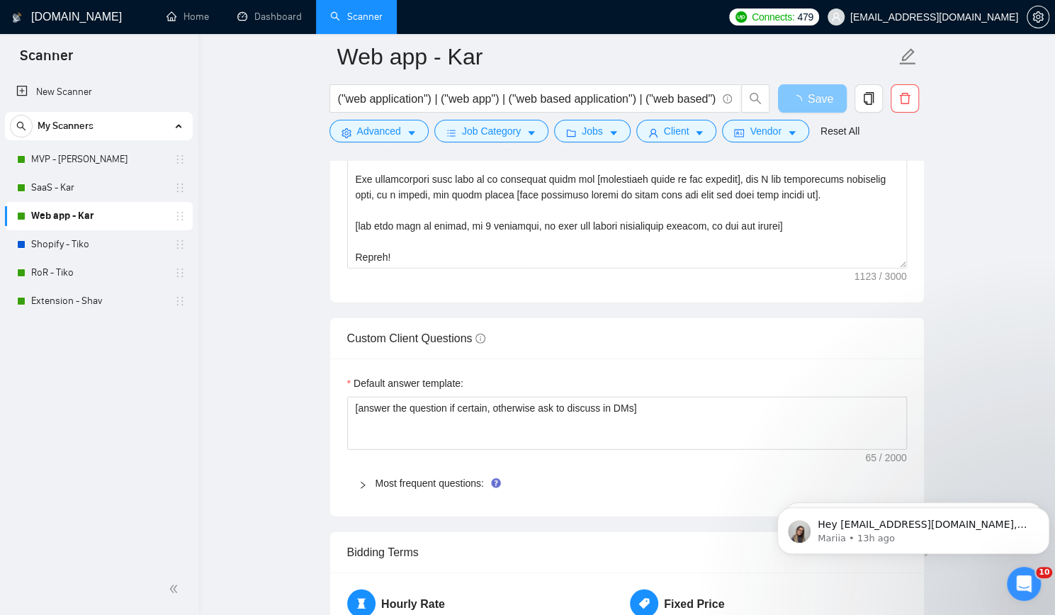
scroll to position [1914, 0]
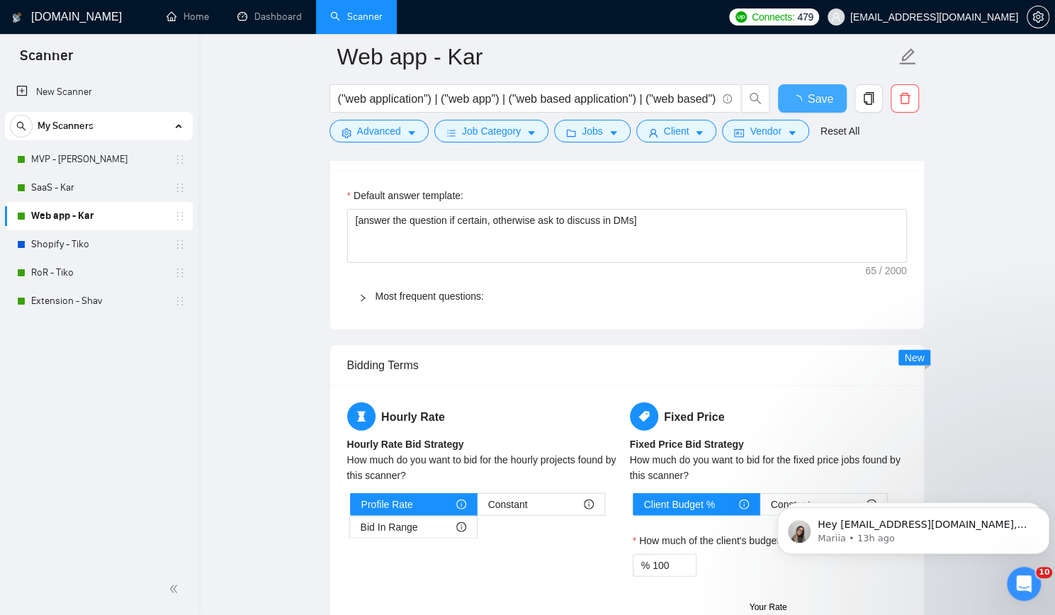
checkbox input "true"
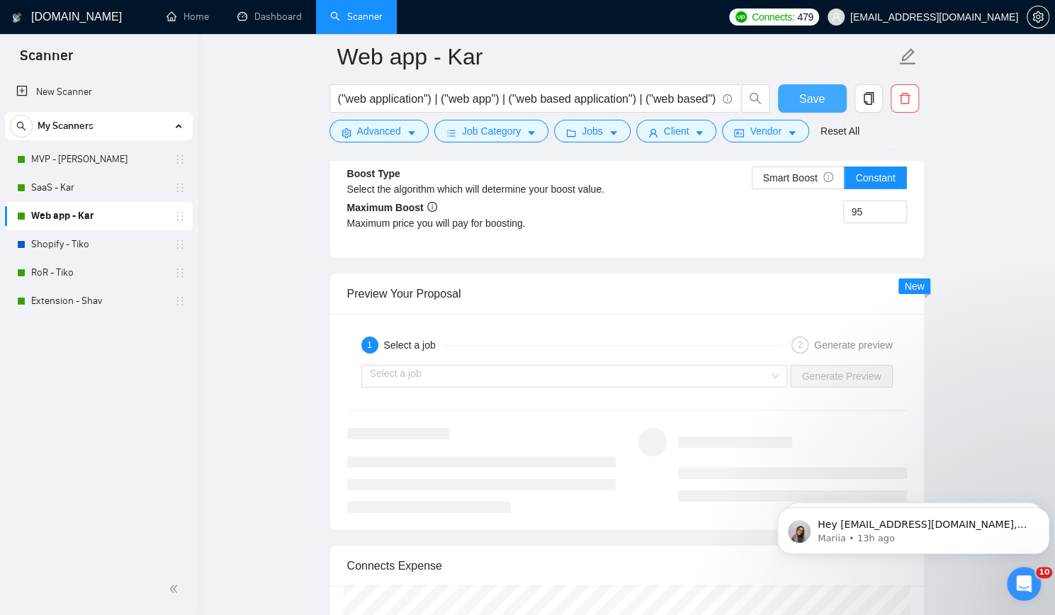
scroll to position [2764, 0]
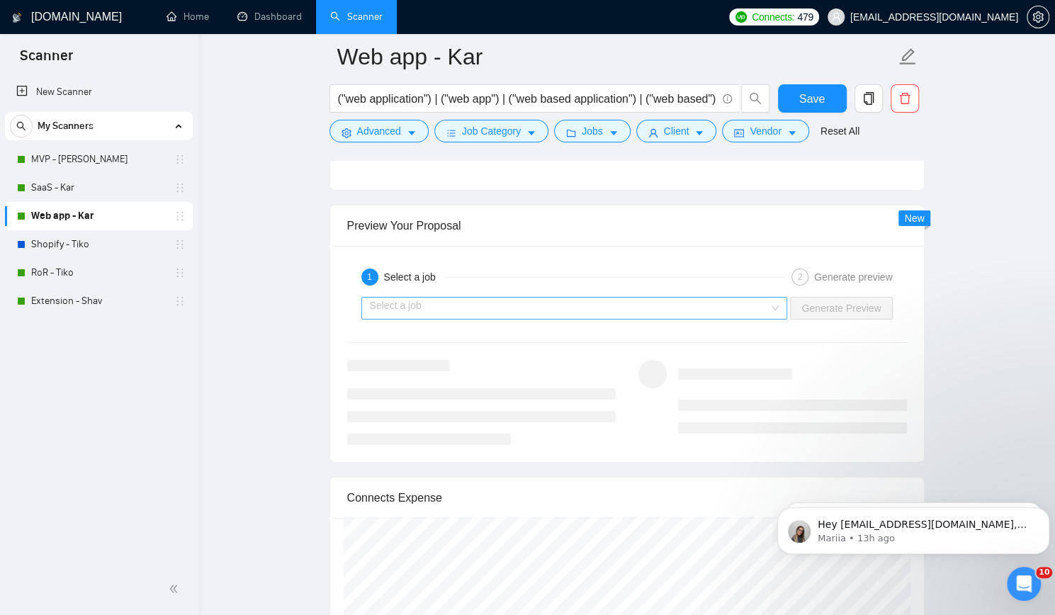
click at [655, 298] on input "search" at bounding box center [570, 308] width 400 height 21
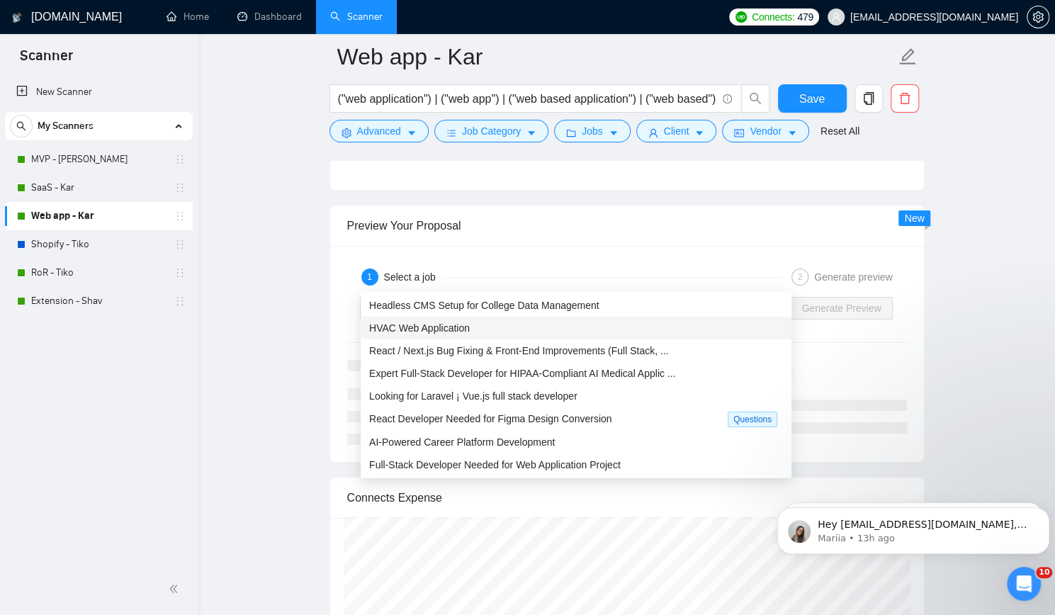
click at [537, 324] on div "HVAC Web Application" at bounding box center [576, 328] width 414 height 16
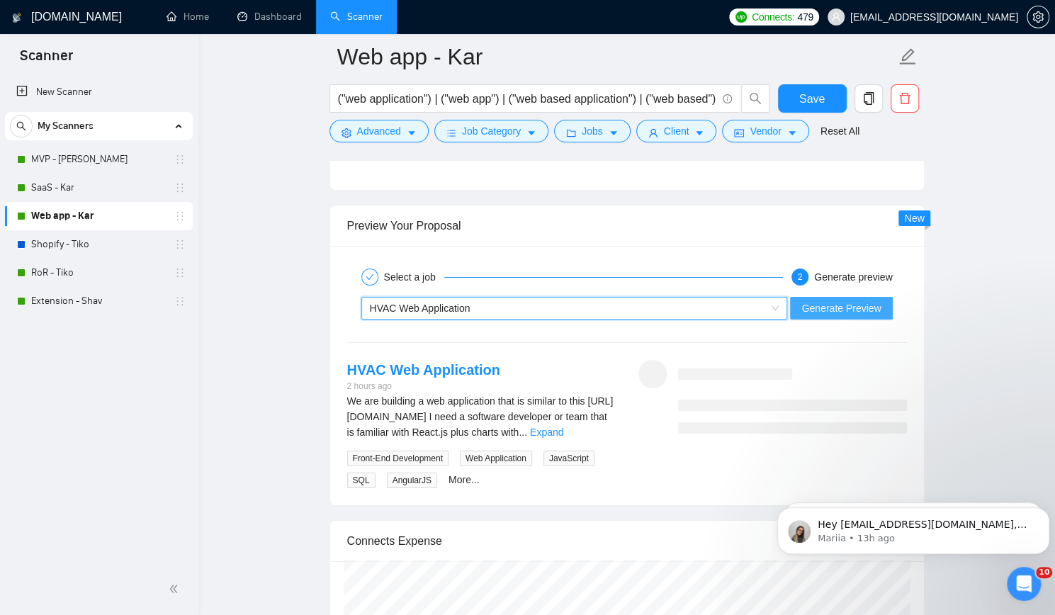
click at [826, 301] on span "Generate Preview" at bounding box center [841, 309] width 79 height 16
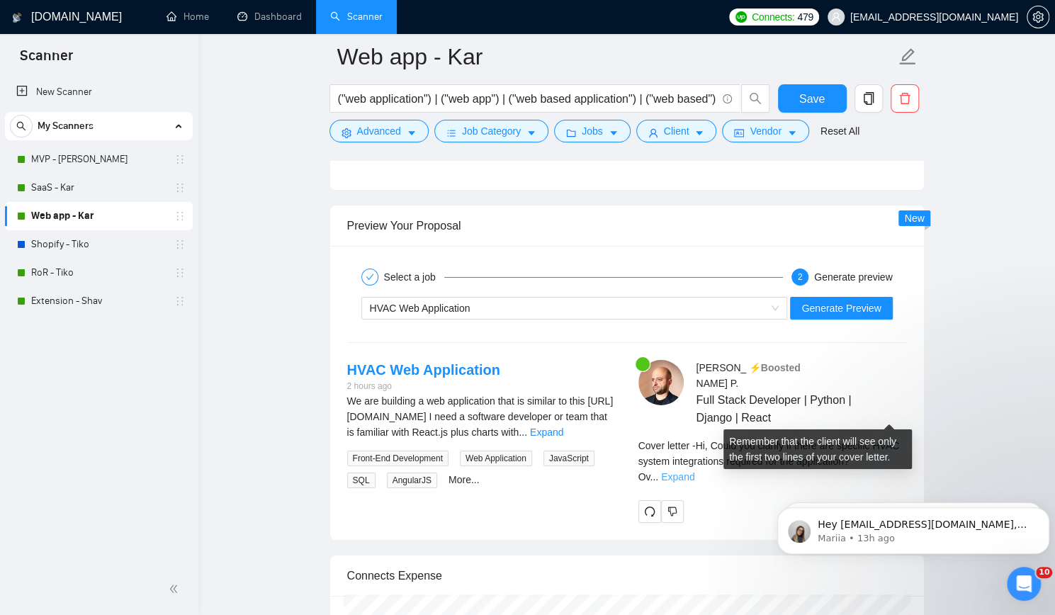
click at [695, 471] on link "Expand" at bounding box center [677, 476] width 33 height 11
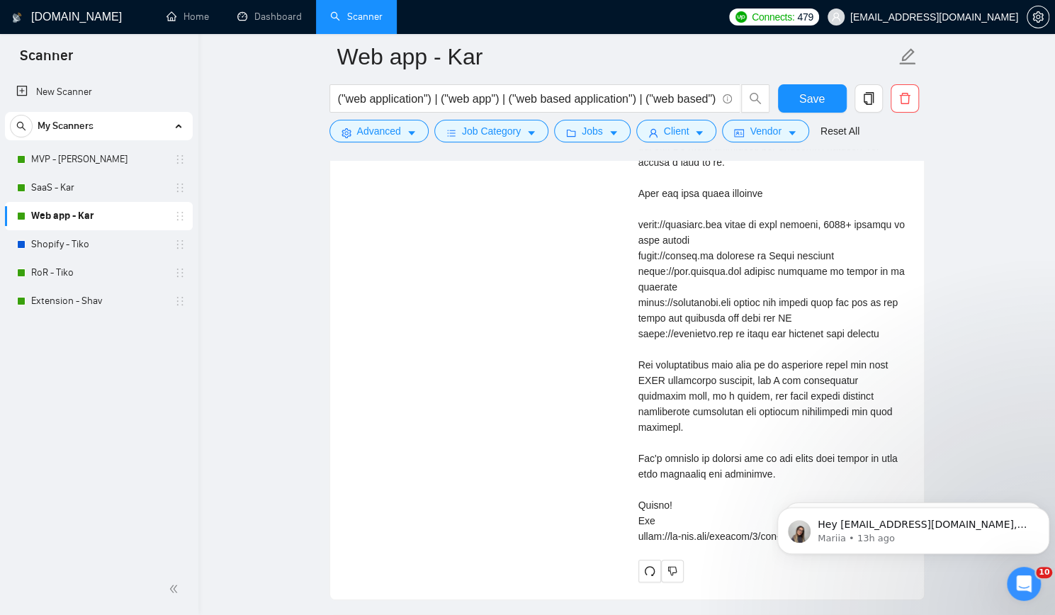
scroll to position [3190, 0]
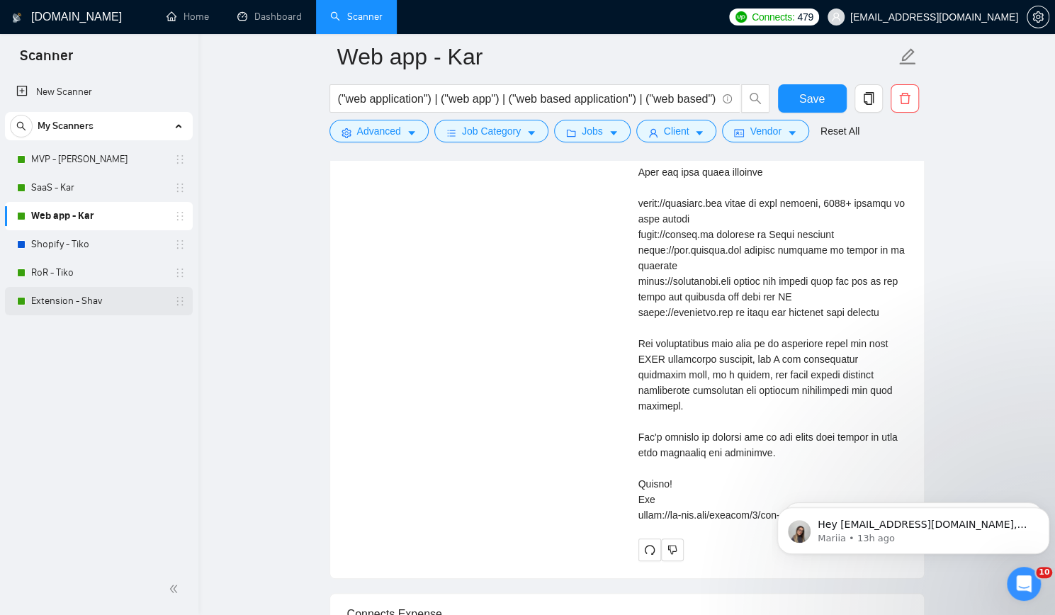
drag, startPoint x: 72, startPoint y: 303, endPoint x: 106, endPoint y: 310, distance: 34.9
click at [72, 303] on link "Extension - Shav" at bounding box center [98, 301] width 135 height 28
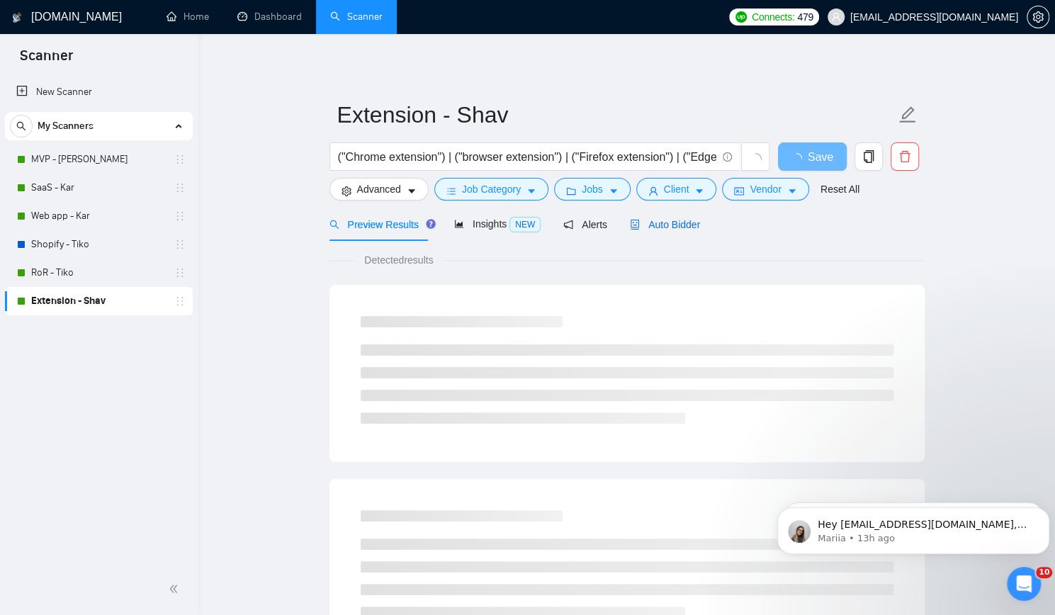
click at [672, 225] on span "Auto Bidder" at bounding box center [665, 224] width 70 height 11
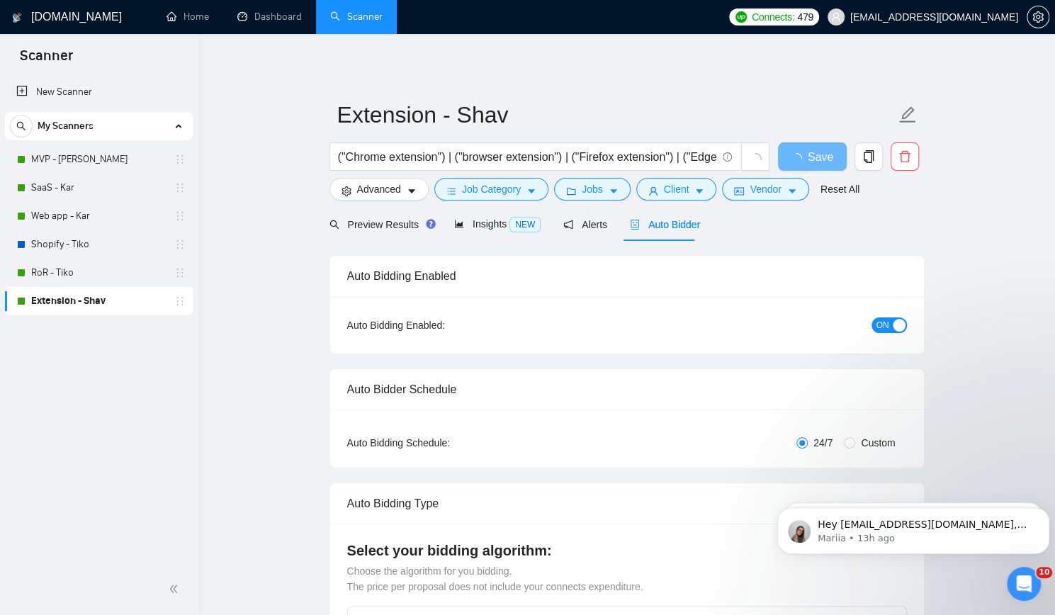
checkbox input "true"
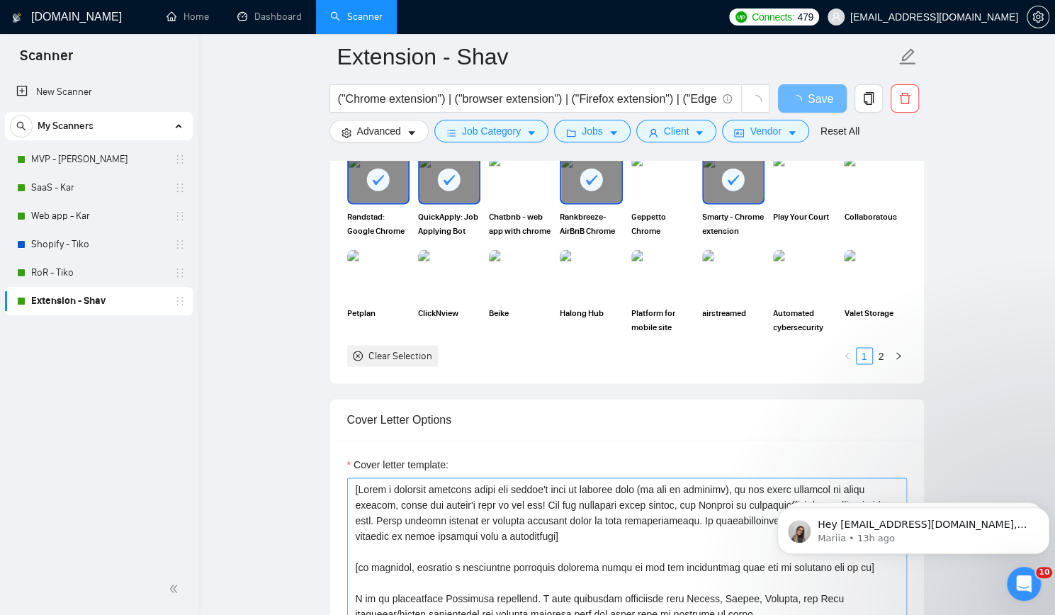
scroll to position [1559, 0]
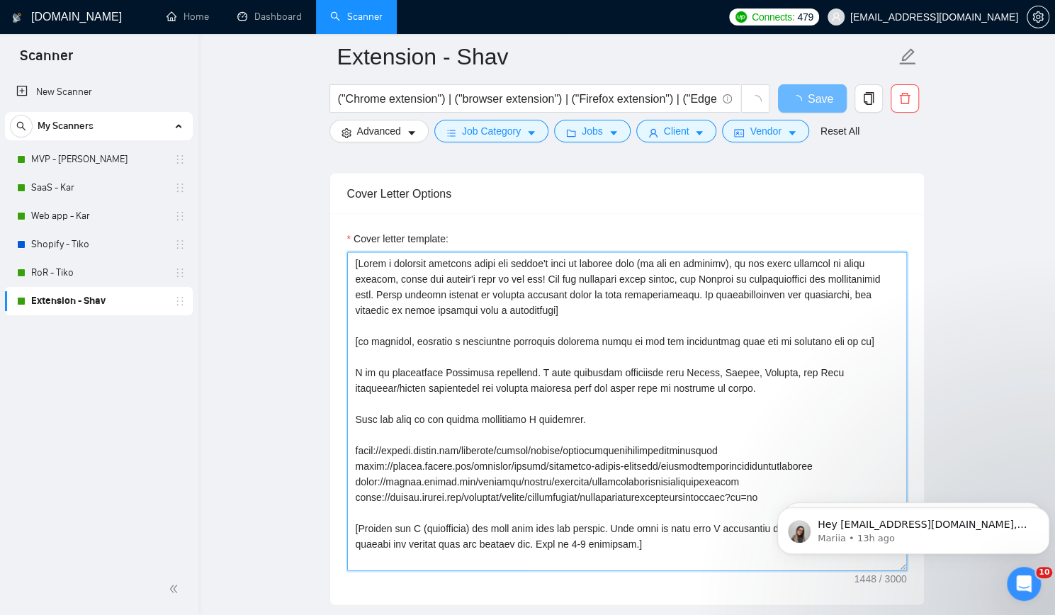
click at [356, 262] on textarea "Cover letter template:" at bounding box center [627, 411] width 560 height 319
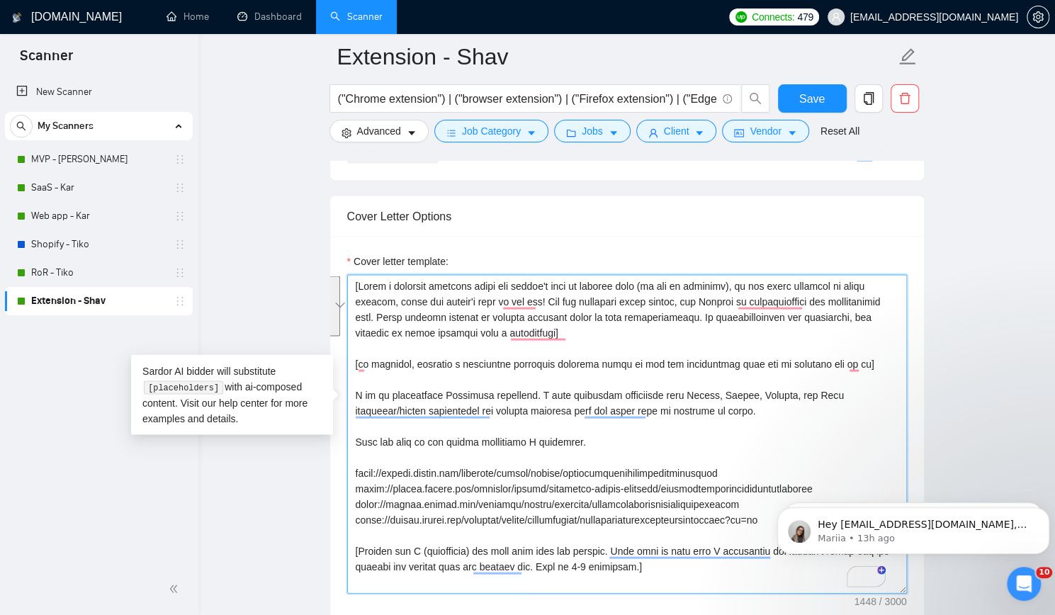
paste textarea "Hi, [Generate a short question based on the job description from a senior devel…"
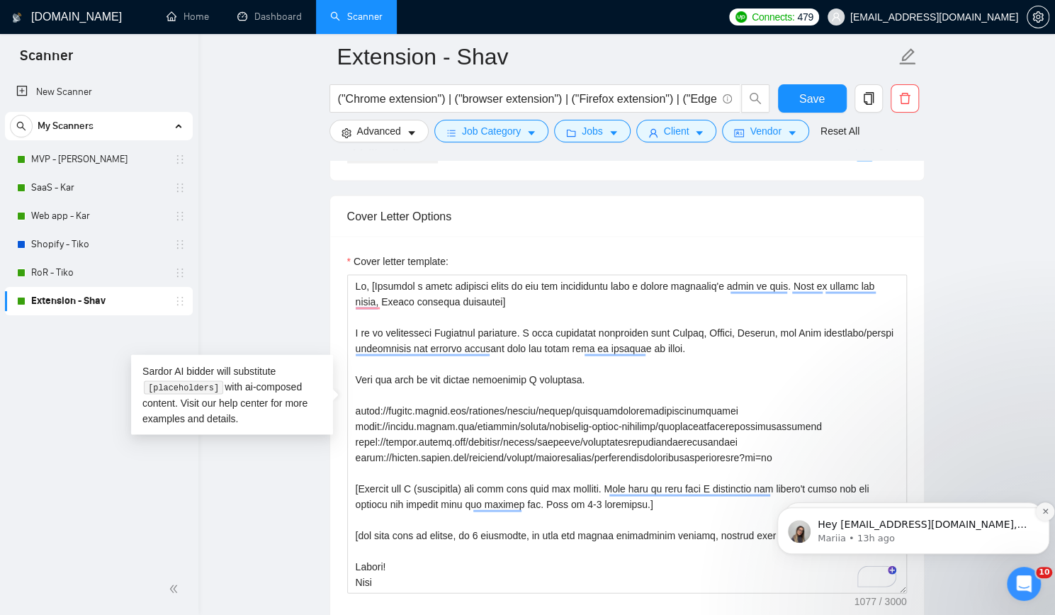
click at [1042, 517] on button "Dismiss notification" at bounding box center [1045, 512] width 18 height 18
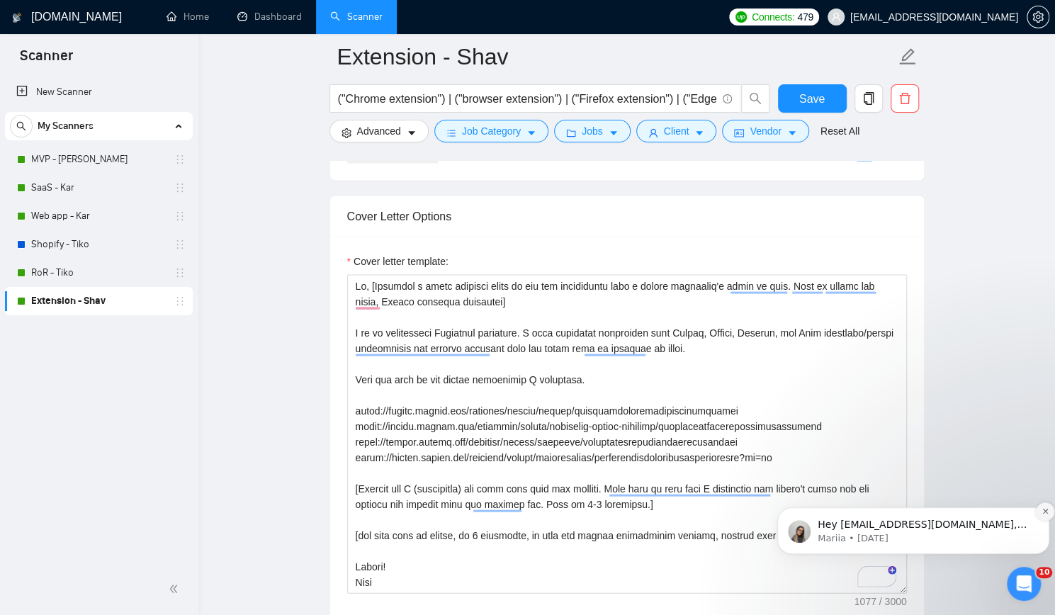
click at [1045, 510] on icon "Dismiss notification" at bounding box center [1045, 511] width 5 height 5
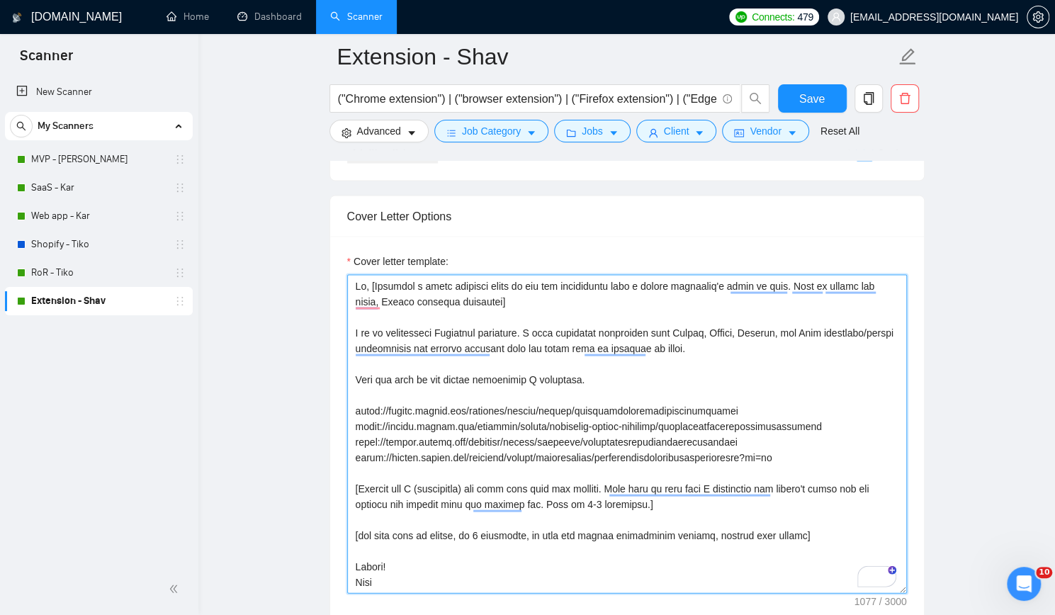
click at [759, 533] on textarea "Cover letter template:" at bounding box center [627, 433] width 560 height 319
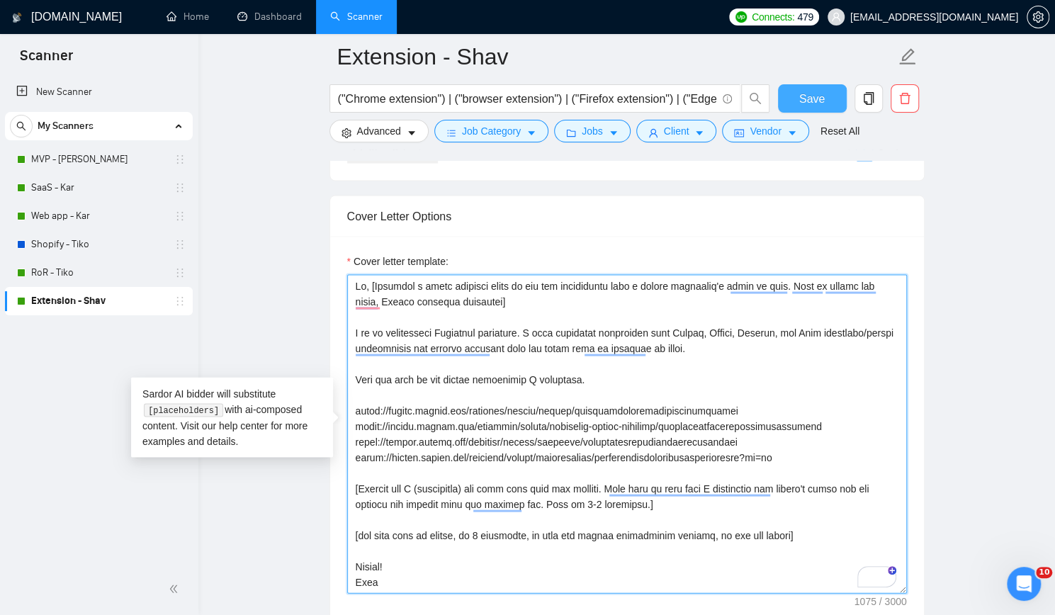
type textarea "Hi, [Generate a short question based on the job description from a senior devel…"
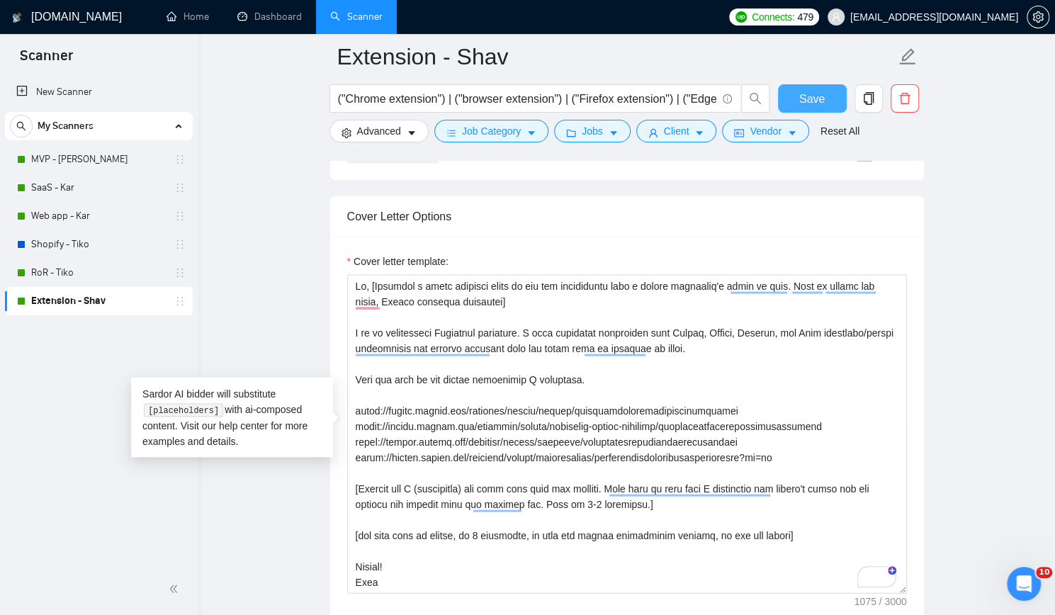
click at [820, 101] on span "Save" at bounding box center [813, 99] width 26 height 18
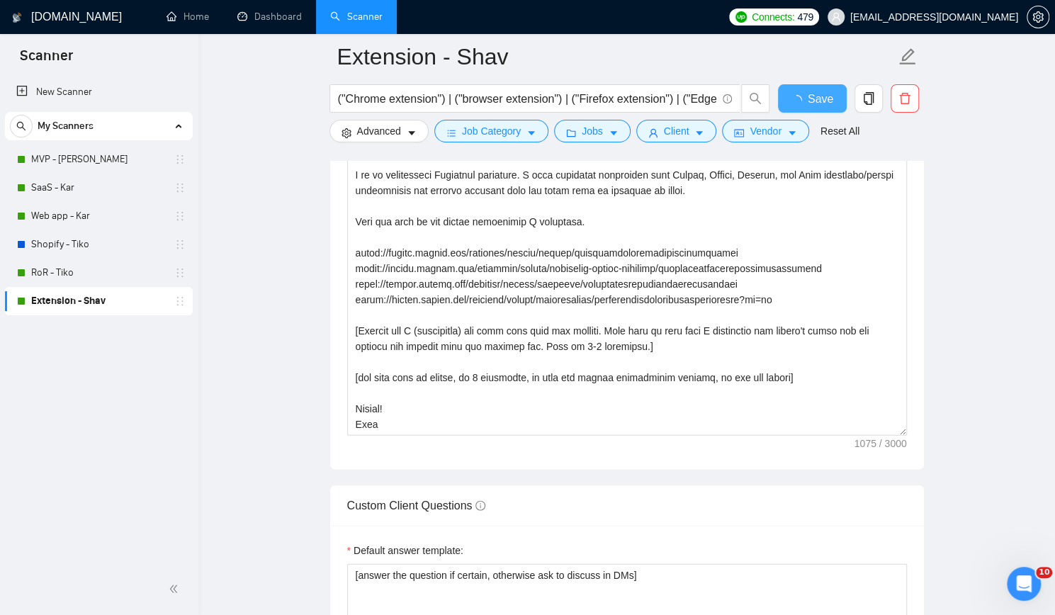
checkbox input "true"
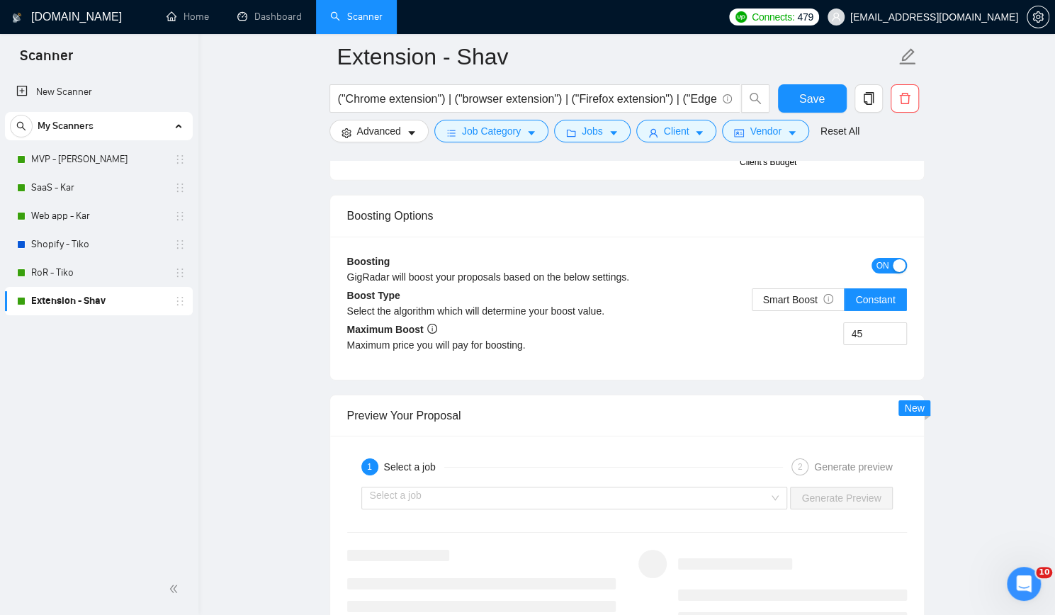
scroll to position [2694, 0]
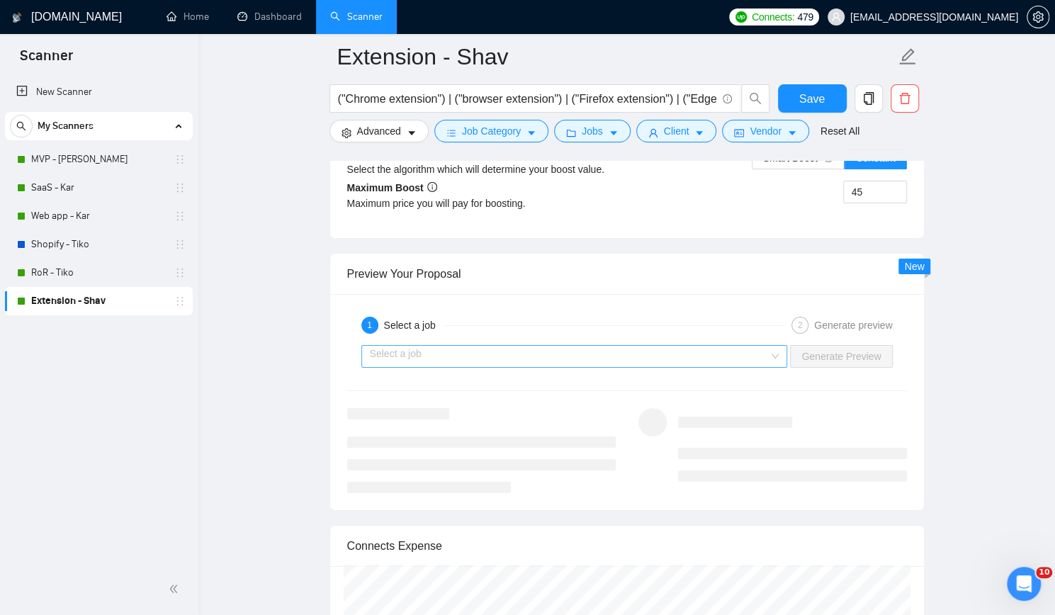
click at [621, 346] on input "search" at bounding box center [570, 356] width 400 height 21
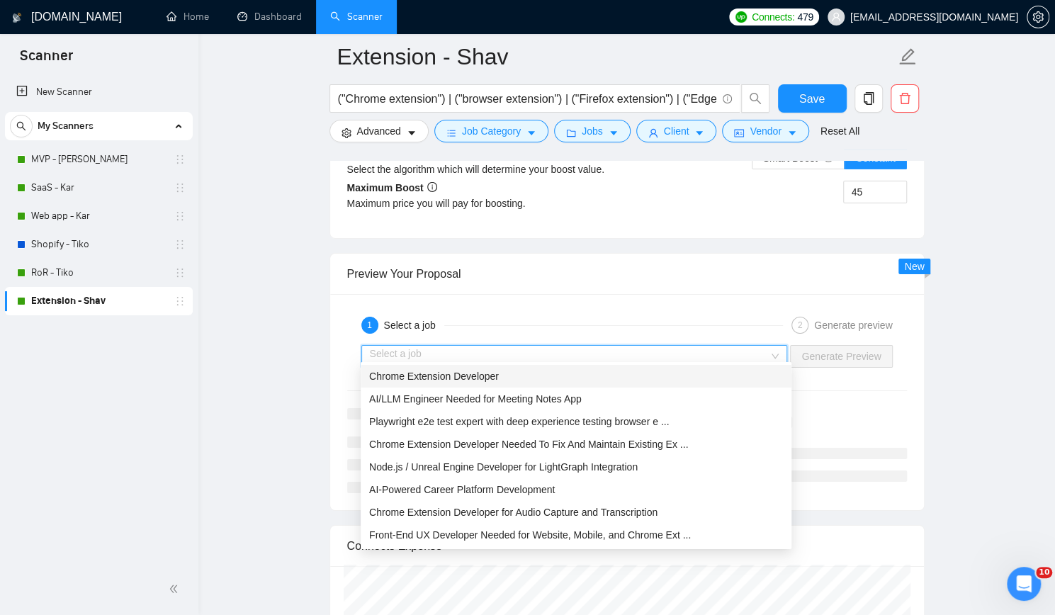
click at [496, 376] on div "Chrome Extension Developer" at bounding box center [576, 377] width 414 height 16
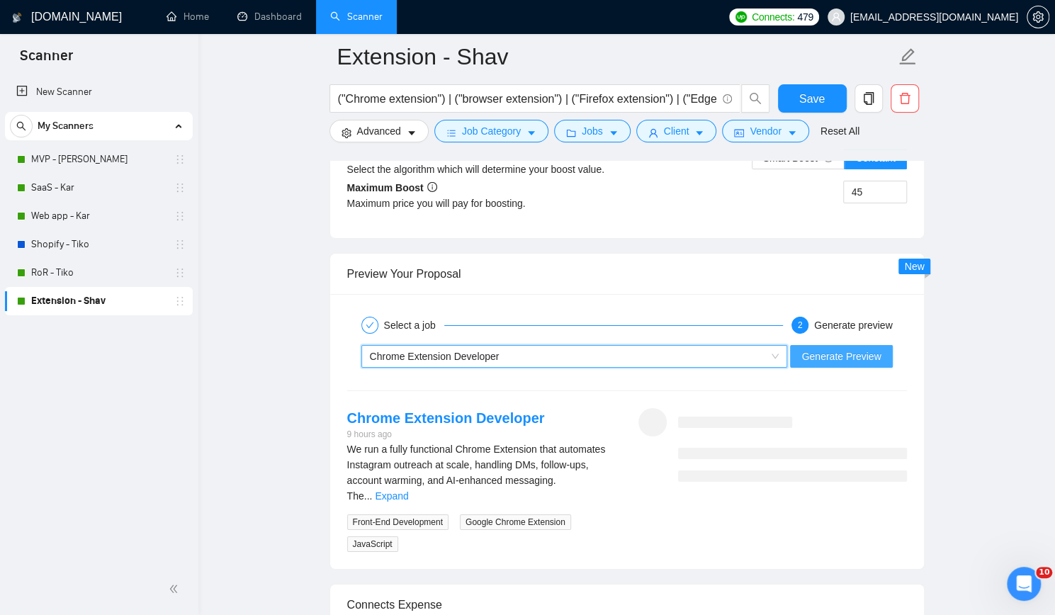
click at [839, 349] on span "Generate Preview" at bounding box center [841, 357] width 79 height 16
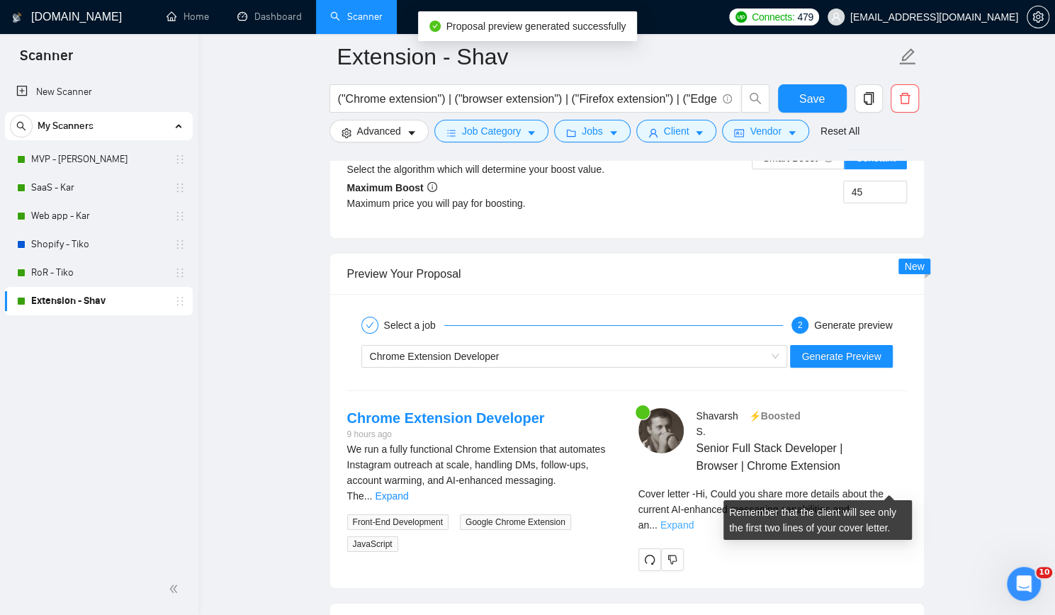
click at [694, 520] on link "Expand" at bounding box center [677, 525] width 33 height 11
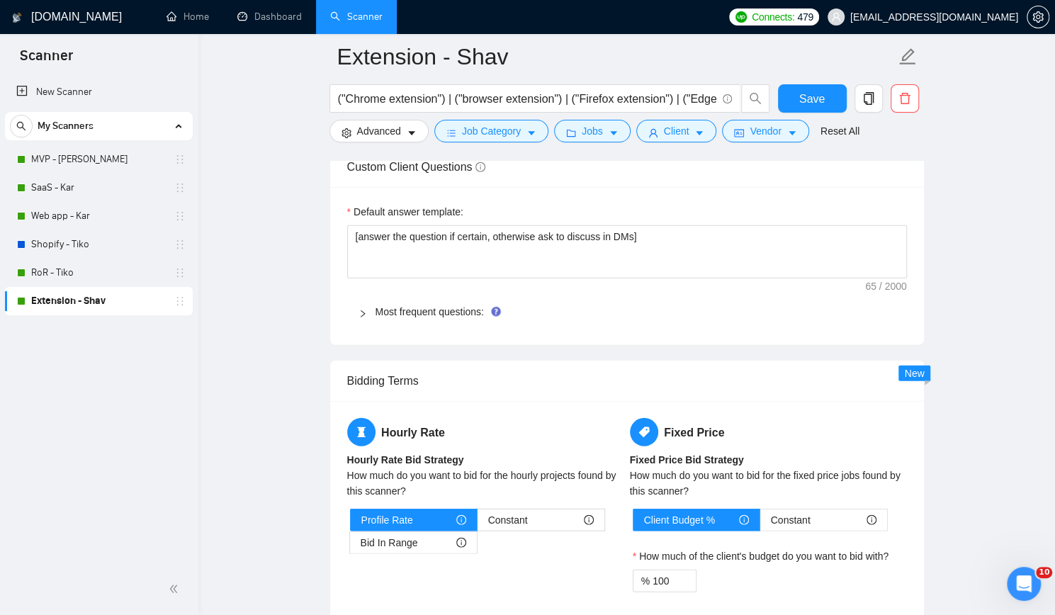
scroll to position [1630, 0]
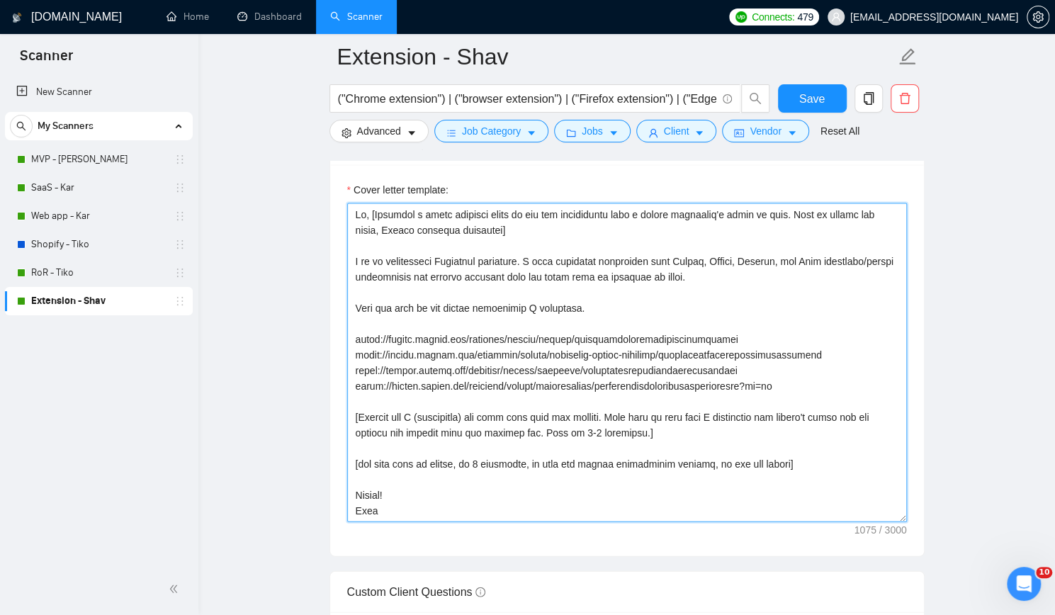
click at [347, 252] on textarea "Cover letter template:" at bounding box center [627, 362] width 560 height 319
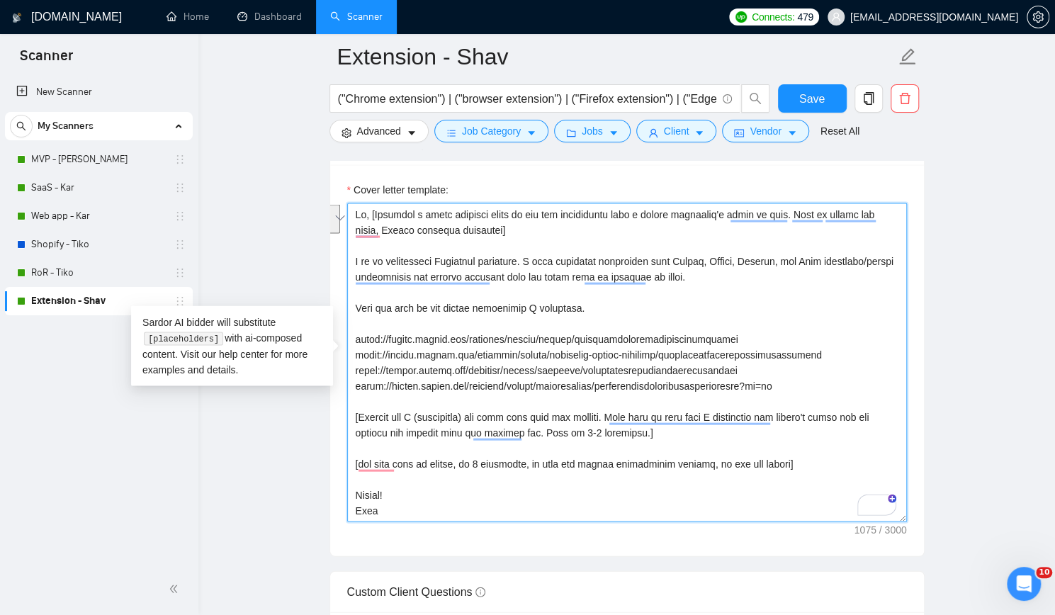
paste textarea "[ analyze the title and job description and provide the required stack for this…"
click at [454, 271] on textarea "Cover letter template:" at bounding box center [627, 362] width 560 height 319
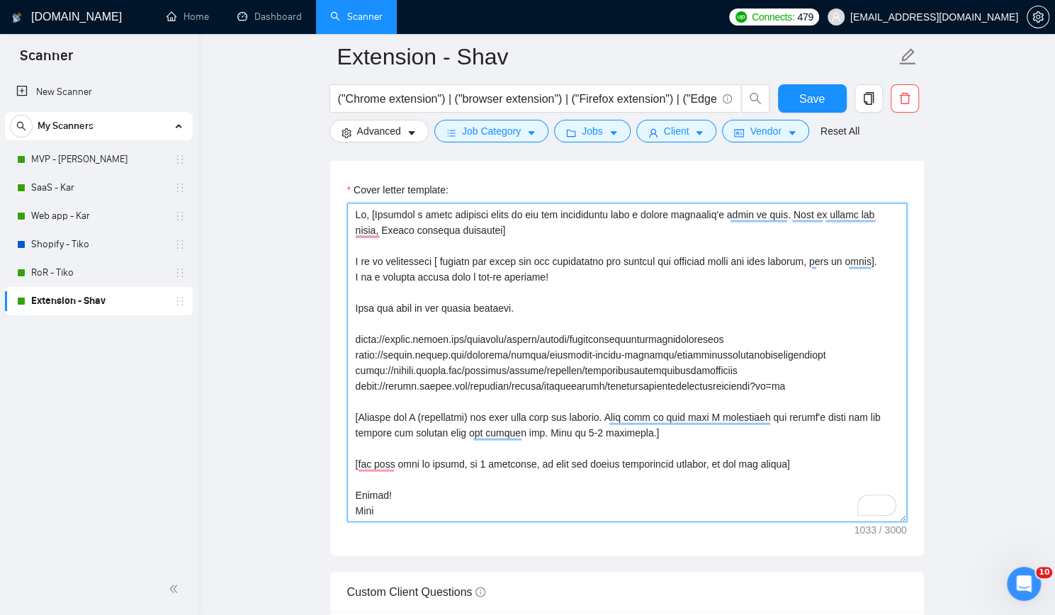
click at [610, 281] on textarea "Cover letter template:" at bounding box center [627, 362] width 560 height 319
type textarea "Hi, [Generate a short question based on the job description from a senior devel…"
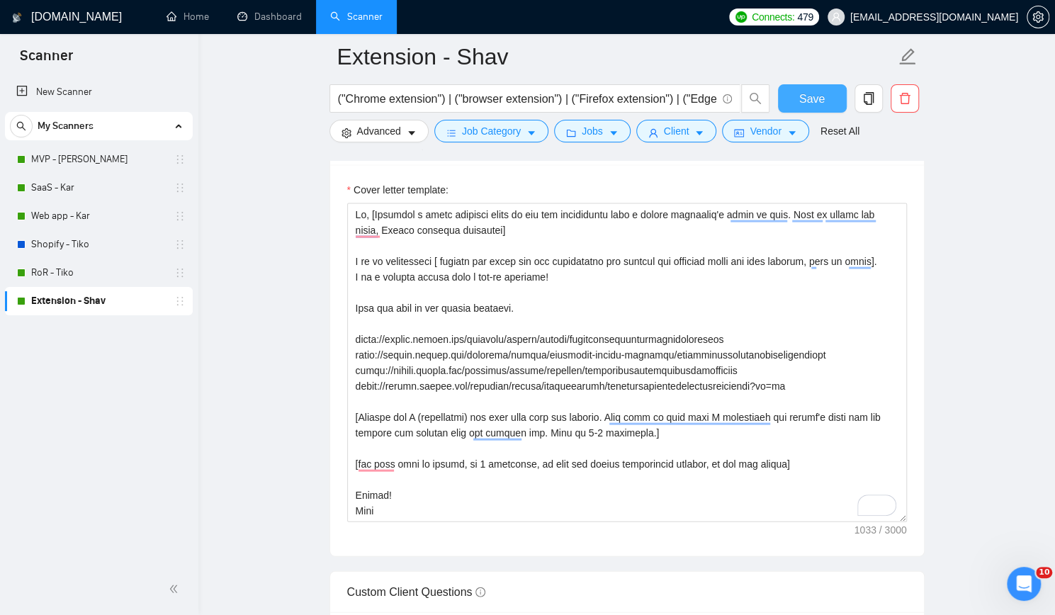
click at [795, 98] on button "Save" at bounding box center [812, 98] width 69 height 28
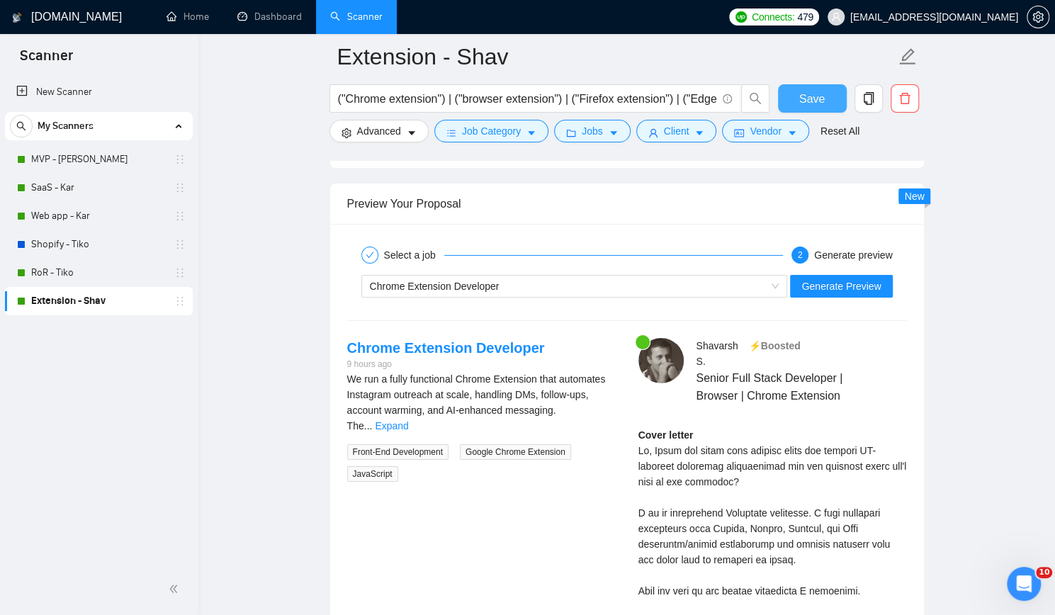
scroll to position [2764, 0]
click at [865, 279] on span "Generate Preview" at bounding box center [841, 286] width 79 height 16
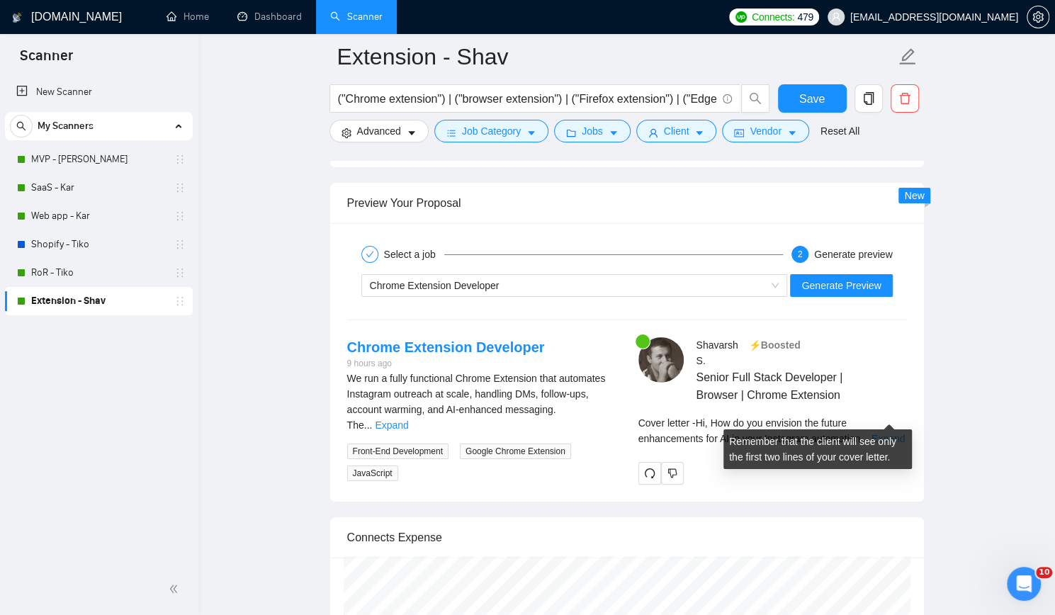
click at [882, 433] on link "Expand" at bounding box center [888, 438] width 33 height 11
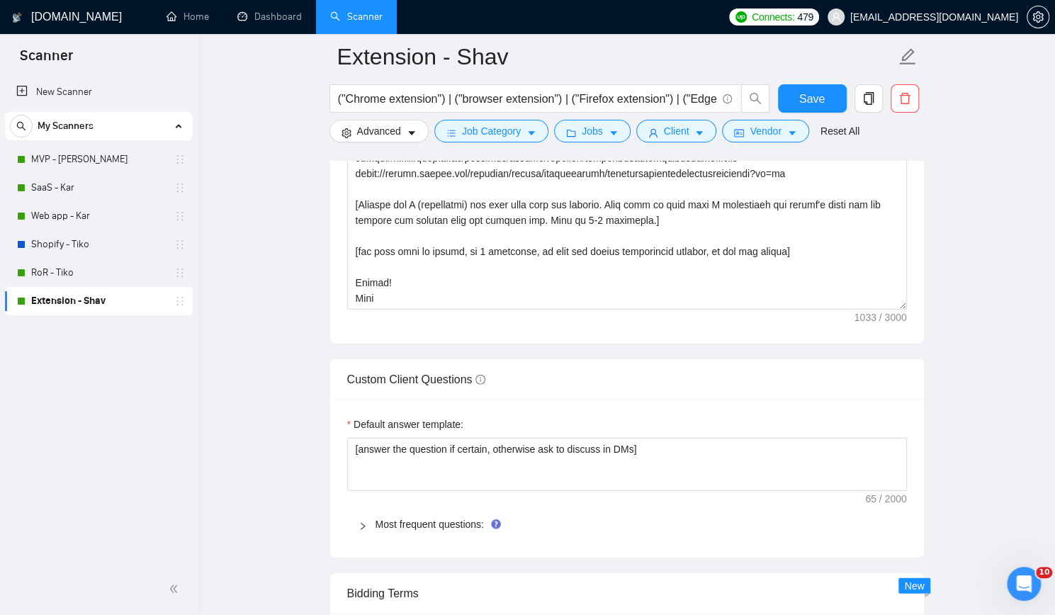
scroll to position [1701, 0]
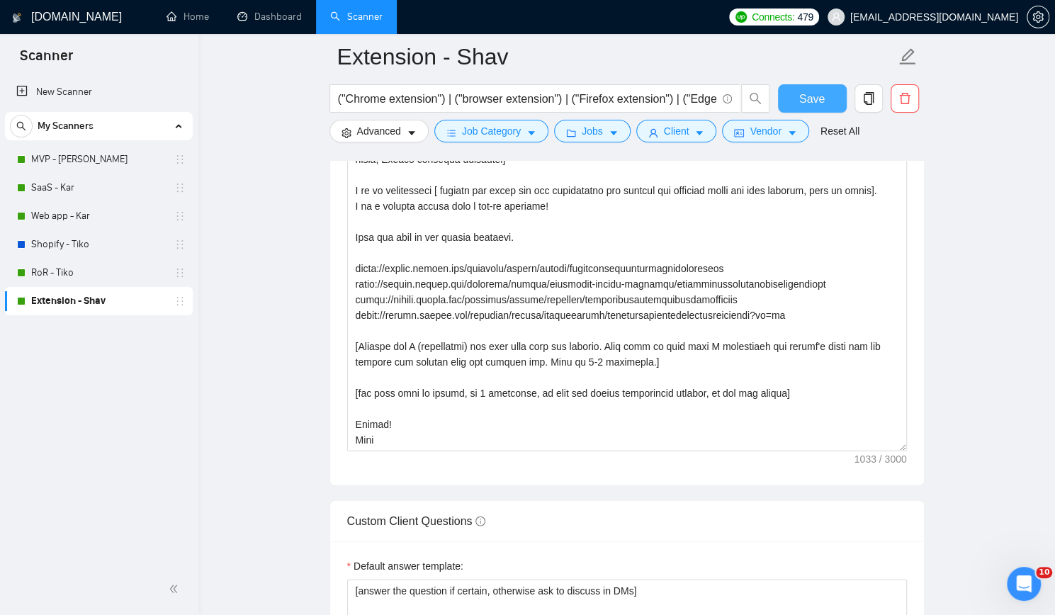
click at [810, 99] on span "Save" at bounding box center [813, 99] width 26 height 18
